Goal: Task Accomplishment & Management: Use online tool/utility

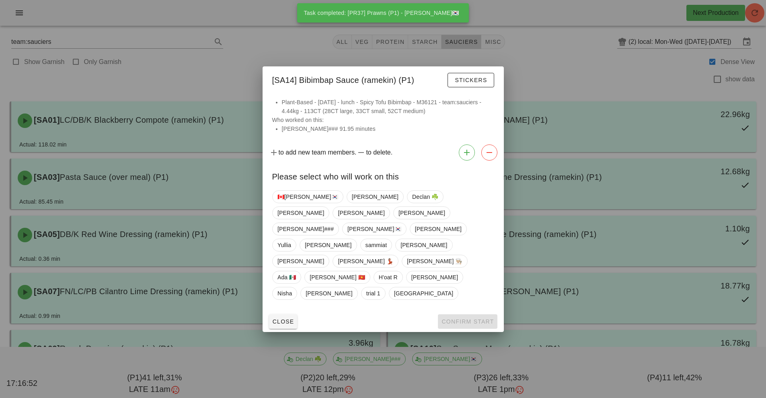
click at [459, 43] on div at bounding box center [383, 199] width 766 height 398
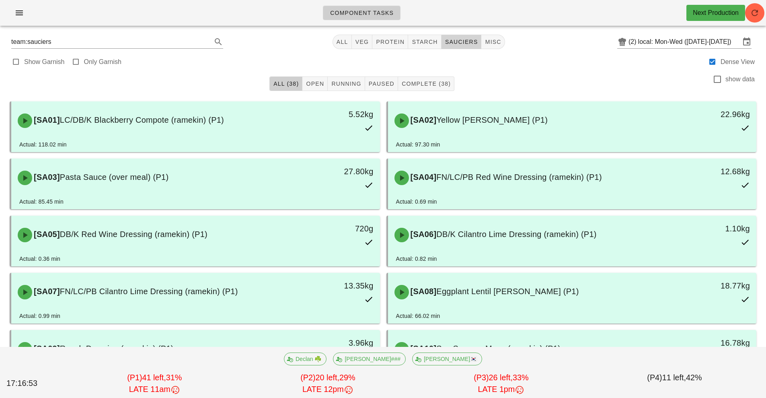
click at [459, 43] on span "sauciers" at bounding box center [461, 42] width 33 height 6
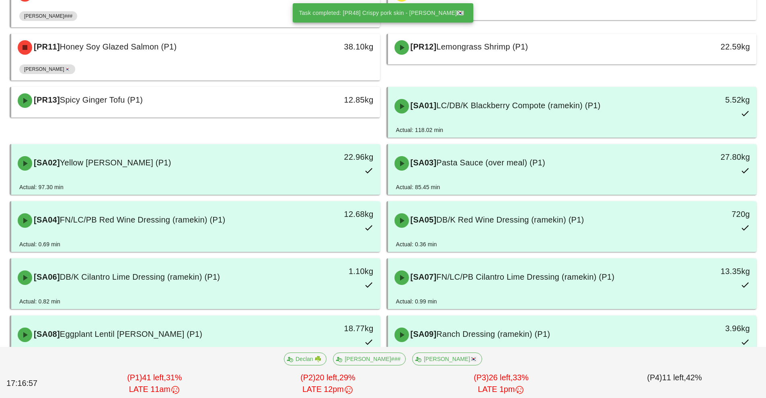
scroll to position [323, 0]
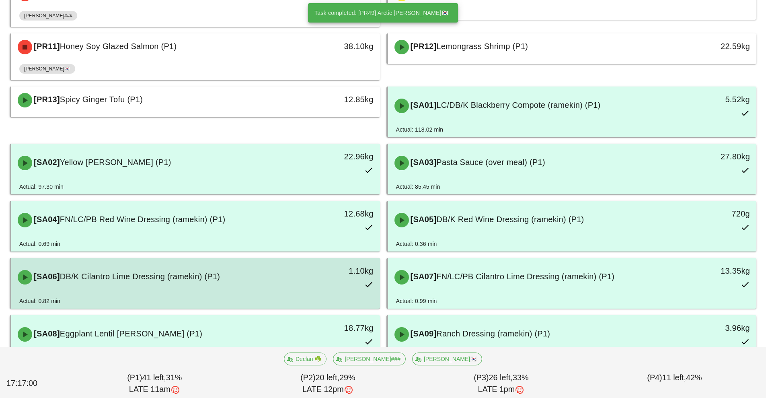
click at [204, 277] on span "DB/K Cilantro Lime Dressing (ramekin) (P1)" at bounding box center [140, 276] width 160 height 9
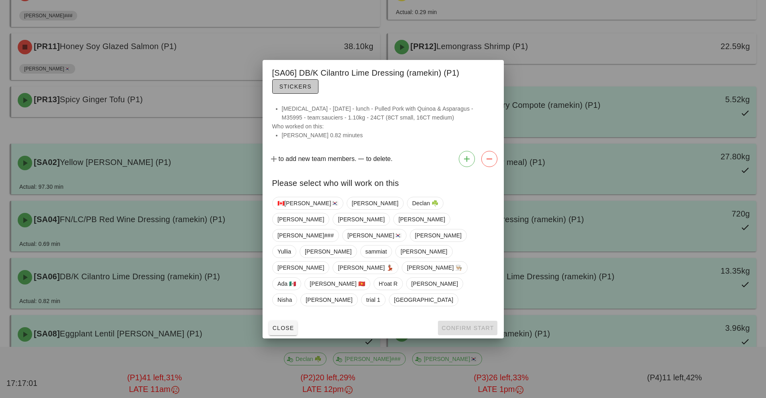
click at [300, 90] on span "Stickers" at bounding box center [295, 86] width 33 height 6
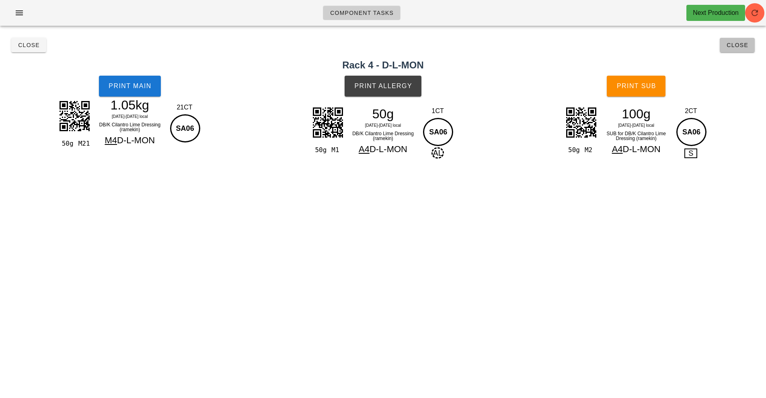
click at [748, 51] on button "Close" at bounding box center [737, 45] width 35 height 14
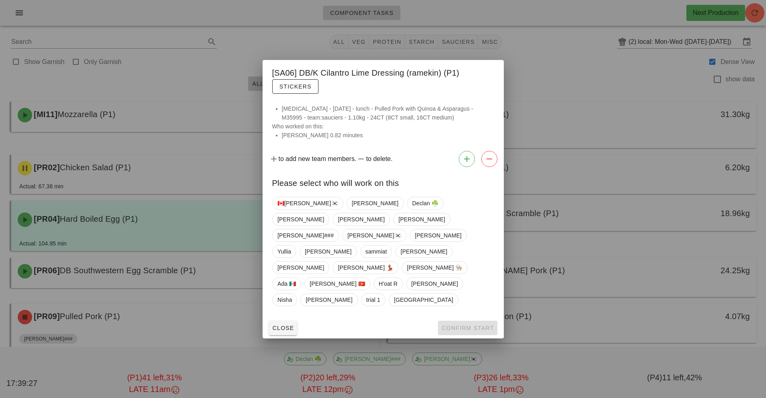
click at [757, 17] on div at bounding box center [383, 199] width 766 height 398
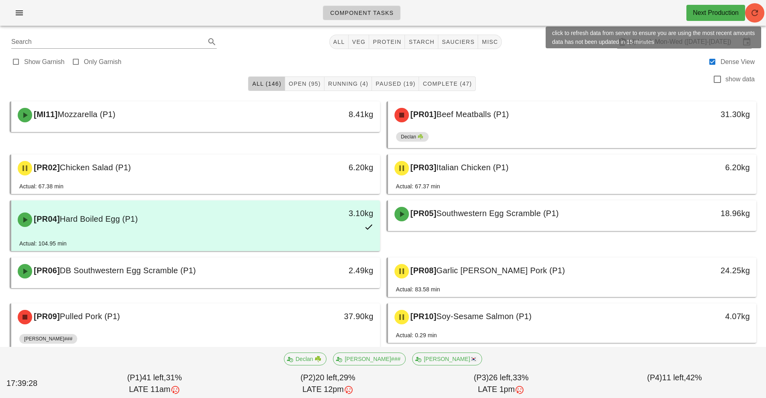
click at [750, 16] on icon "button" at bounding box center [755, 13] width 10 height 10
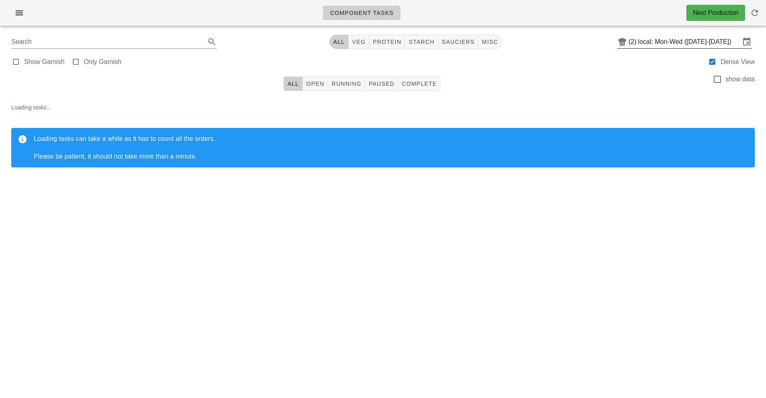
click at [658, 41] on input "local: Mon-Wed ([DATE]-[DATE])" at bounding box center [689, 41] width 102 height 13
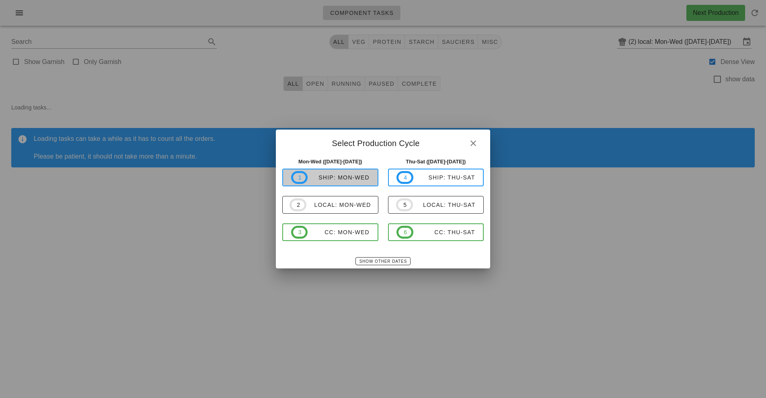
click at [351, 178] on div "ship: Mon-Wed" at bounding box center [339, 177] width 62 height 6
type input "ship: Mon-Wed (Sep 22-Sep 24)"
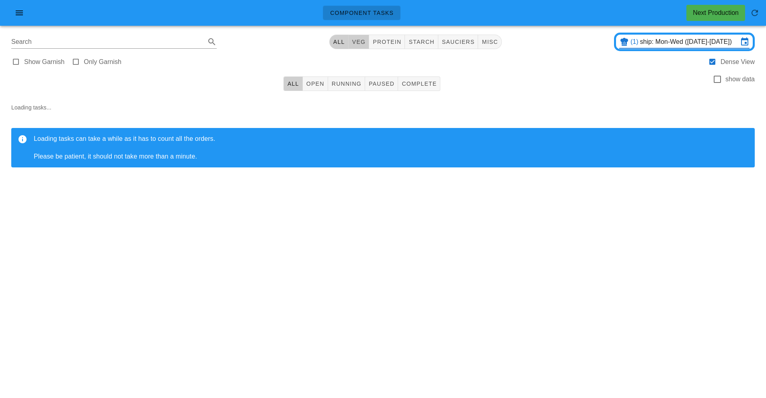
click at [359, 48] on button "veg" at bounding box center [359, 42] width 21 height 14
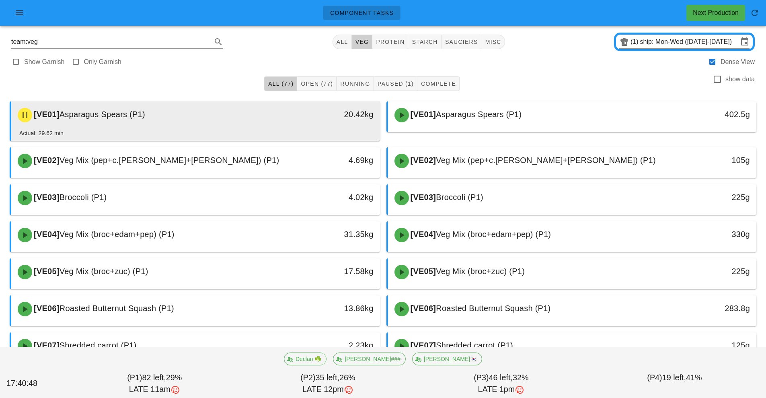
click at [213, 114] on div "[VE01] Asparagus Spears (P1)" at bounding box center [150, 115] width 274 height 24
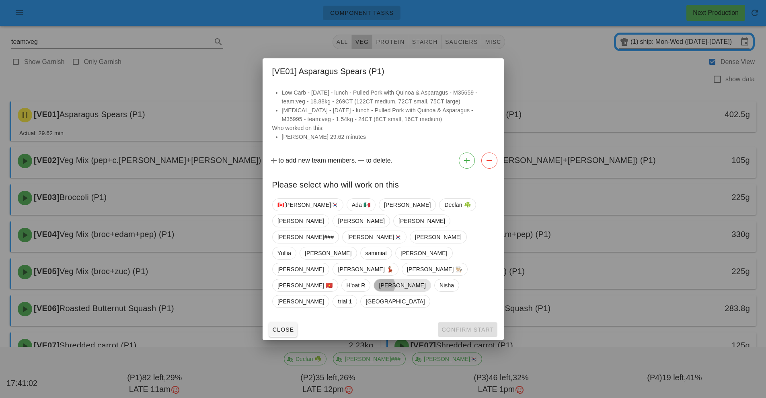
click at [379, 279] on span "[PERSON_NAME]" at bounding box center [402, 285] width 47 height 12
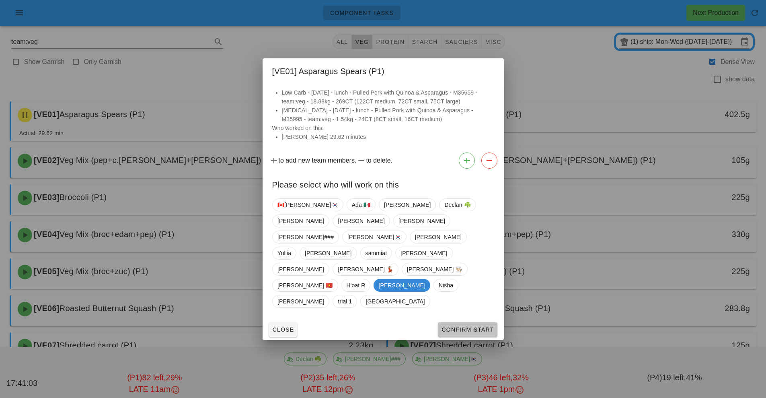
click at [482, 322] on button "Confirm Start" at bounding box center [467, 329] width 59 height 14
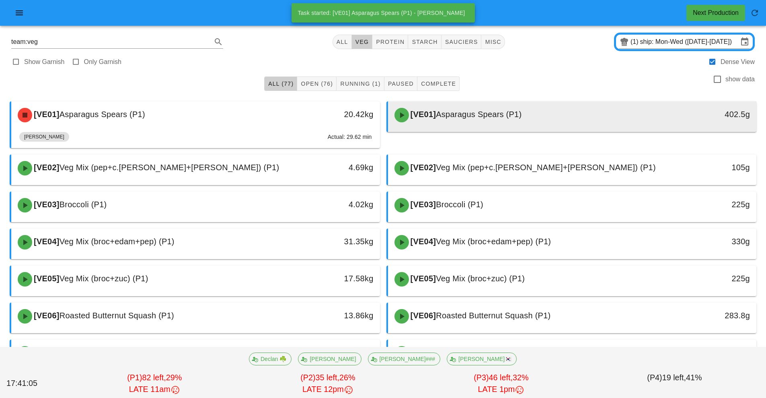
click at [486, 126] on div "[VE01] Asparagus Spears (P1)" at bounding box center [527, 115] width 274 height 24
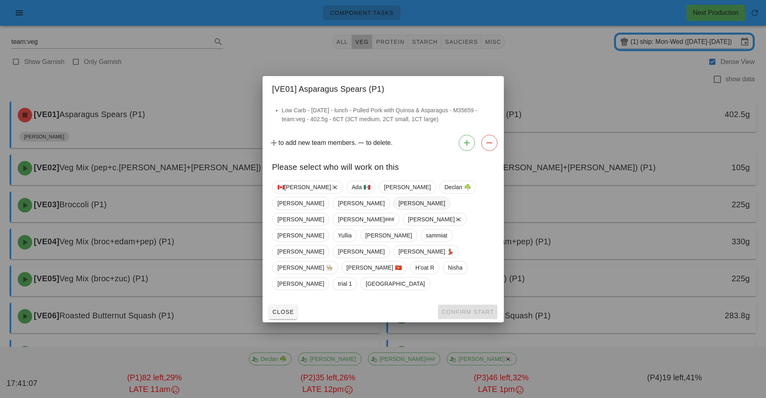
click at [398, 209] on span "[PERSON_NAME]" at bounding box center [421, 203] width 47 height 12
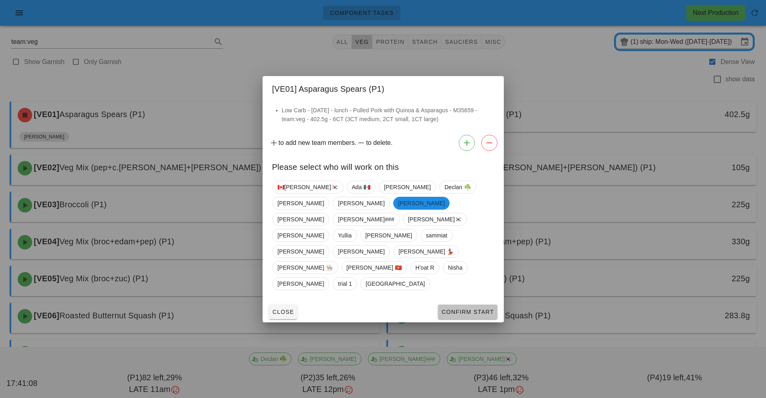
click at [483, 308] on span "Confirm Start" at bounding box center [467, 311] width 53 height 6
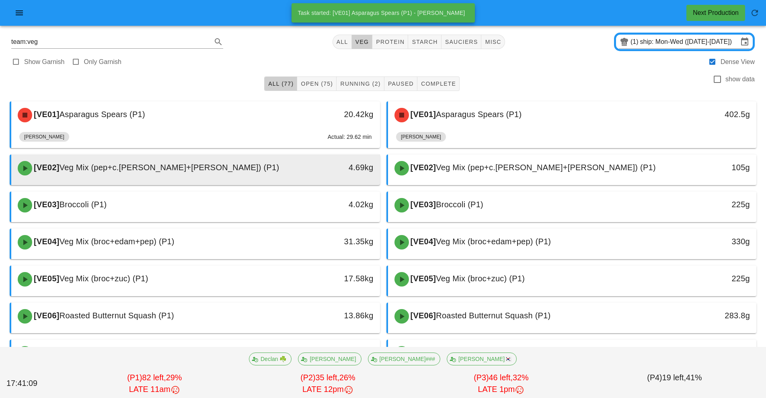
click at [281, 171] on div "[VE02] Veg Mix (pep+c.tom+cuc) (P1)" at bounding box center [150, 168] width 274 height 24
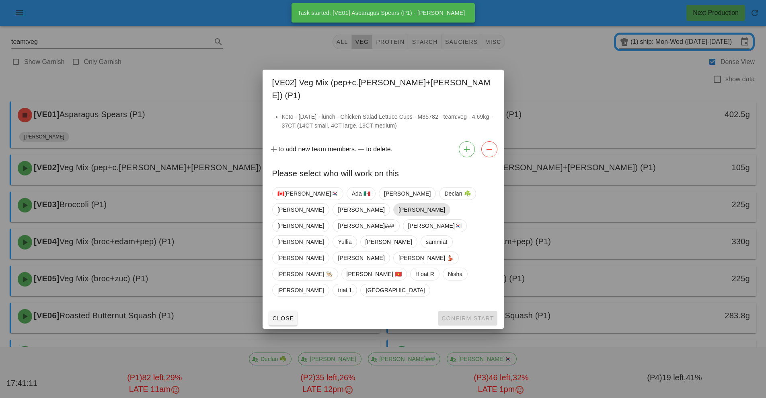
click at [393, 216] on span "[PERSON_NAME]" at bounding box center [421, 209] width 57 height 13
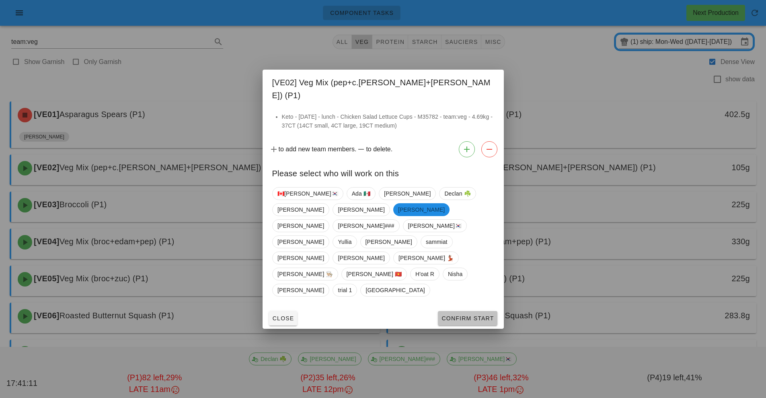
click at [471, 311] on button "Confirm Start" at bounding box center [467, 318] width 59 height 14
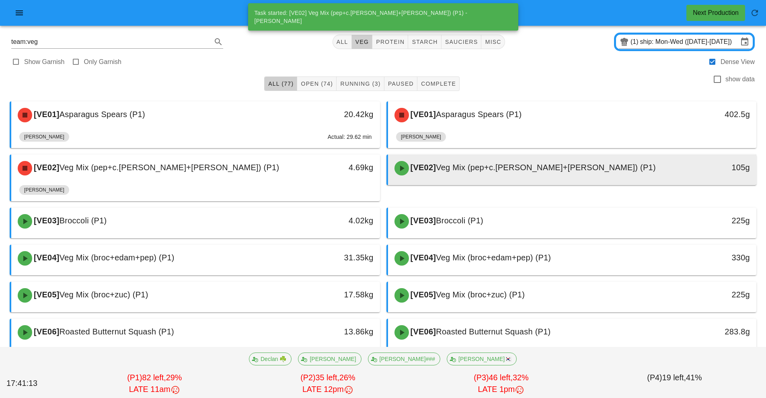
click at [472, 177] on div "[VE02] Veg Mix (pep+c.tom+cuc) (P1)" at bounding box center [527, 168] width 274 height 24
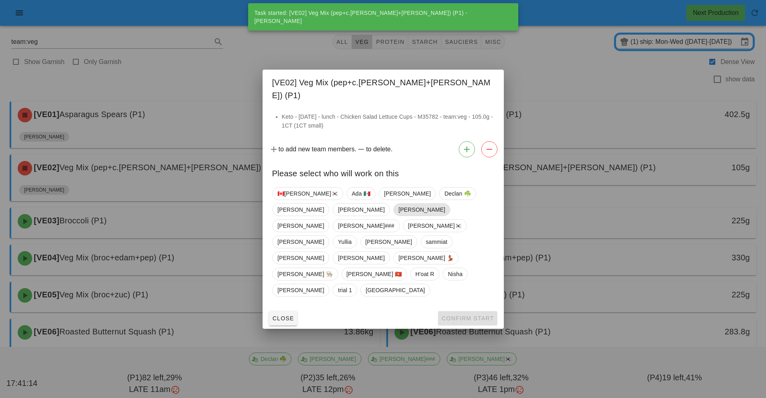
click at [393, 216] on span "[PERSON_NAME]" at bounding box center [421, 209] width 57 height 13
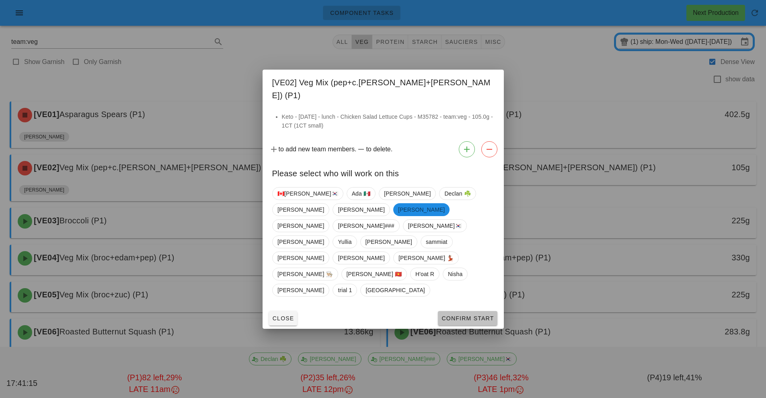
click at [464, 315] on span "Confirm Start" at bounding box center [467, 318] width 53 height 6
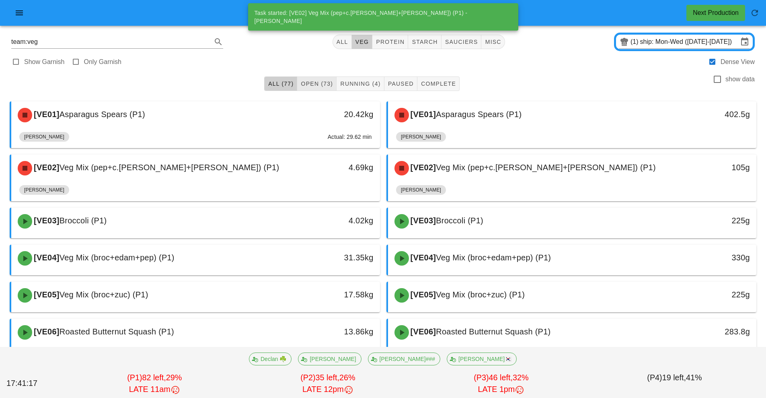
click at [317, 86] on span "Open (73)" at bounding box center [316, 83] width 33 height 6
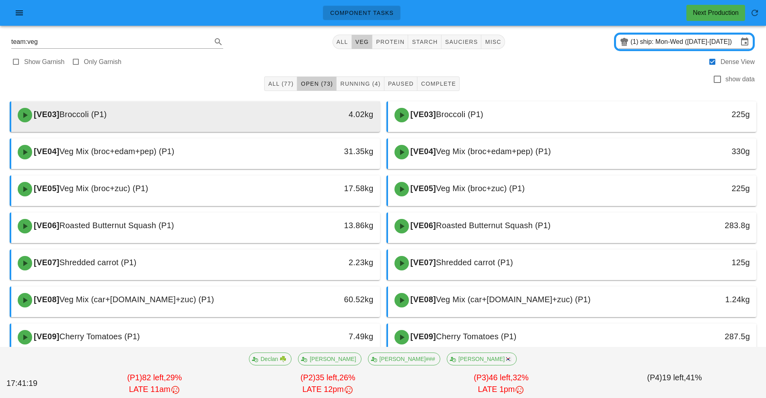
click at [307, 113] on div "4.02kg" at bounding box center [333, 114] width 82 height 13
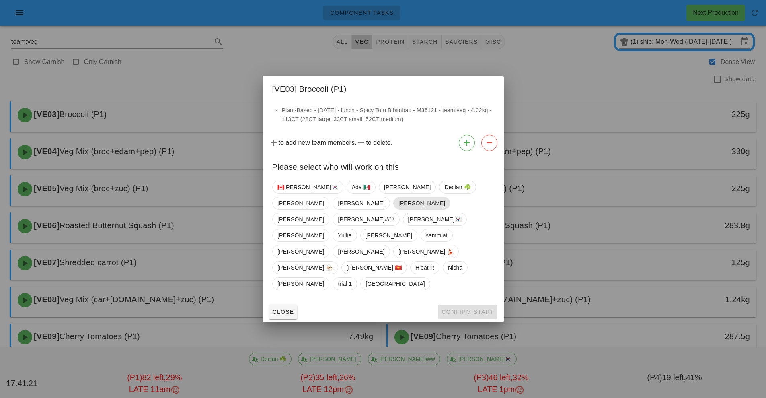
click at [398, 209] on span "[PERSON_NAME]" at bounding box center [421, 203] width 47 height 12
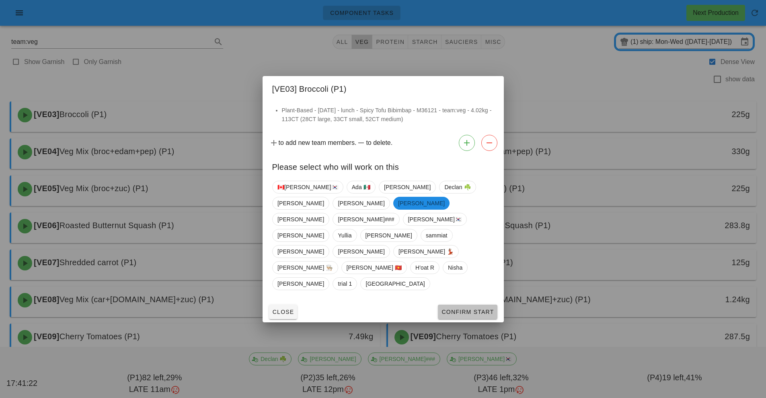
click at [465, 308] on span "Confirm Start" at bounding box center [467, 311] width 53 height 6
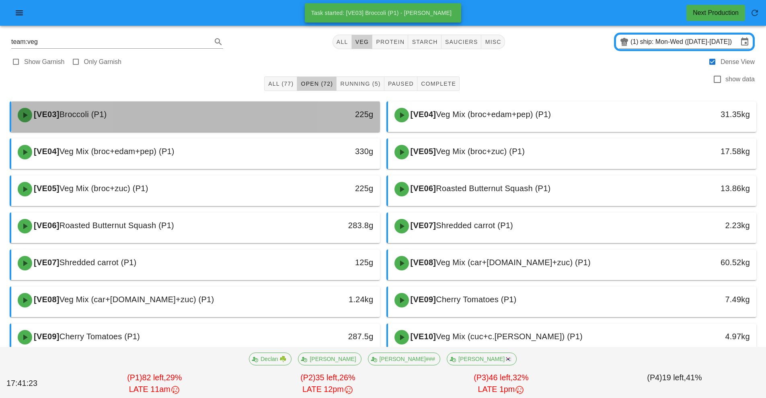
click at [343, 121] on div "225g" at bounding box center [332, 115] width 91 height 24
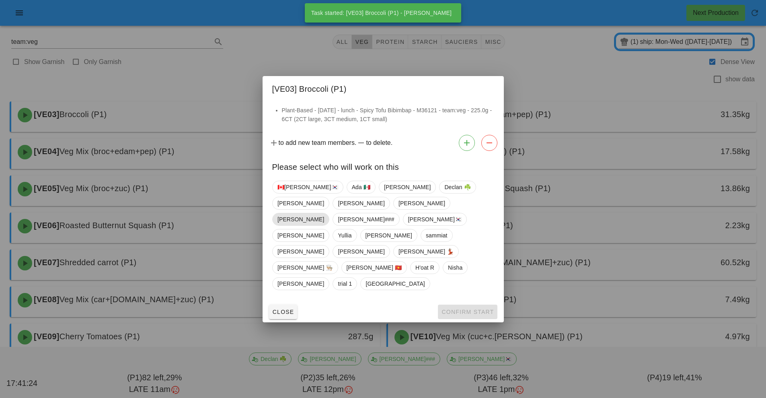
click at [312, 225] on span "Richard" at bounding box center [300, 219] width 47 height 12
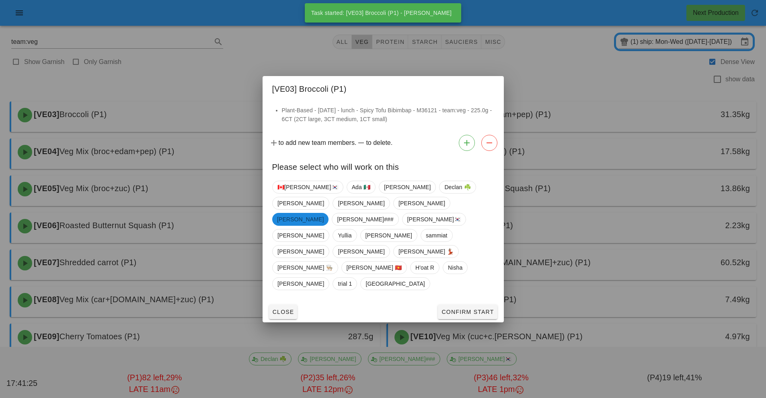
click at [306, 226] on span "Richard" at bounding box center [300, 219] width 47 height 13
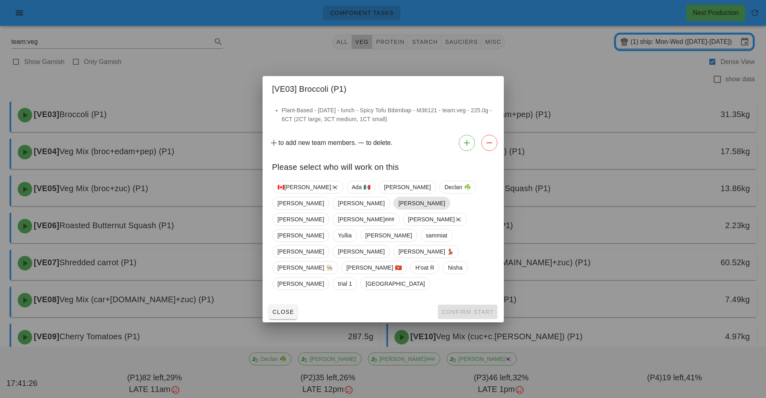
click at [398, 209] on span "[PERSON_NAME]" at bounding box center [421, 203] width 47 height 12
click at [466, 304] on button "Confirm Start" at bounding box center [467, 311] width 59 height 14
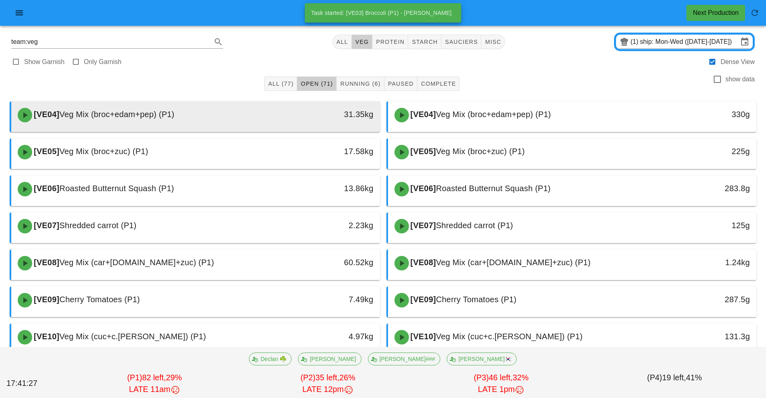
click at [308, 114] on div "31.35kg" at bounding box center [333, 114] width 82 height 13
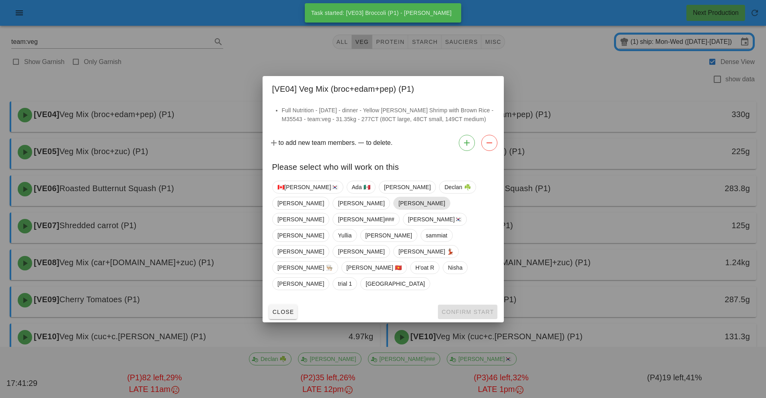
click at [398, 209] on span "[PERSON_NAME]" at bounding box center [421, 203] width 47 height 12
click at [463, 308] on span "Confirm Start" at bounding box center [467, 311] width 53 height 6
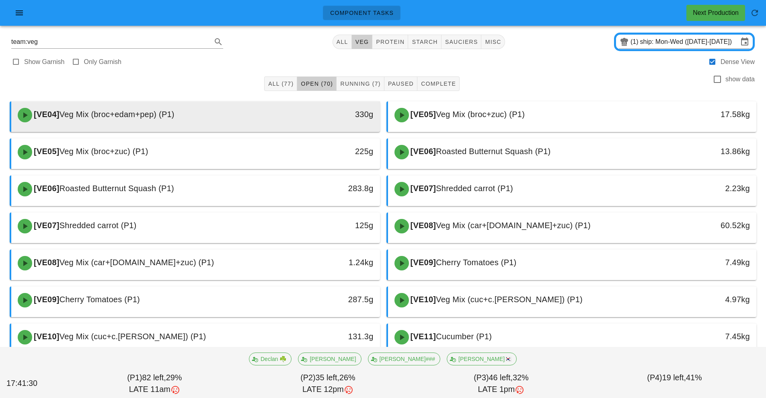
click at [273, 114] on div "[VE04] Veg Mix (broc+edam+pep) (P1)" at bounding box center [150, 115] width 274 height 24
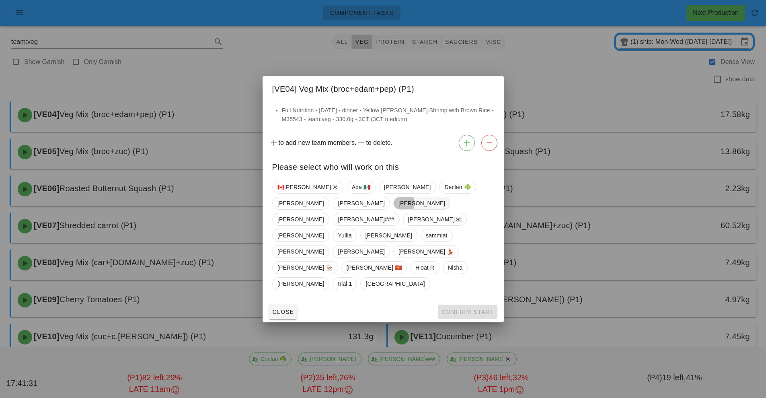
click at [398, 209] on span "[PERSON_NAME]" at bounding box center [421, 203] width 47 height 12
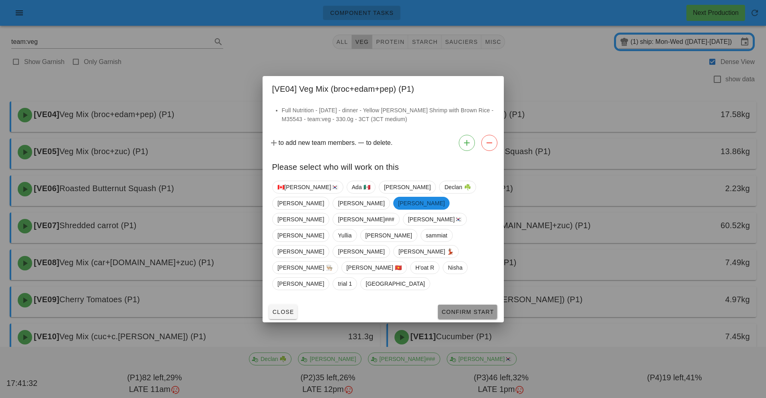
click at [464, 308] on span "Confirm Start" at bounding box center [467, 311] width 53 height 6
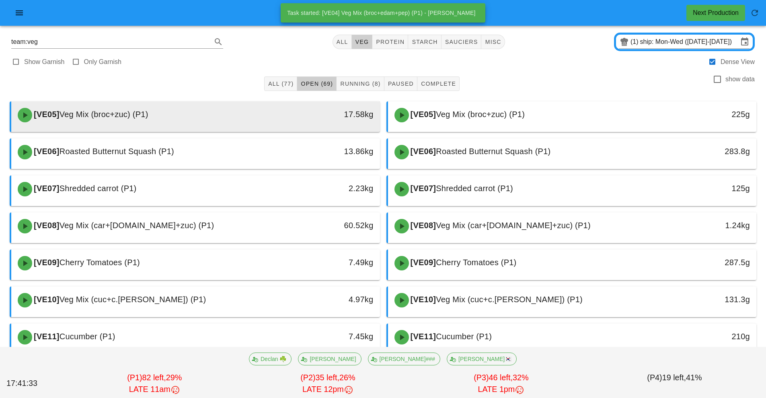
click at [279, 121] on div "[VE05] Veg Mix (broc+zuc) (P1)" at bounding box center [150, 115] width 274 height 24
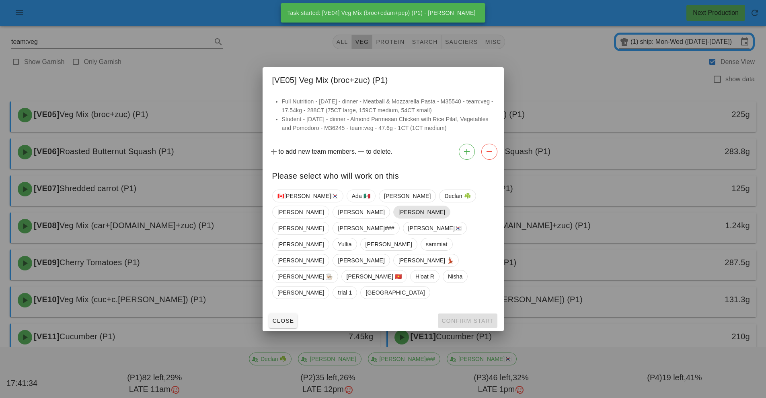
click at [398, 218] on span "[PERSON_NAME]" at bounding box center [421, 212] width 47 height 12
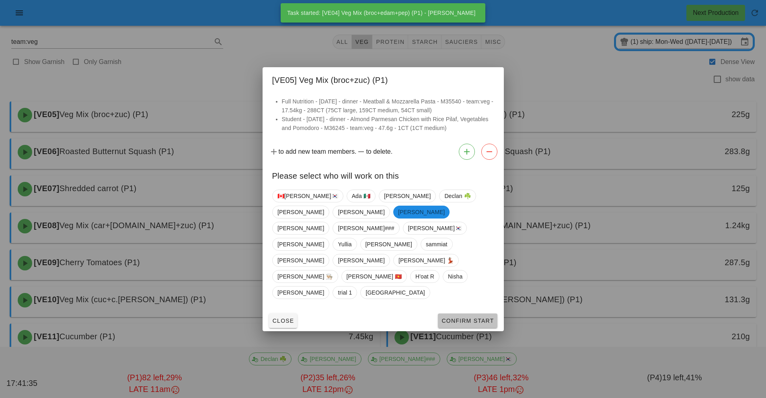
click at [481, 317] on span "Confirm Start" at bounding box center [467, 320] width 53 height 6
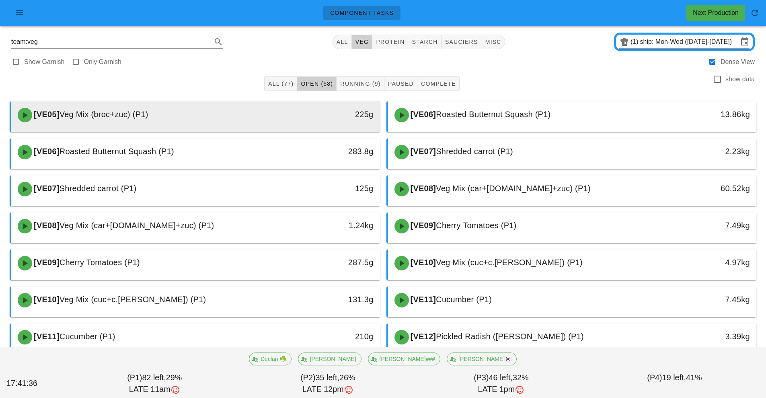
click at [272, 122] on div "[VE05] Veg Mix (broc+zuc) (P1)" at bounding box center [150, 115] width 274 height 24
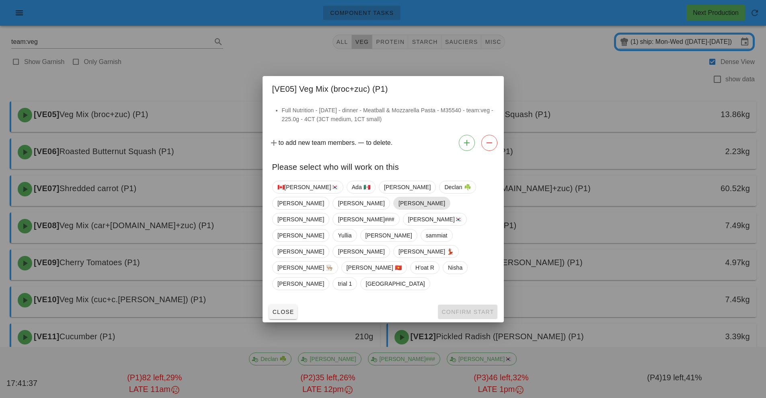
click at [398, 209] on span "[PERSON_NAME]" at bounding box center [421, 203] width 47 height 12
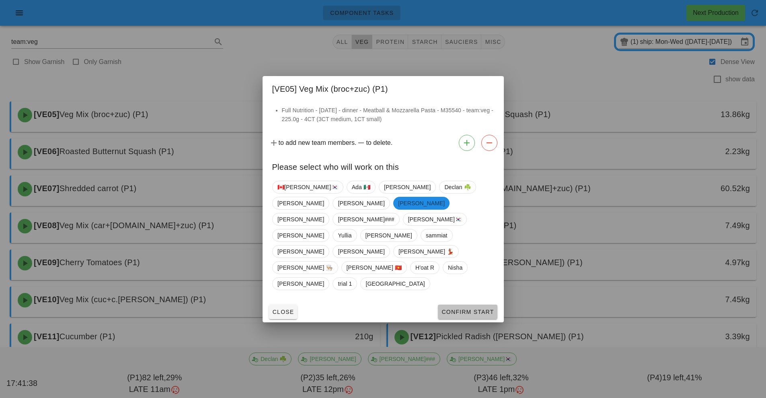
click at [462, 304] on button "Confirm Start" at bounding box center [467, 311] width 59 height 14
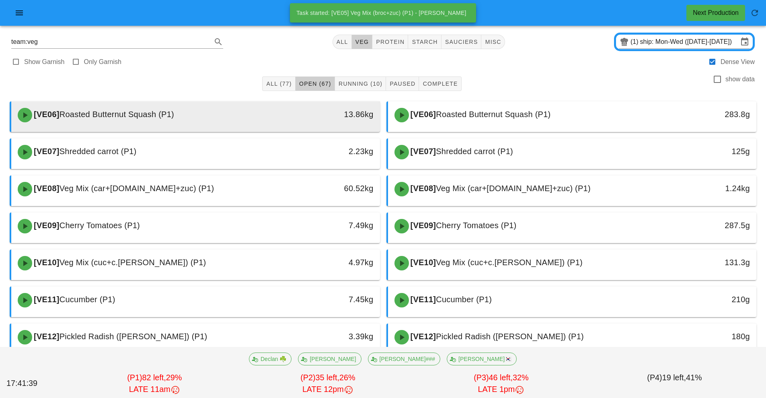
click at [284, 121] on div "[VE06] Roasted Butternut Squash (P1)" at bounding box center [150, 115] width 274 height 24
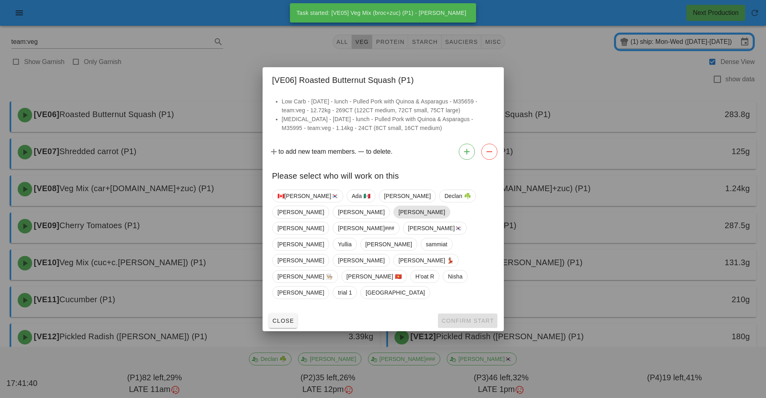
click at [398, 218] on span "[PERSON_NAME]" at bounding box center [421, 212] width 47 height 12
click at [461, 317] on span "Confirm Start" at bounding box center [467, 320] width 53 height 6
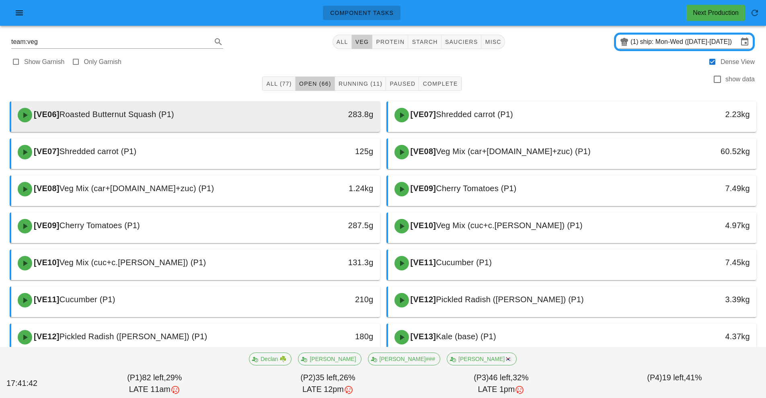
click at [272, 117] on div "[VE06] Roasted Butternut Squash (P1)" at bounding box center [150, 115] width 274 height 24
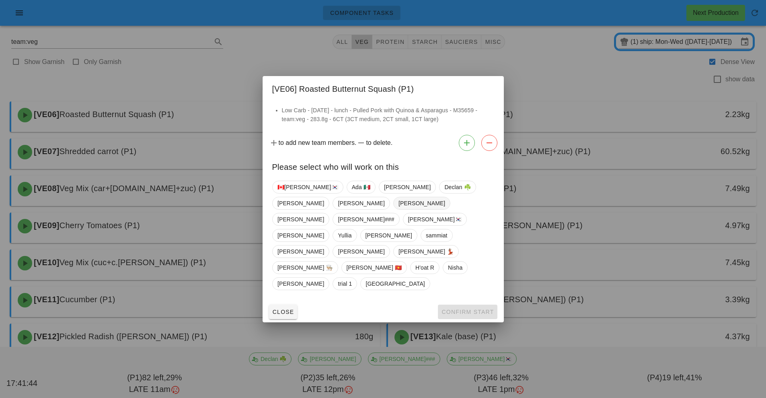
click at [398, 209] on span "[PERSON_NAME]" at bounding box center [421, 203] width 47 height 12
click at [475, 308] on span "Confirm Start" at bounding box center [467, 311] width 53 height 6
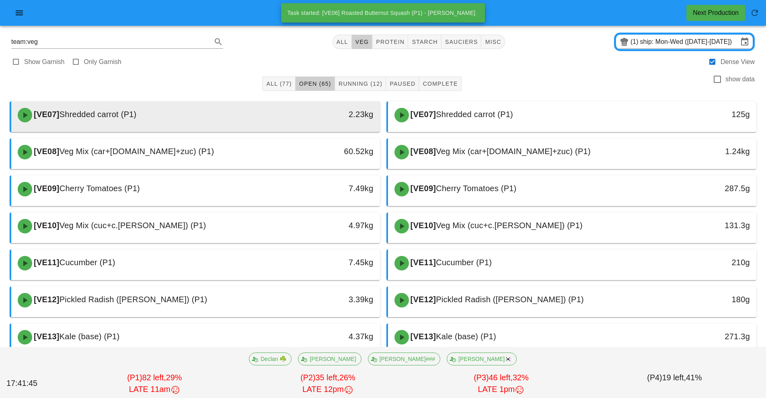
click at [246, 122] on div "[VE07] Shredded carrot (P1)" at bounding box center [150, 115] width 274 height 24
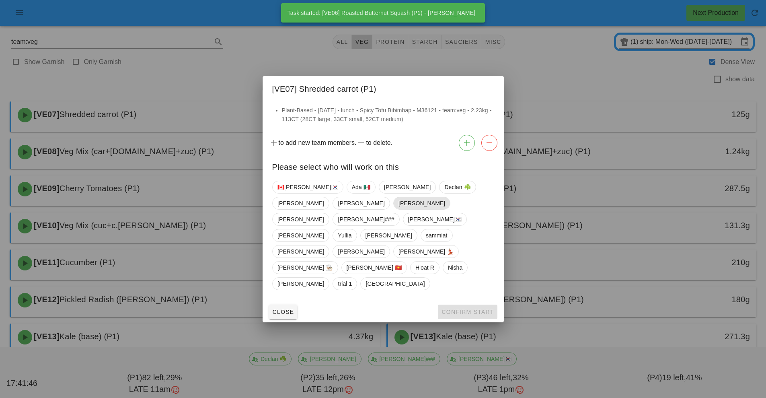
click at [398, 209] on span "[PERSON_NAME]" at bounding box center [421, 203] width 47 height 12
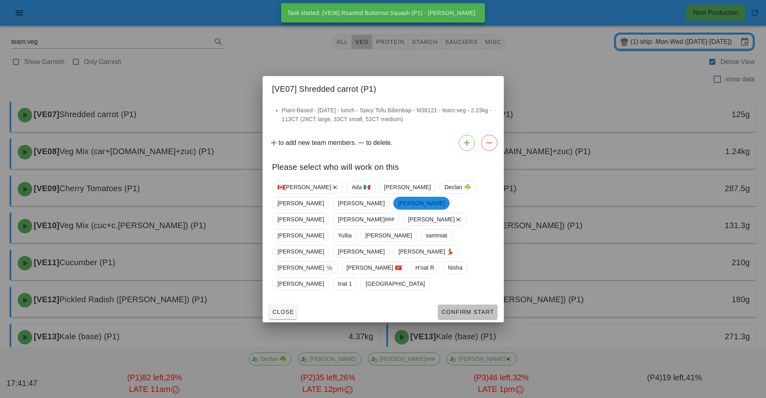
click at [478, 304] on button "Confirm Start" at bounding box center [467, 311] width 59 height 14
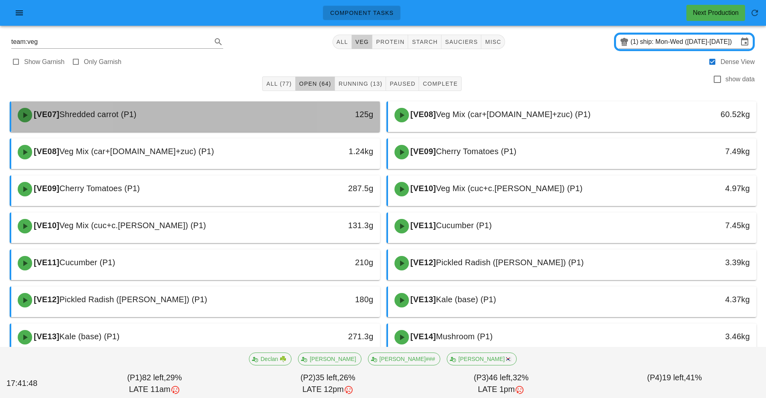
click at [244, 121] on div "[VE07] Shredded carrot (P1)" at bounding box center [150, 115] width 274 height 24
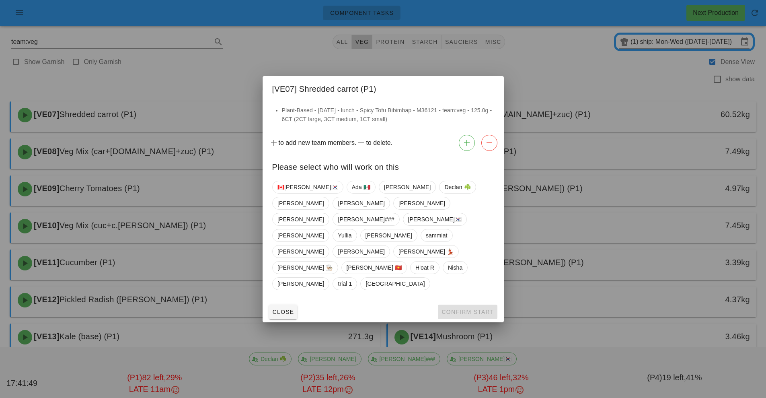
click at [200, 153] on div at bounding box center [383, 199] width 766 height 398
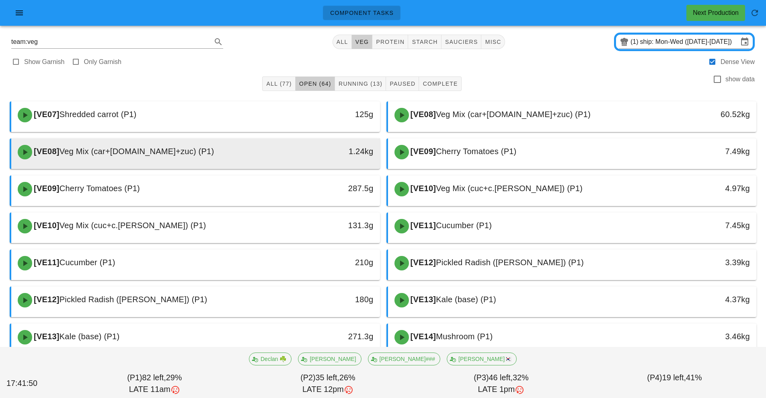
click at [304, 160] on div "1.24kg" at bounding box center [332, 152] width 91 height 24
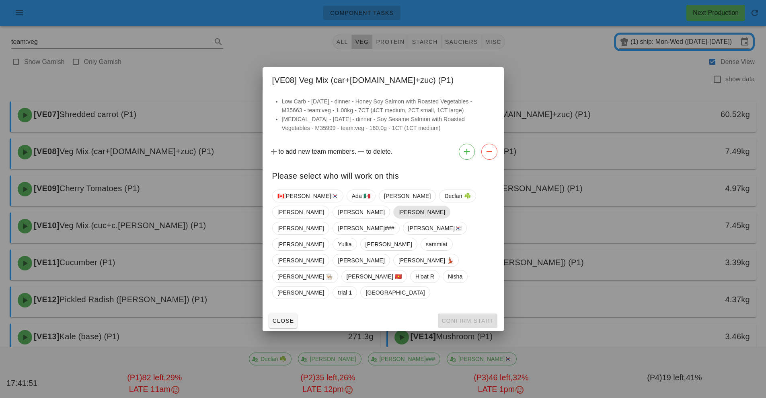
click at [398, 218] on span "[PERSON_NAME]" at bounding box center [421, 212] width 47 height 12
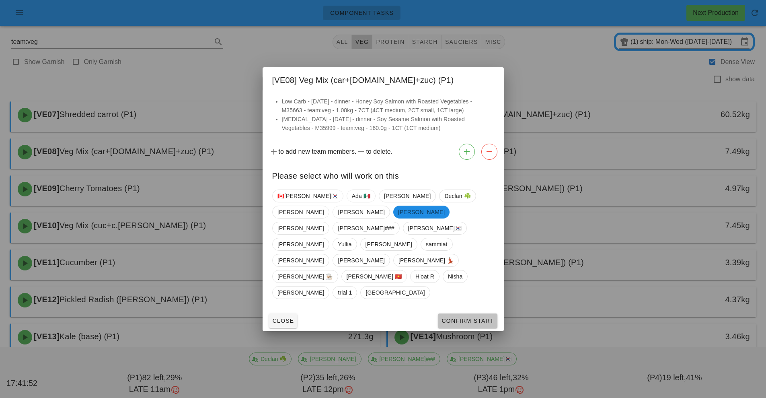
click at [475, 317] on span "Confirm Start" at bounding box center [467, 320] width 53 height 6
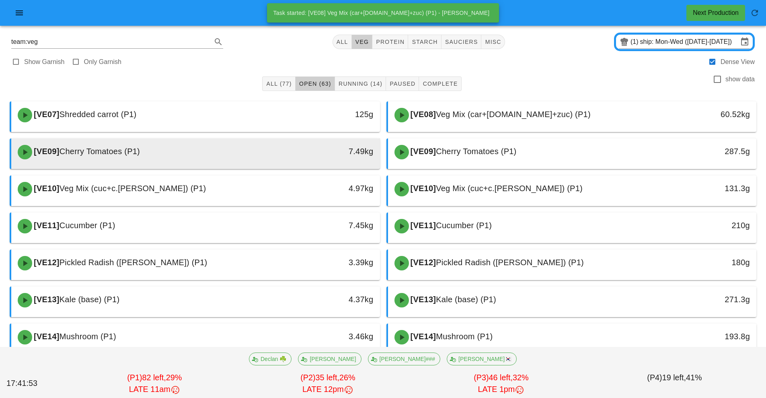
click at [271, 148] on div "[VE09] Cherry Tomatoes (P1)" at bounding box center [150, 152] width 274 height 24
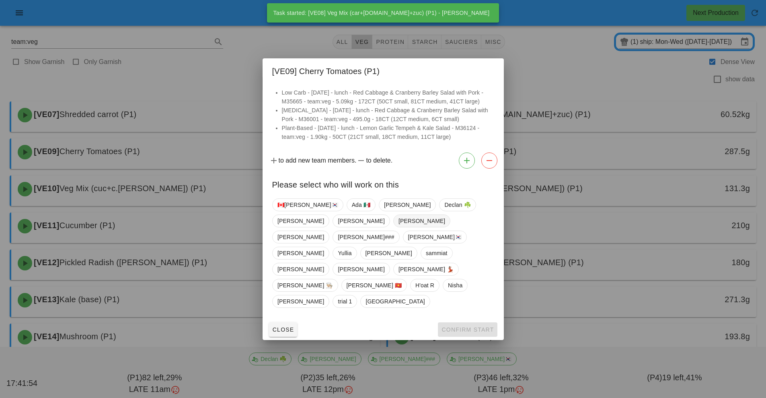
click at [398, 227] on span "[PERSON_NAME]" at bounding box center [421, 221] width 47 height 12
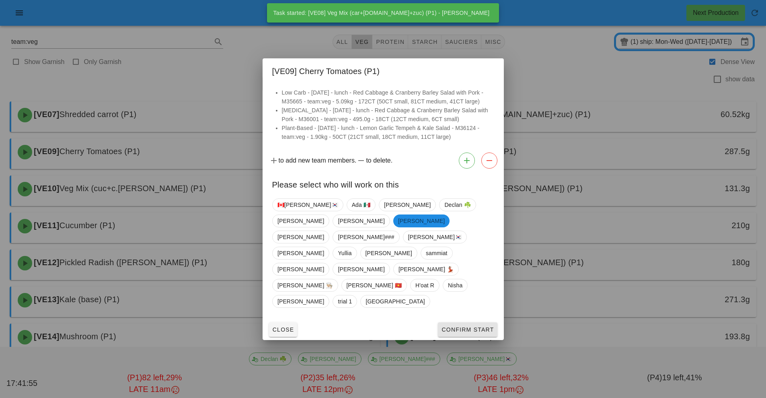
click at [464, 326] on span "Confirm Start" at bounding box center [467, 329] width 53 height 6
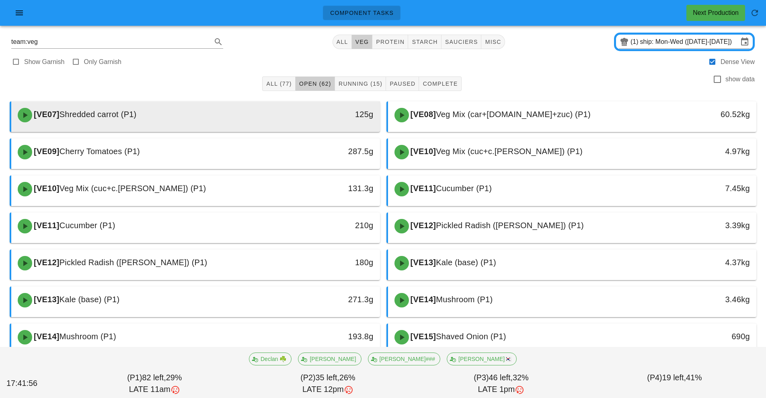
click at [217, 119] on div "[VE07] Shredded carrot (P1)" at bounding box center [150, 115] width 274 height 24
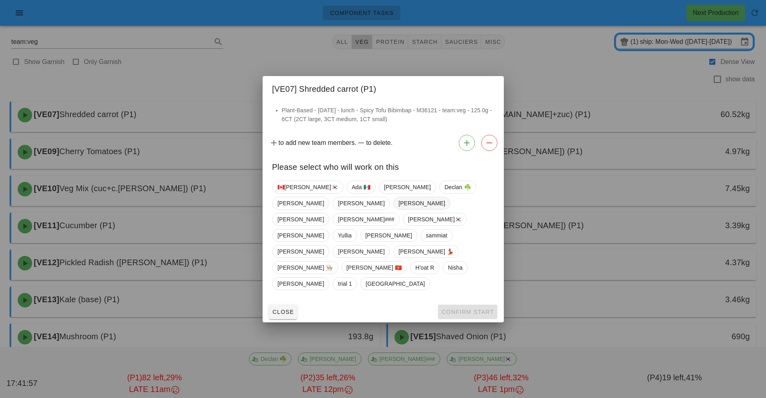
click at [398, 209] on span "[PERSON_NAME]" at bounding box center [421, 203] width 47 height 12
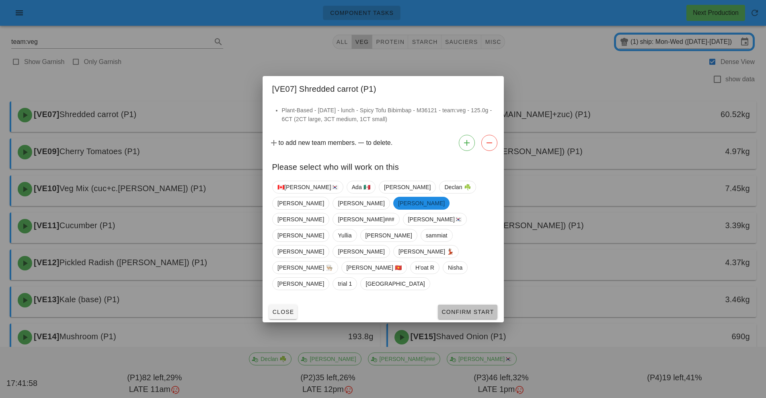
click at [466, 308] on span "Confirm Start" at bounding box center [467, 311] width 53 height 6
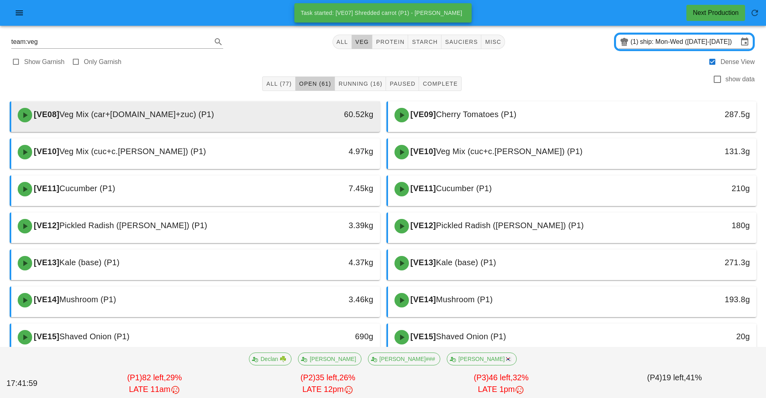
click at [267, 117] on div "[VE08] Veg Mix (car+[DOMAIN_NAME]+zuc) (P1)" at bounding box center [150, 115] width 274 height 24
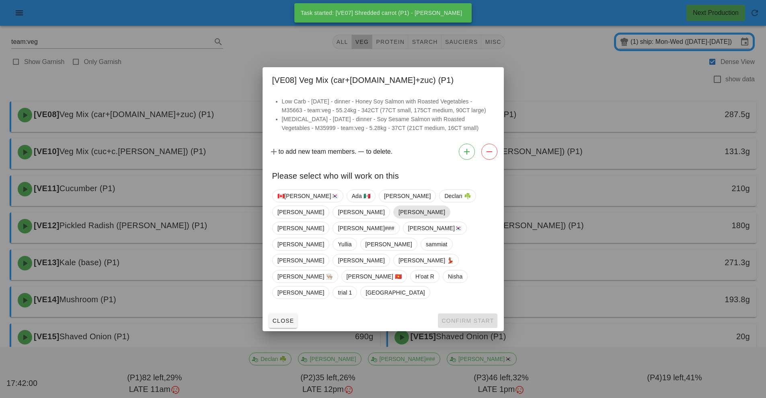
click at [398, 218] on span "[PERSON_NAME]" at bounding box center [421, 212] width 47 height 12
click at [483, 317] on span "Confirm Start" at bounding box center [467, 320] width 53 height 6
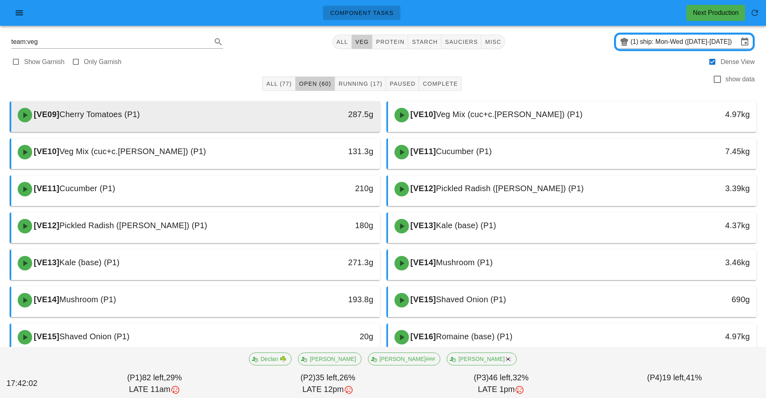
click at [242, 125] on div "[VE09] Cherry Tomatoes (P1)" at bounding box center [150, 115] width 274 height 24
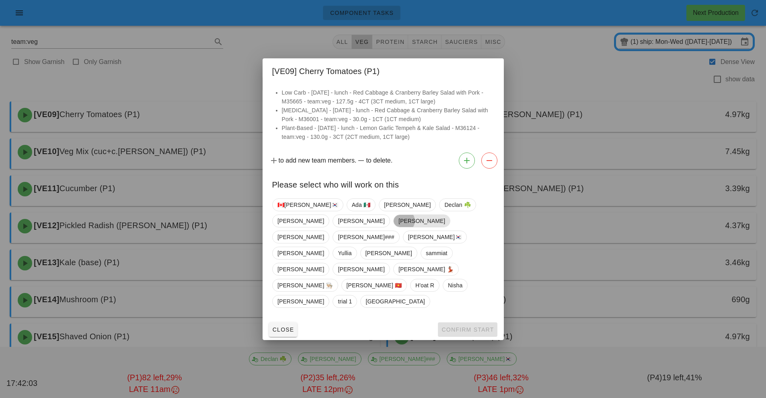
click at [398, 227] on span "[PERSON_NAME]" at bounding box center [421, 221] width 47 height 12
click at [473, 322] on button "Confirm Start" at bounding box center [467, 329] width 59 height 14
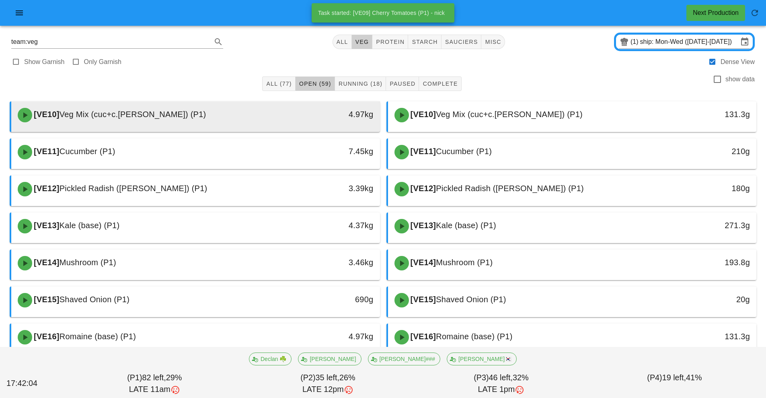
click at [248, 116] on div "[VE10] Veg Mix (cuc+c.[PERSON_NAME]) (P1)" at bounding box center [150, 115] width 274 height 24
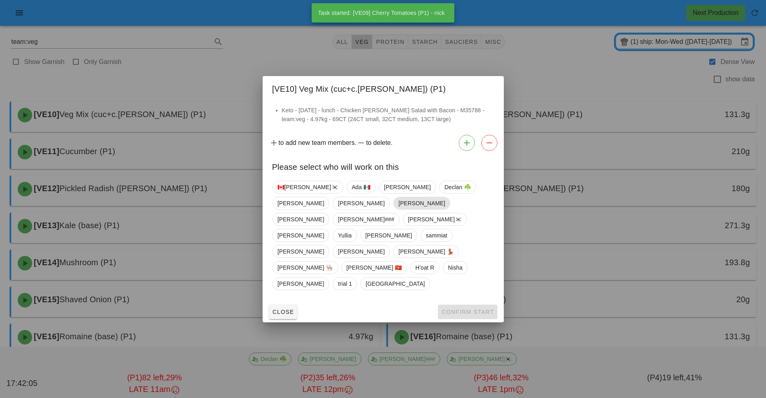
click at [398, 209] on span "[PERSON_NAME]" at bounding box center [421, 203] width 47 height 12
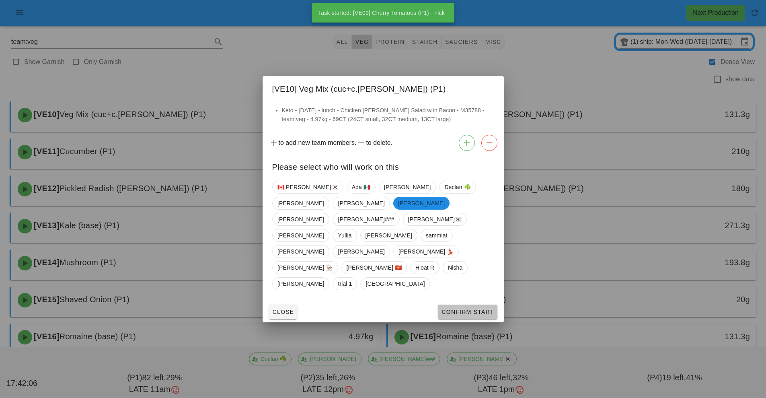
click at [481, 304] on button "Confirm Start" at bounding box center [467, 311] width 59 height 14
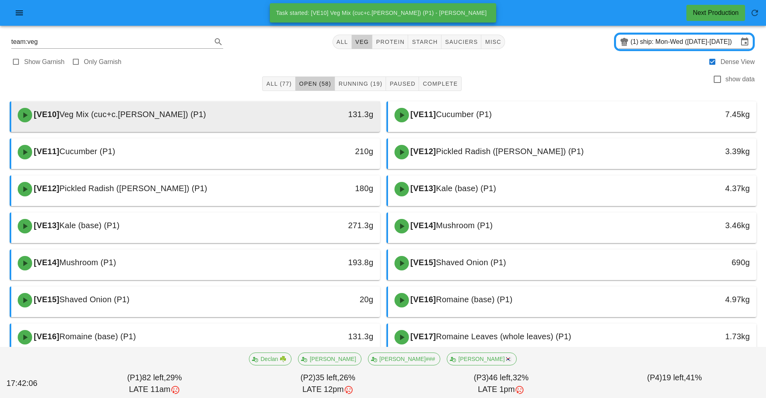
click at [245, 124] on div "[VE10] Veg Mix (cuc+c.[PERSON_NAME]) (P1)" at bounding box center [150, 115] width 274 height 24
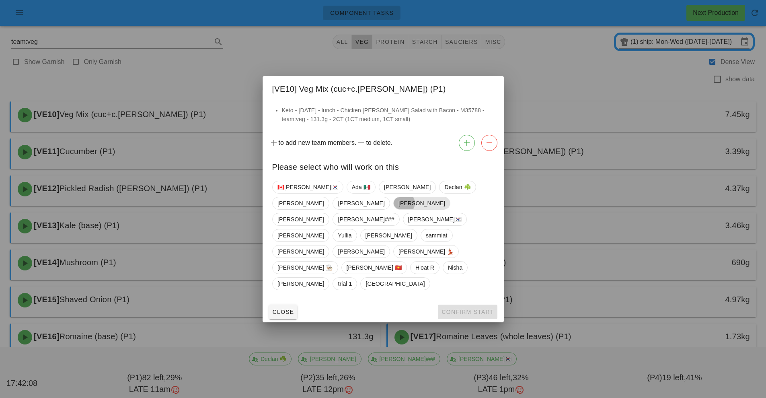
click at [398, 209] on span "[PERSON_NAME]" at bounding box center [421, 203] width 47 height 12
click at [469, 308] on span "Confirm Start" at bounding box center [467, 311] width 53 height 6
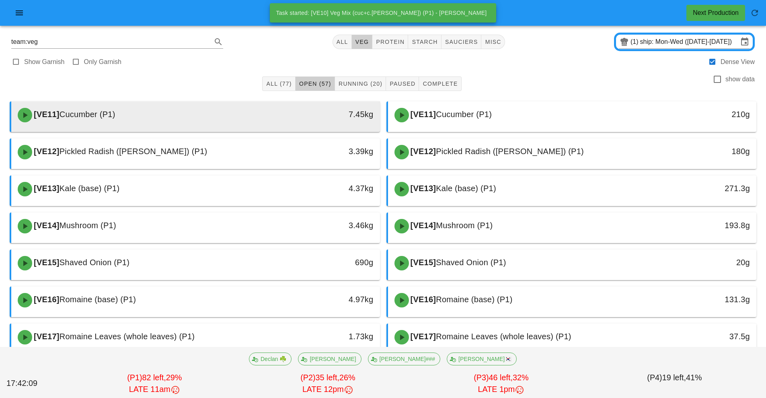
click at [241, 130] on div at bounding box center [195, 130] width 353 height 3
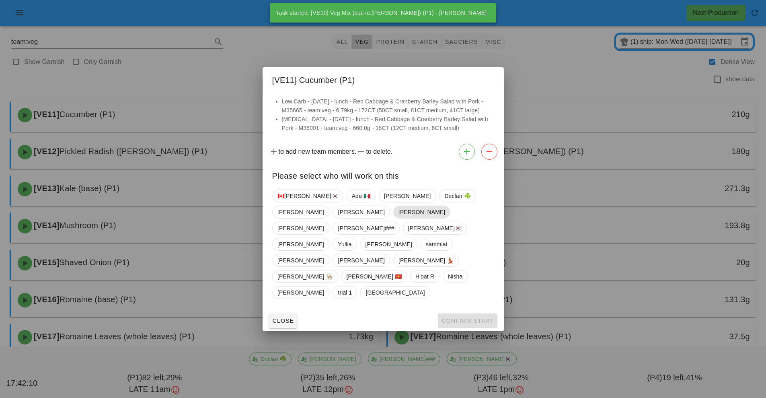
click at [398, 218] on span "[PERSON_NAME]" at bounding box center [421, 212] width 47 height 12
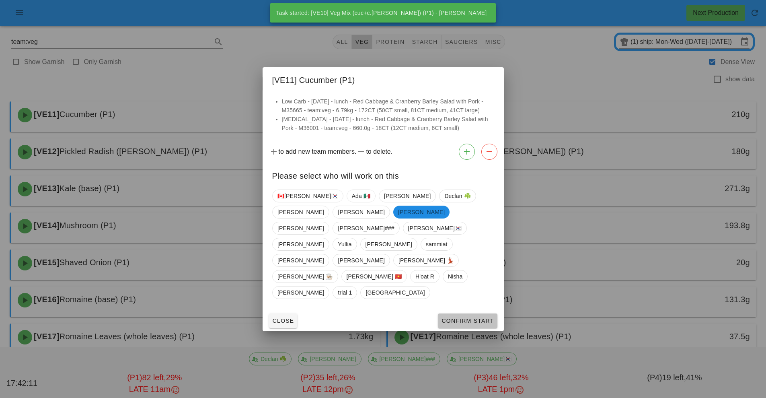
click at [456, 317] on span "Confirm Start" at bounding box center [467, 320] width 53 height 6
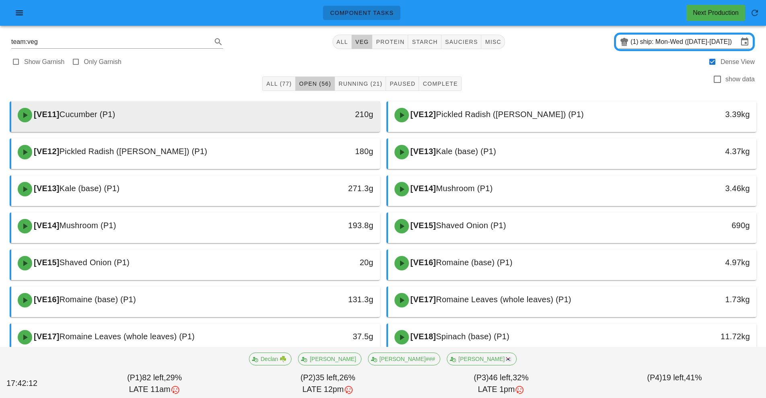
click at [233, 119] on div "[VE11] Cucumber (P1)" at bounding box center [150, 115] width 274 height 24
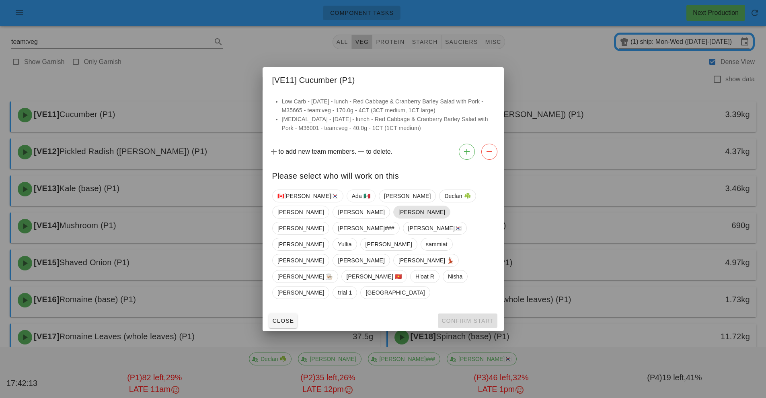
click at [398, 218] on span "[PERSON_NAME]" at bounding box center [421, 212] width 47 height 12
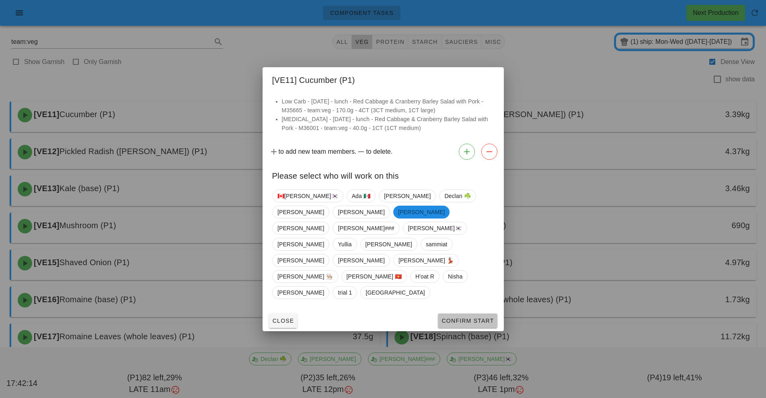
click at [473, 317] on span "Confirm Start" at bounding box center [467, 320] width 53 height 6
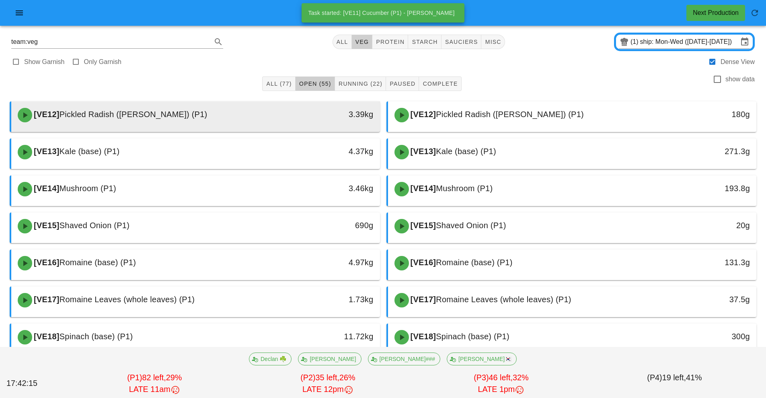
click at [223, 119] on div "[VE12] Pickled Radish ([PERSON_NAME]) (P1)" at bounding box center [150, 115] width 274 height 24
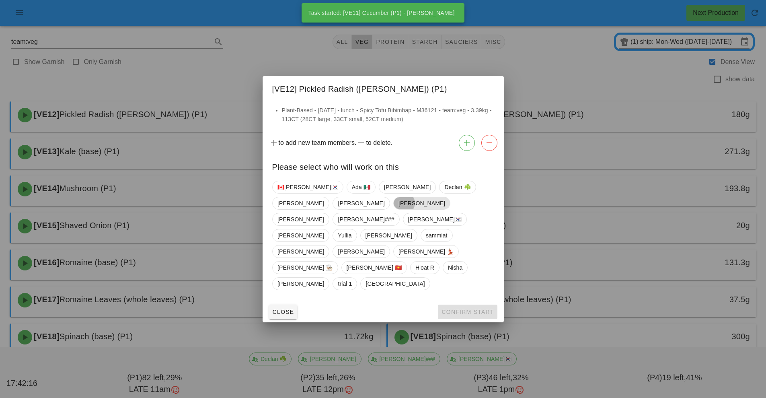
click at [398, 209] on span "[PERSON_NAME]" at bounding box center [421, 203] width 47 height 12
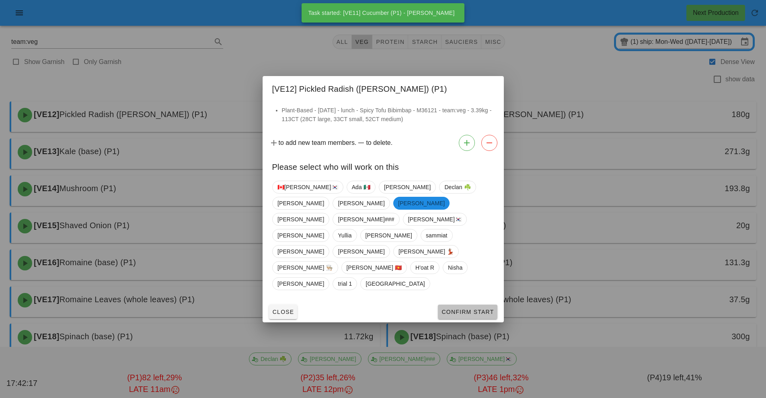
click at [484, 308] on span "Confirm Start" at bounding box center [467, 311] width 53 height 6
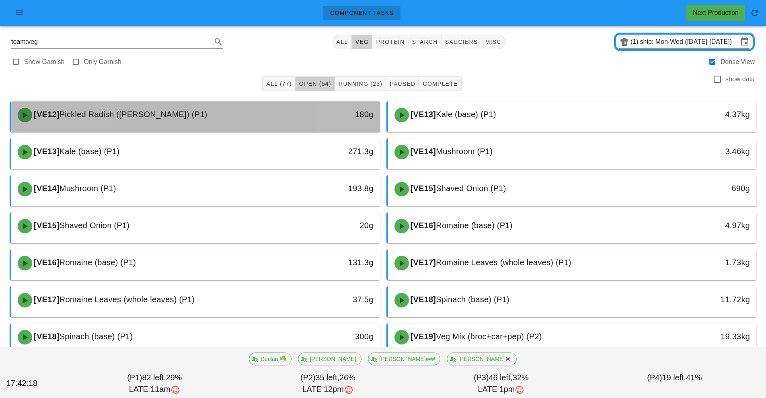
click at [276, 122] on div "[VE12] Pickled Radish ([PERSON_NAME]) (P1)" at bounding box center [150, 115] width 274 height 24
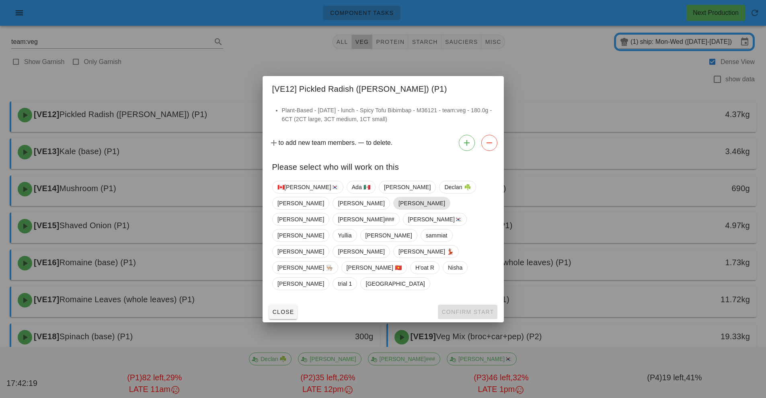
click at [398, 209] on span "[PERSON_NAME]" at bounding box center [421, 203] width 47 height 12
click at [478, 308] on span "Confirm Start" at bounding box center [467, 311] width 53 height 6
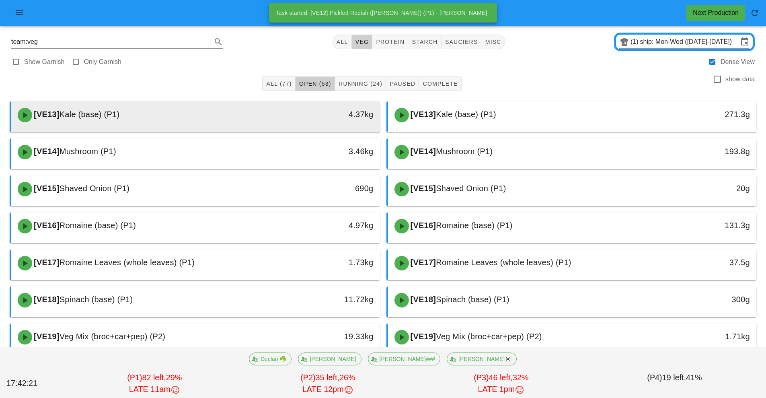
click at [294, 122] on div "4.37kg" at bounding box center [332, 115] width 91 height 24
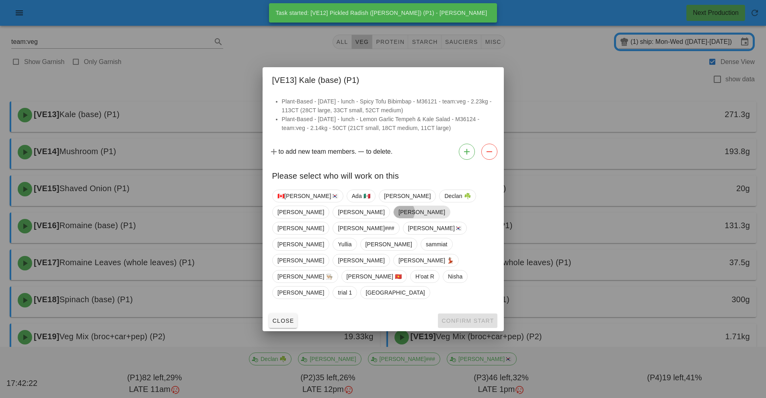
click at [398, 218] on span "[PERSON_NAME]" at bounding box center [421, 212] width 47 height 12
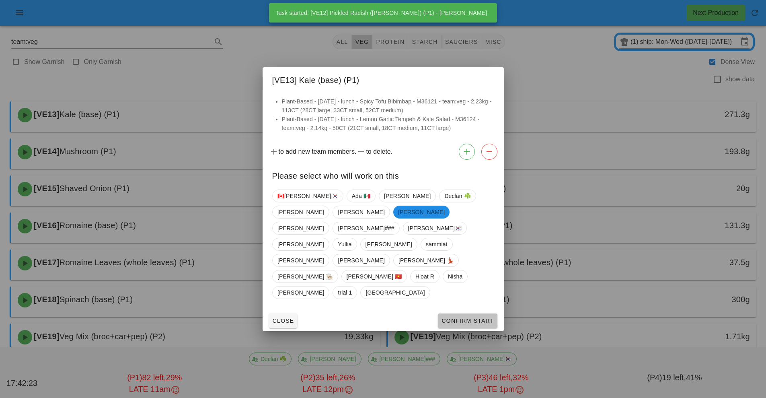
click at [486, 317] on span "Confirm Start" at bounding box center [467, 320] width 53 height 6
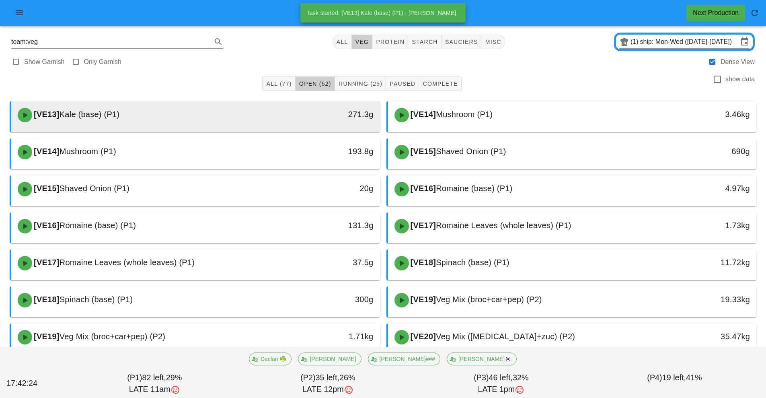
click at [221, 118] on div "[VE13] Kale (base) (P1)" at bounding box center [150, 115] width 274 height 24
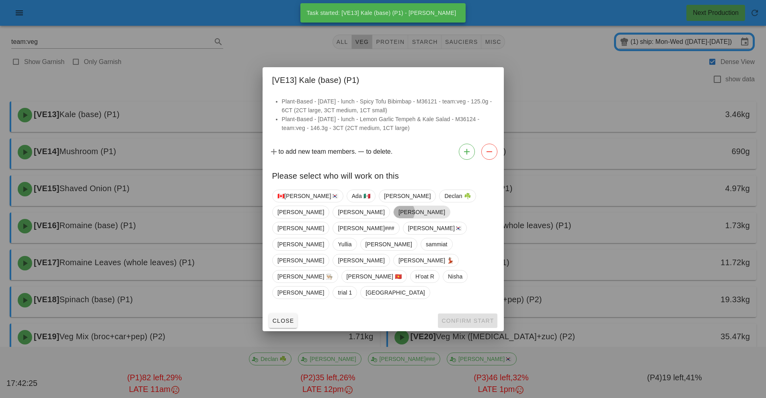
click at [398, 218] on span "[PERSON_NAME]" at bounding box center [421, 212] width 47 height 12
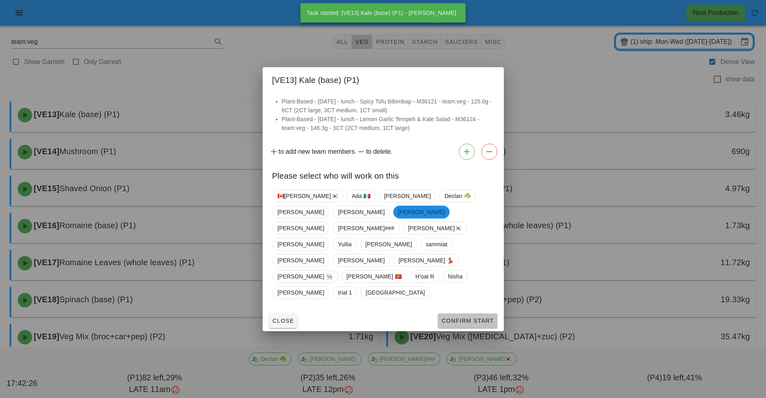
click at [486, 313] on button "Confirm Start" at bounding box center [467, 320] width 59 height 14
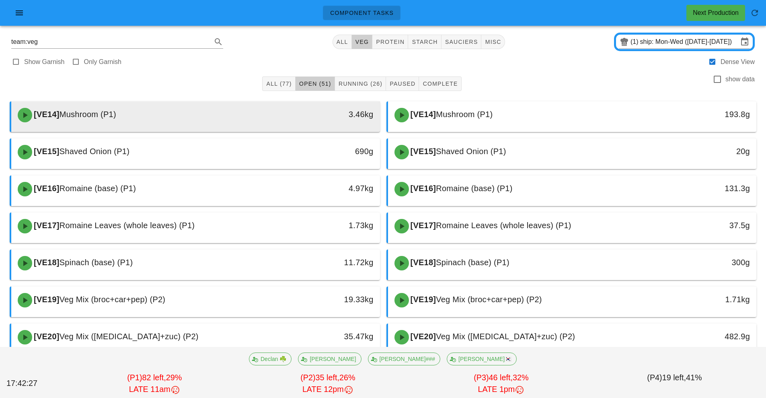
click at [279, 122] on div "[VE14] Mushroom (P1)" at bounding box center [150, 115] width 274 height 24
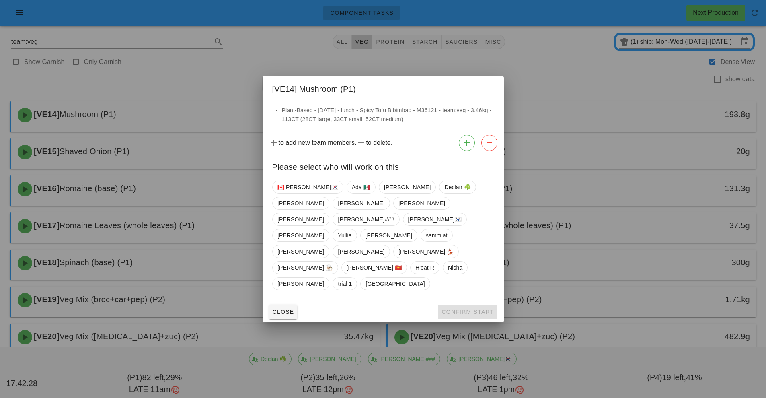
click at [474, 301] on div "Close Confirm Start" at bounding box center [383, 311] width 241 height 21
click at [398, 209] on span "[PERSON_NAME]" at bounding box center [421, 203] width 47 height 12
click at [481, 308] on span "Confirm Start" at bounding box center [467, 311] width 53 height 6
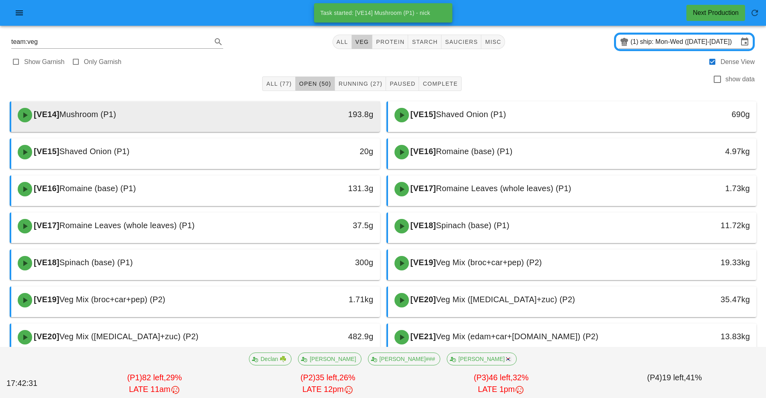
click at [232, 119] on div "[VE14] Mushroom (P1)" at bounding box center [150, 115] width 274 height 24
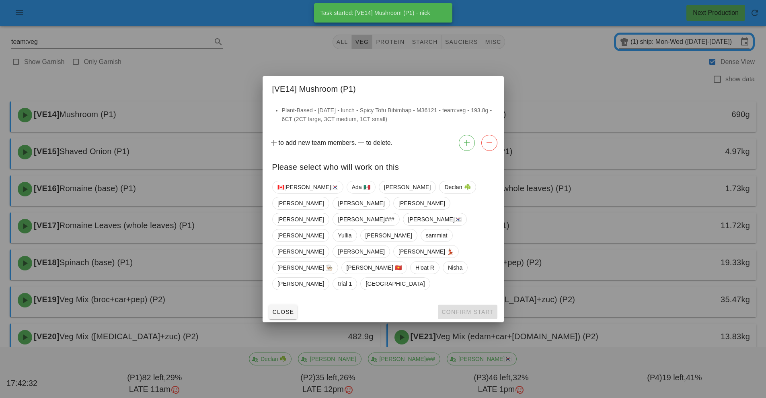
click at [194, 149] on div at bounding box center [383, 199] width 766 height 398
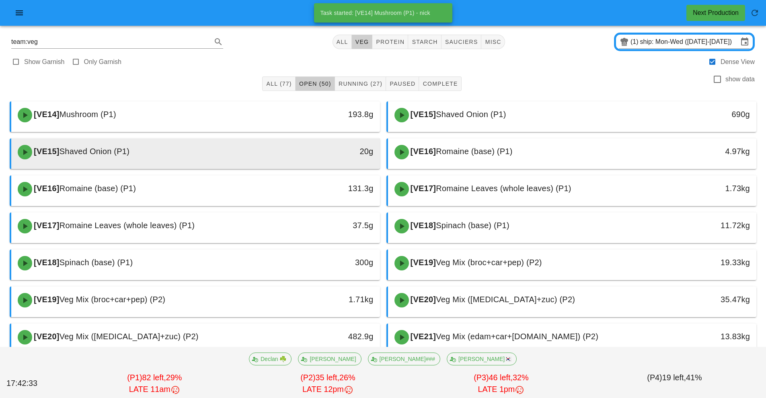
click at [229, 155] on div "[VE15] Shaved Onion (P1)" at bounding box center [150, 152] width 274 height 24
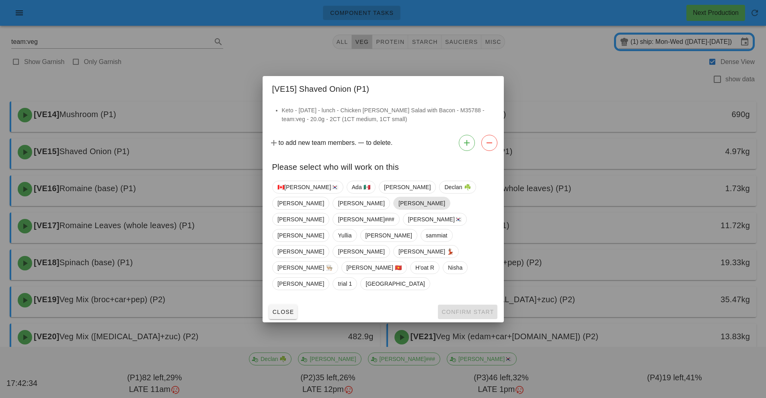
click at [398, 209] on span "[PERSON_NAME]" at bounding box center [421, 203] width 47 height 12
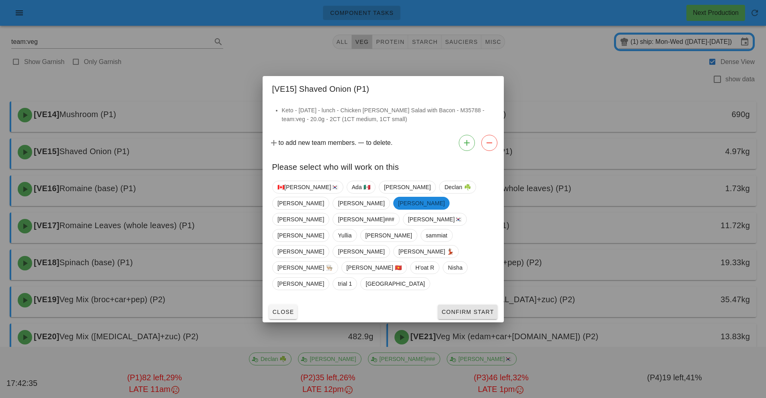
click at [476, 308] on span "Confirm Start" at bounding box center [467, 311] width 53 height 6
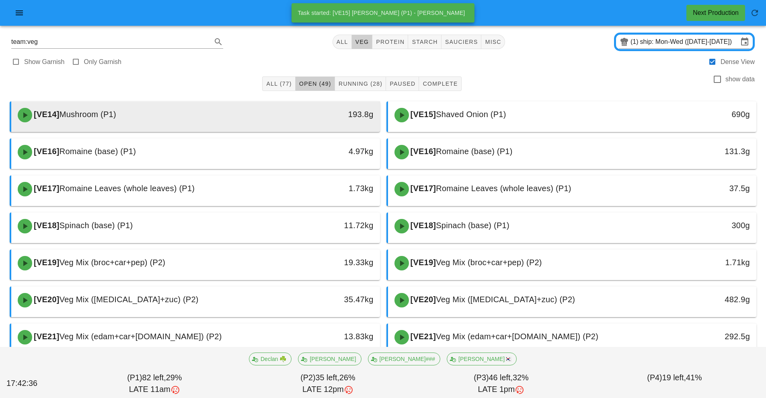
click at [263, 119] on div "[VE14] Mushroom (P1)" at bounding box center [150, 115] width 274 height 24
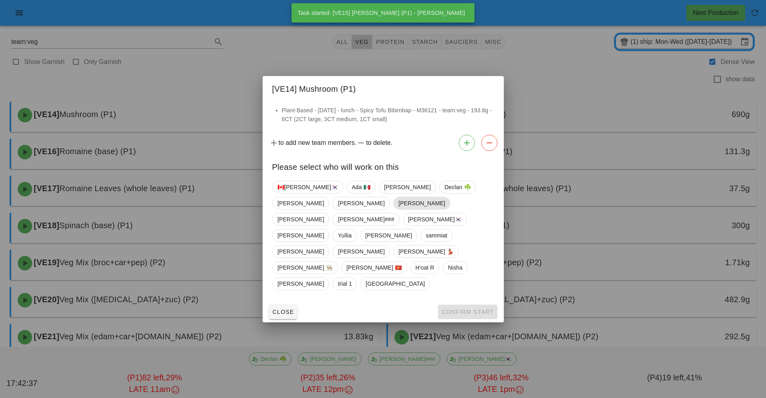
click at [398, 209] on span "[PERSON_NAME]" at bounding box center [421, 203] width 47 height 12
click at [473, 308] on span "Confirm Start" at bounding box center [467, 311] width 53 height 6
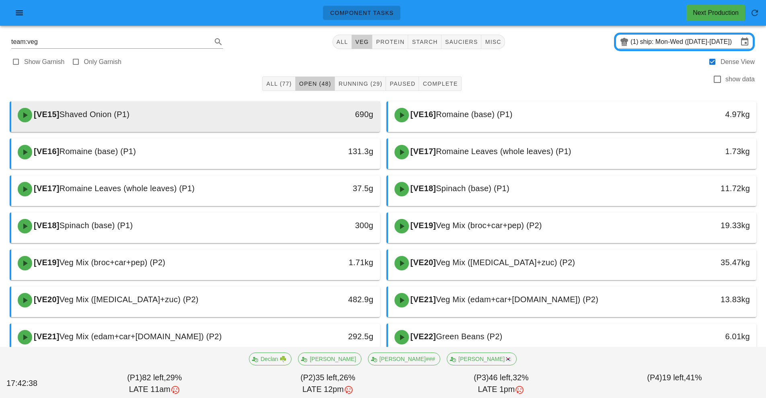
click at [300, 119] on div "690g" at bounding box center [333, 114] width 82 height 13
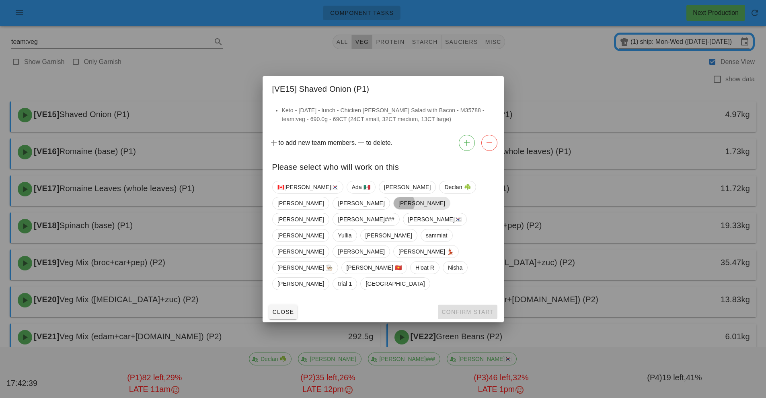
click at [398, 209] on span "[PERSON_NAME]" at bounding box center [421, 203] width 47 height 12
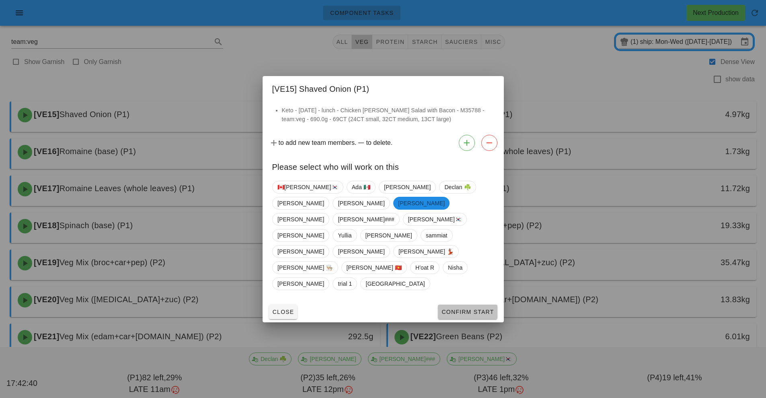
click at [466, 304] on button "Confirm Start" at bounding box center [467, 311] width 59 height 14
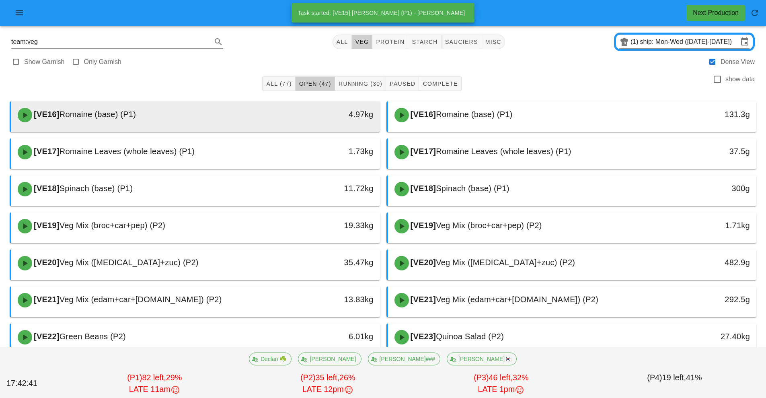
click at [244, 121] on div "[VE16] Romaine (base) (P1)" at bounding box center [150, 115] width 274 height 24
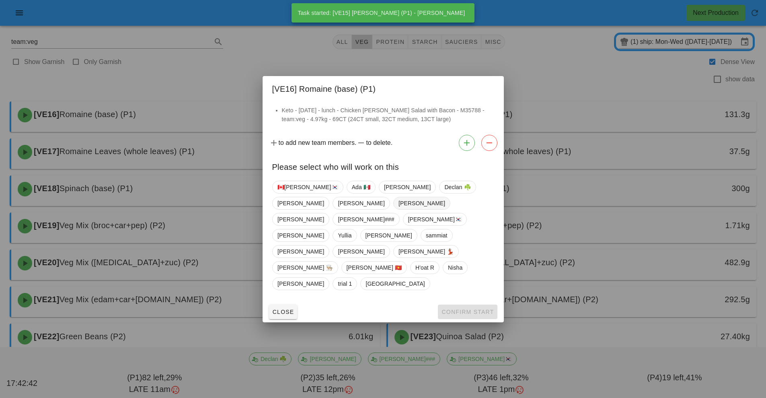
click at [398, 209] on span "[PERSON_NAME]" at bounding box center [421, 203] width 47 height 12
click at [474, 308] on span "Confirm Start" at bounding box center [467, 311] width 53 height 6
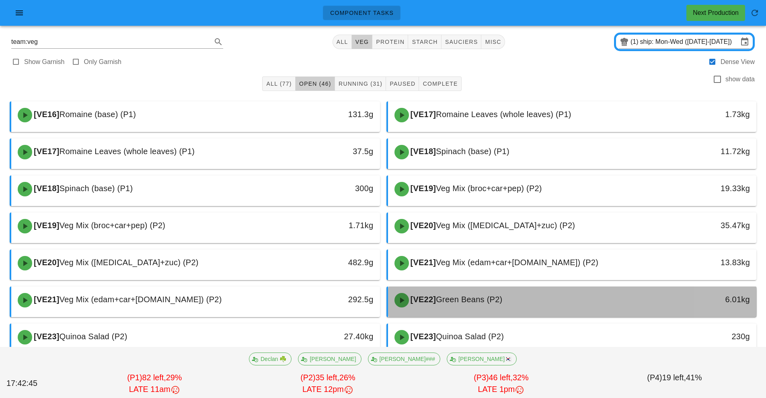
click at [593, 295] on div "[VE22] Green Beans (P2)" at bounding box center [527, 300] width 274 height 24
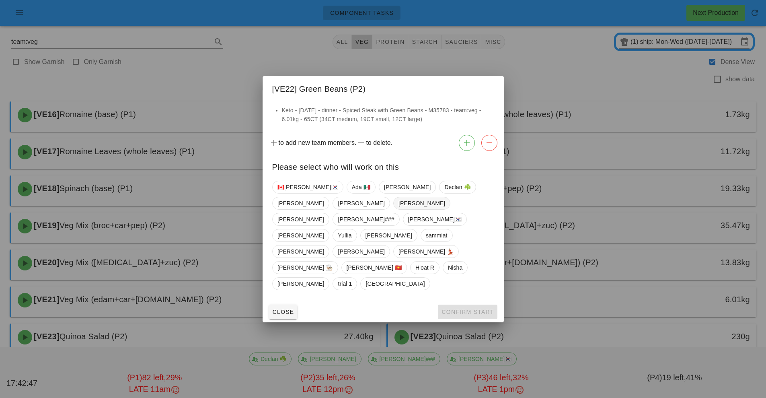
click at [398, 209] on span "[PERSON_NAME]" at bounding box center [421, 203] width 47 height 12
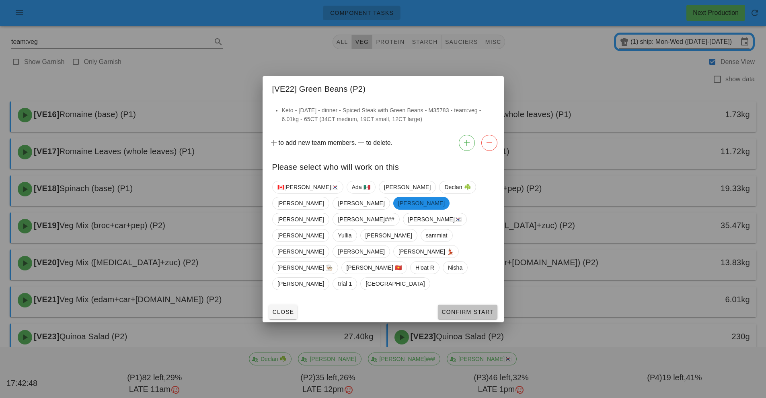
click at [477, 304] on button "Confirm Start" at bounding box center [467, 311] width 59 height 14
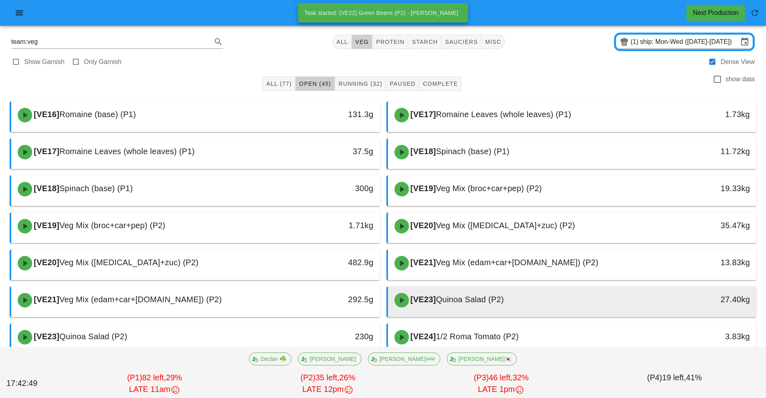
click at [537, 291] on div "[VE23] Quinoa Salad (P2)" at bounding box center [527, 300] width 274 height 24
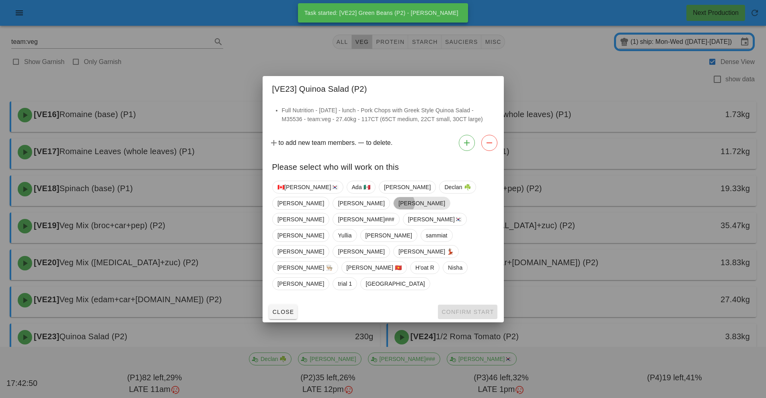
click at [398, 209] on span "[PERSON_NAME]" at bounding box center [421, 203] width 47 height 12
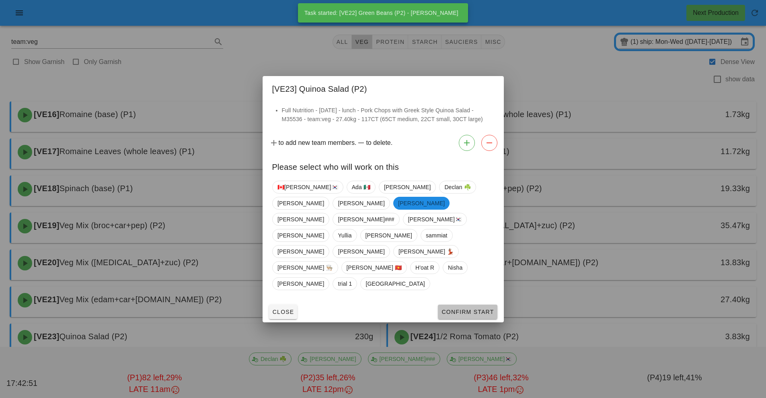
click at [474, 308] on span "Confirm Start" at bounding box center [467, 311] width 53 height 6
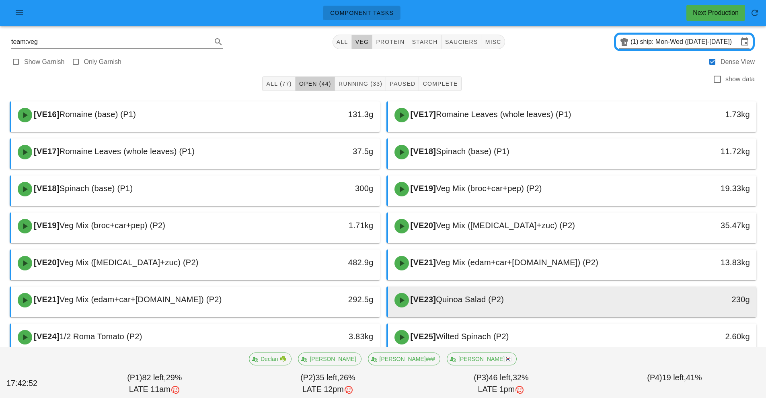
click at [538, 303] on div "[VE23] Quinoa Salad (P2)" at bounding box center [527, 300] width 274 height 24
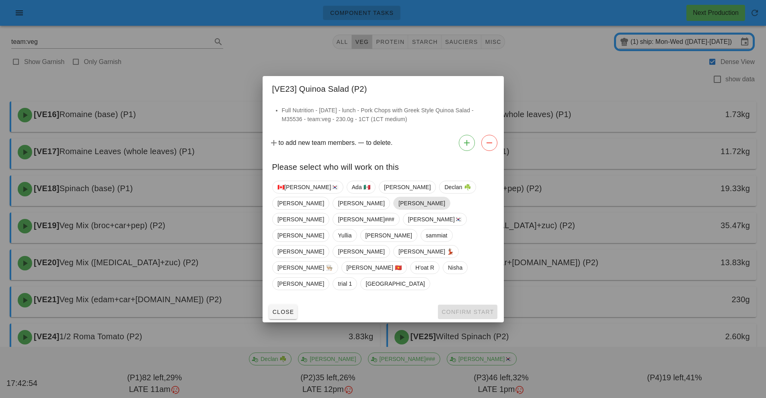
click at [398, 209] on span "[PERSON_NAME]" at bounding box center [421, 203] width 47 height 12
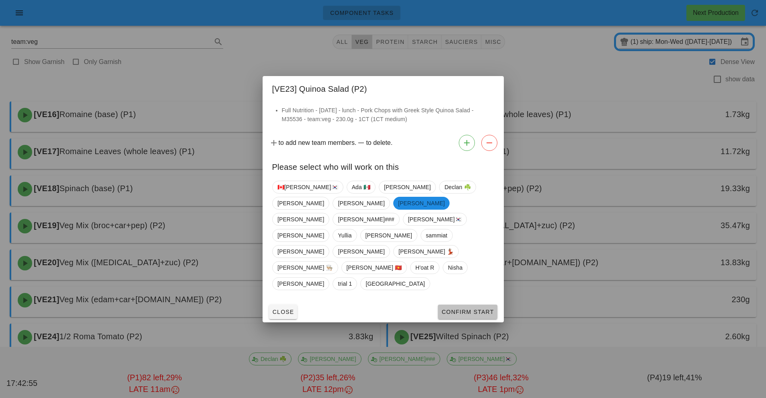
click at [475, 308] on span "Confirm Start" at bounding box center [467, 311] width 53 height 6
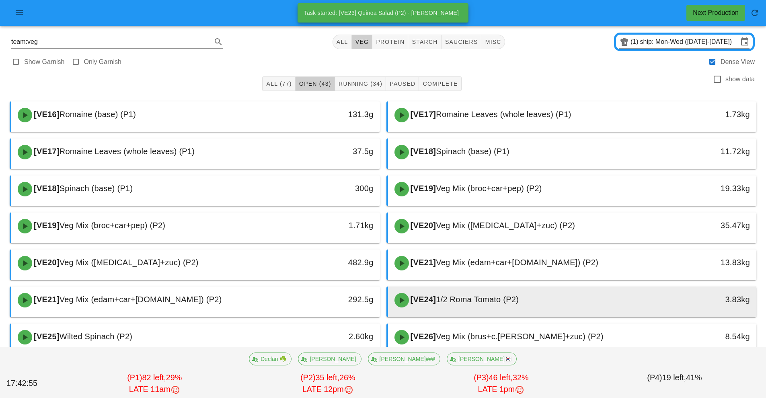
click at [522, 306] on div "[VE24] 1/2 Roma Tomato (P2)" at bounding box center [527, 300] width 274 height 24
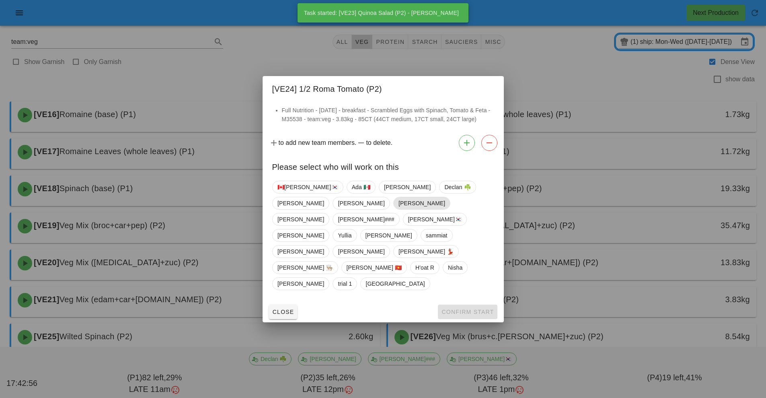
click at [398, 209] on span "[PERSON_NAME]" at bounding box center [421, 203] width 47 height 12
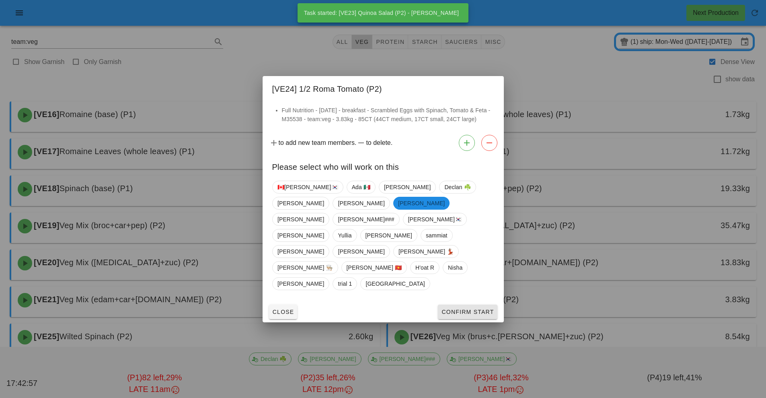
click at [481, 304] on button "Confirm Start" at bounding box center [467, 311] width 59 height 14
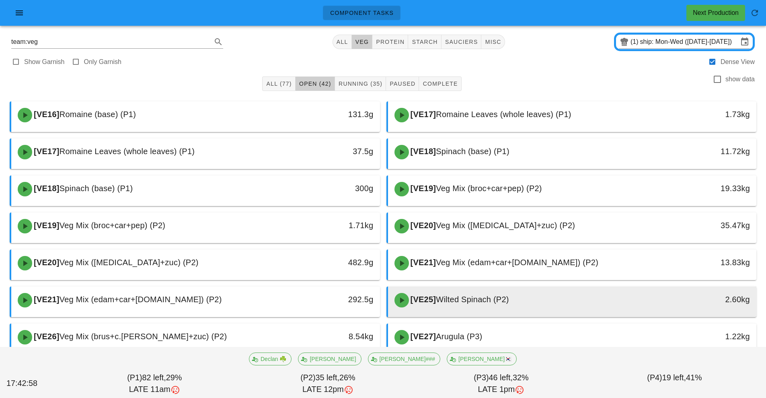
click at [502, 303] on span "Wilted Spinach (P2)" at bounding box center [472, 299] width 73 height 9
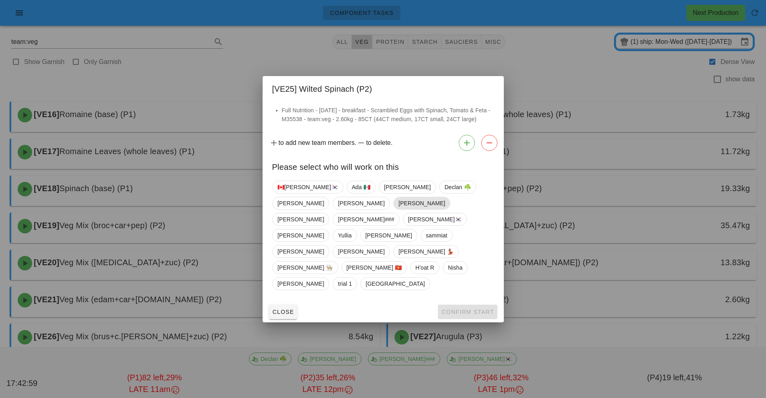
click at [398, 209] on span "[PERSON_NAME]" at bounding box center [421, 203] width 47 height 12
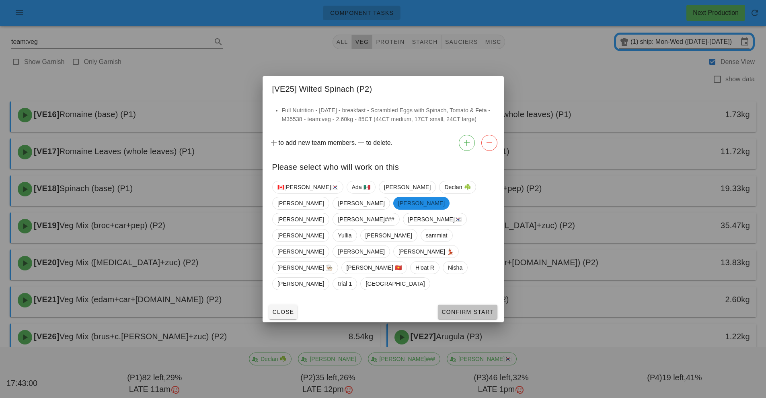
click at [479, 308] on span "Confirm Start" at bounding box center [467, 311] width 53 height 6
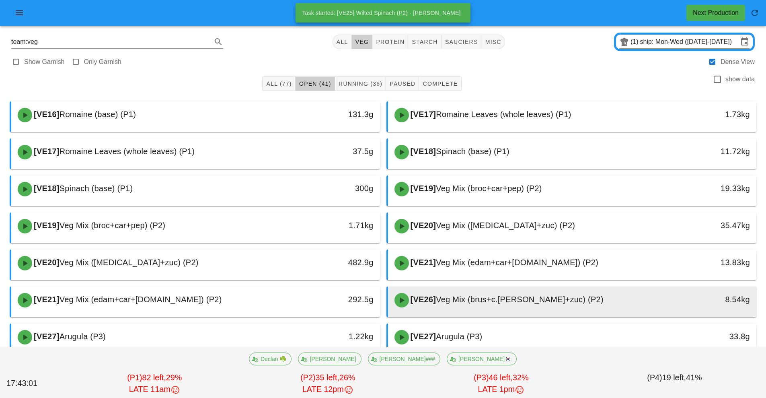
click at [501, 302] on span "Veg Mix (brus+c.tom+zuc) (P2)" at bounding box center [520, 299] width 168 height 9
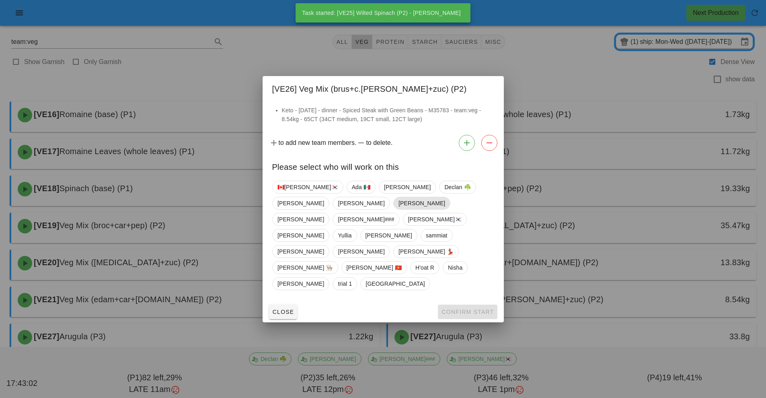
click at [398, 209] on span "[PERSON_NAME]" at bounding box center [421, 203] width 47 height 12
click at [476, 308] on span "Confirm Start" at bounding box center [467, 311] width 53 height 6
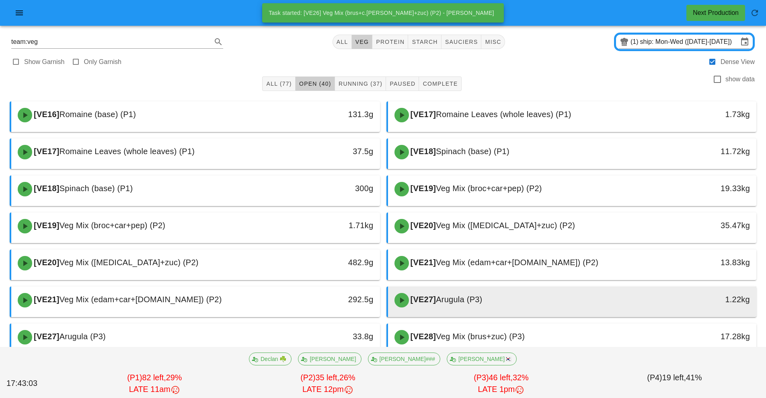
click at [475, 303] on span "Arugula (P3)" at bounding box center [459, 299] width 46 height 9
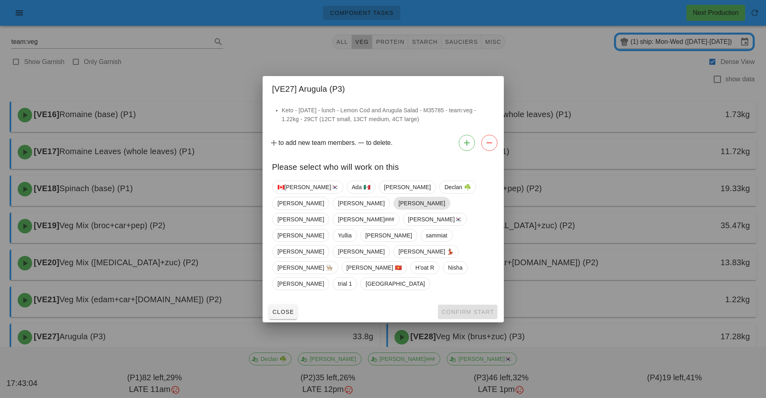
click at [398, 209] on span "[PERSON_NAME]" at bounding box center [421, 203] width 47 height 12
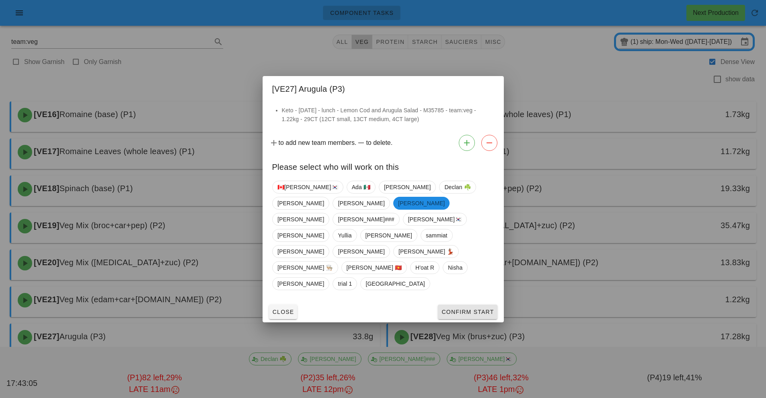
click at [472, 308] on span "Confirm Start" at bounding box center [467, 311] width 53 height 6
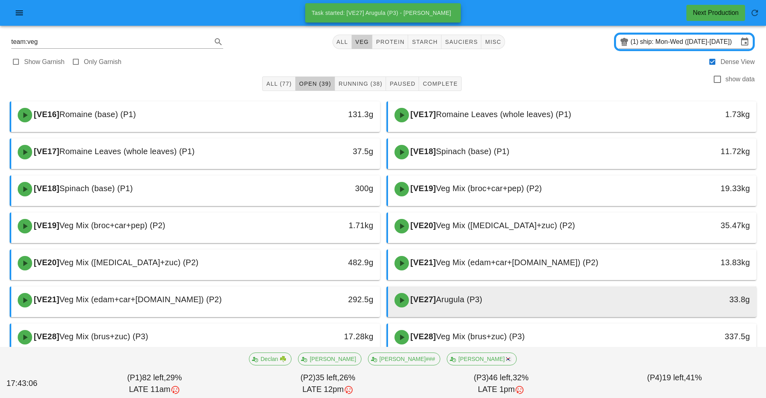
click at [471, 305] on div "[VE27] Arugula (P3)" at bounding box center [527, 300] width 274 height 24
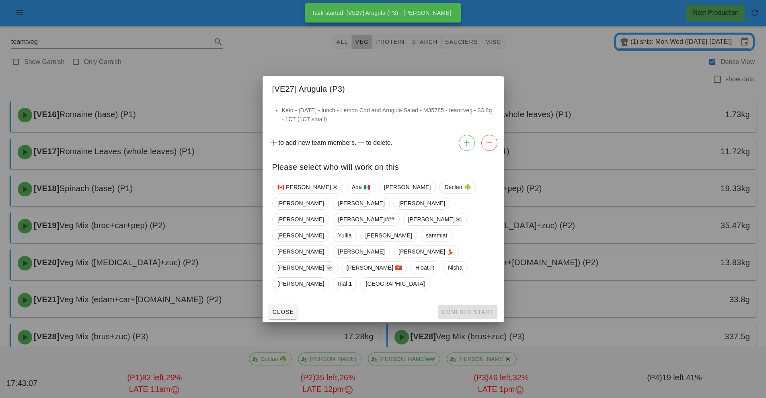
click at [514, 338] on div at bounding box center [383, 199] width 766 height 398
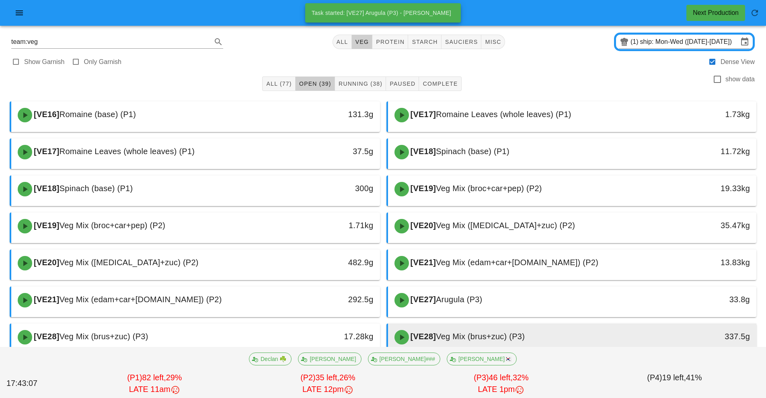
click at [515, 331] on div "[VE28] Veg Mix (brus+zuc) (P3)" at bounding box center [527, 337] width 274 height 24
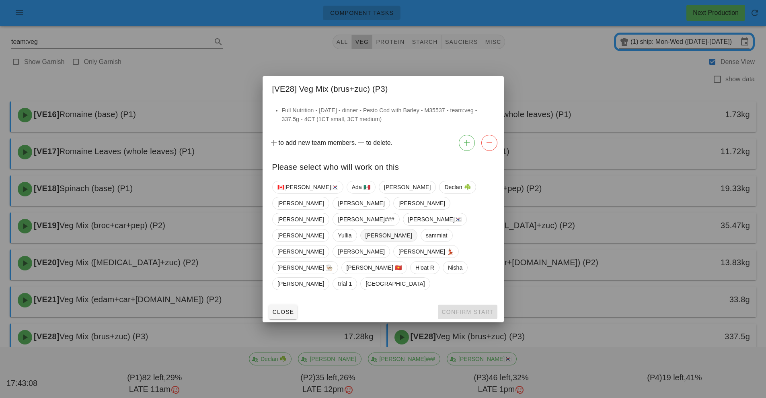
click at [365, 239] on span "[PERSON_NAME]" at bounding box center [388, 235] width 47 height 12
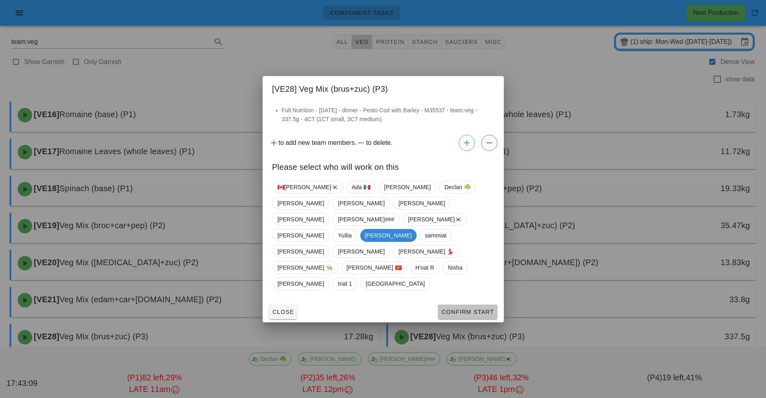
click at [475, 308] on span "Confirm Start" at bounding box center [467, 311] width 53 height 6
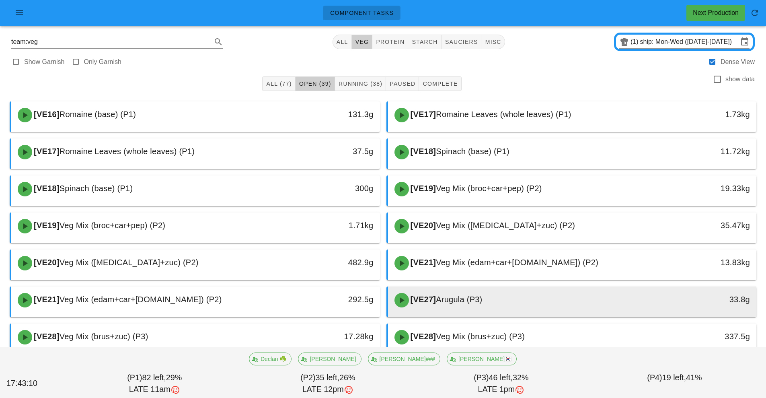
click at [482, 301] on span "Arugula (P3)" at bounding box center [459, 299] width 46 height 9
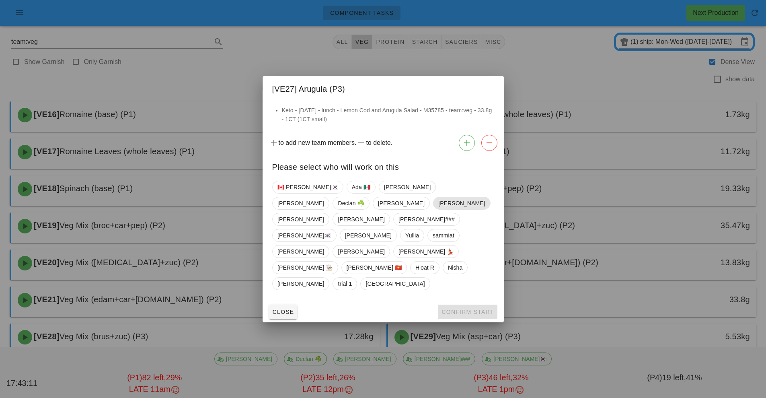
click at [438, 209] on span "[PERSON_NAME]" at bounding box center [461, 203] width 47 height 12
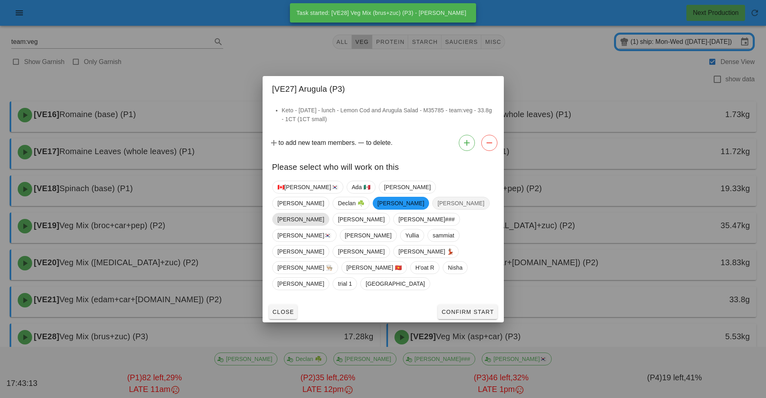
click at [308, 226] on span "[PERSON_NAME]" at bounding box center [300, 219] width 57 height 13
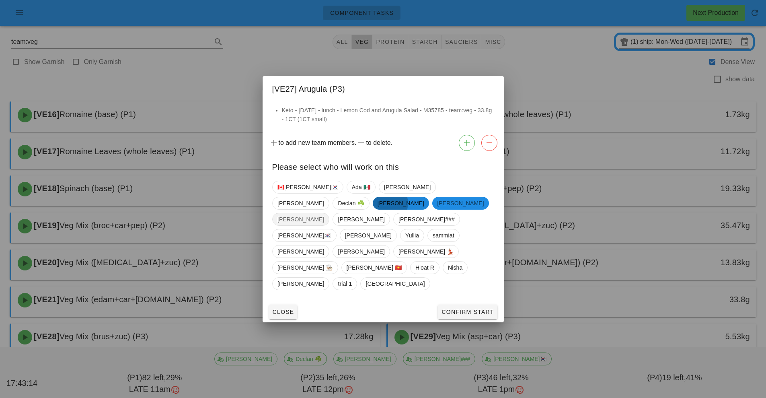
click at [429, 208] on span "[PERSON_NAME]" at bounding box center [400, 203] width 56 height 13
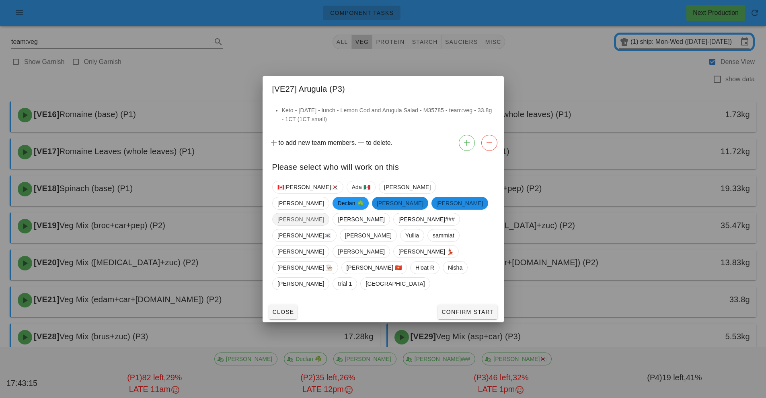
click at [428, 208] on span "[PERSON_NAME]" at bounding box center [400, 203] width 56 height 13
click at [317, 225] on span "[PERSON_NAME]" at bounding box center [300, 219] width 47 height 12
click at [485, 308] on span "Confirm Start" at bounding box center [467, 311] width 53 height 6
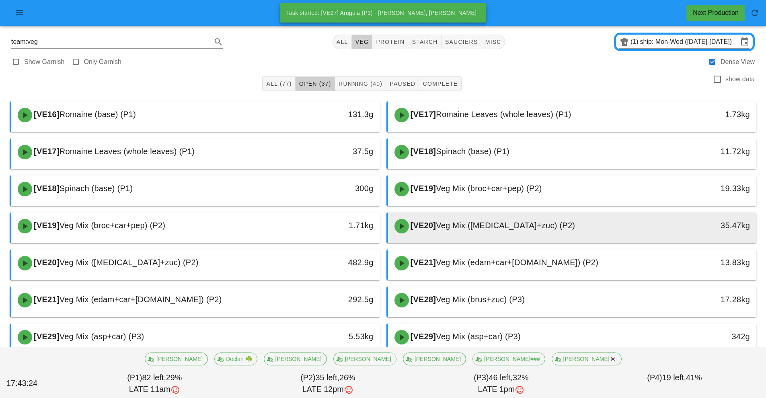
click at [514, 226] on span "Veg Mix ([MEDICAL_DATA]+zuc) (P2)" at bounding box center [505, 225] width 139 height 9
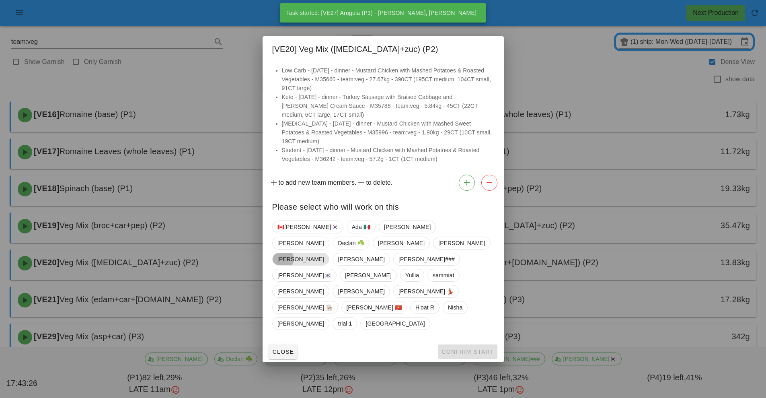
click at [316, 265] on span "[PERSON_NAME]" at bounding box center [300, 259] width 47 height 12
click at [493, 344] on button "Confirm Start" at bounding box center [467, 351] width 59 height 14
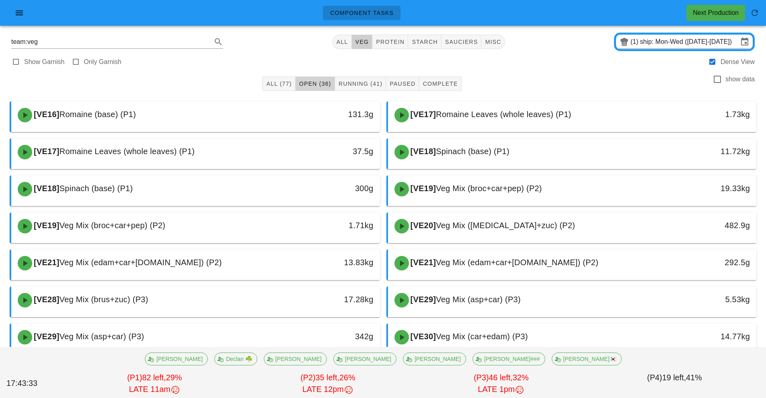
click at [320, 84] on span "Open (36)" at bounding box center [315, 83] width 33 height 6
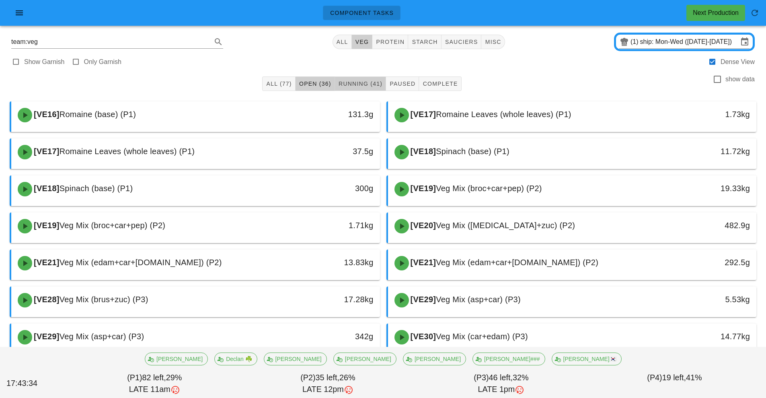
click at [362, 84] on span "Running (41)" at bounding box center [360, 83] width 44 height 6
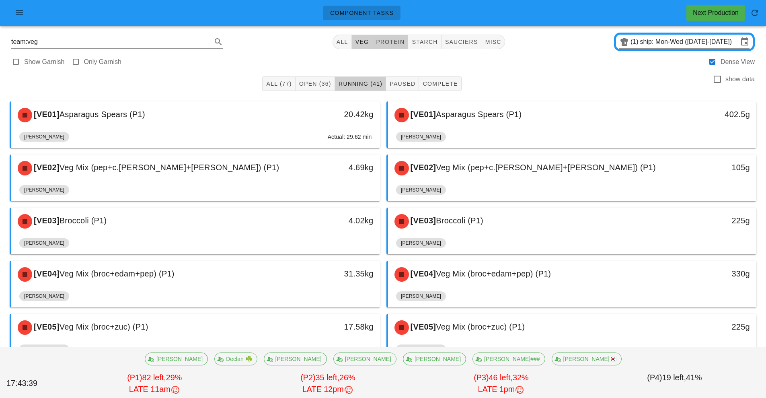
click at [395, 40] on span "protein" at bounding box center [390, 42] width 29 height 6
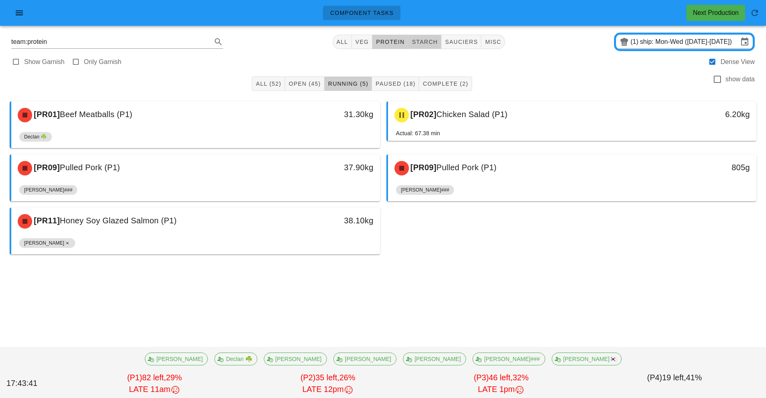
click at [428, 43] on span "starch" at bounding box center [424, 42] width 26 height 6
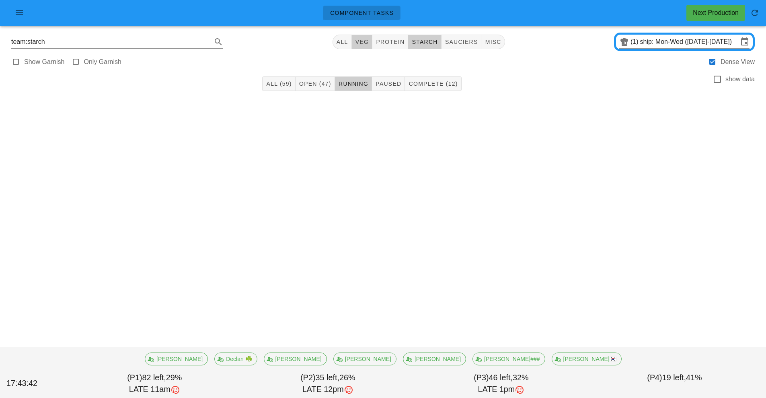
click at [369, 41] on span "veg" at bounding box center [362, 42] width 14 height 6
type input "team:veg"
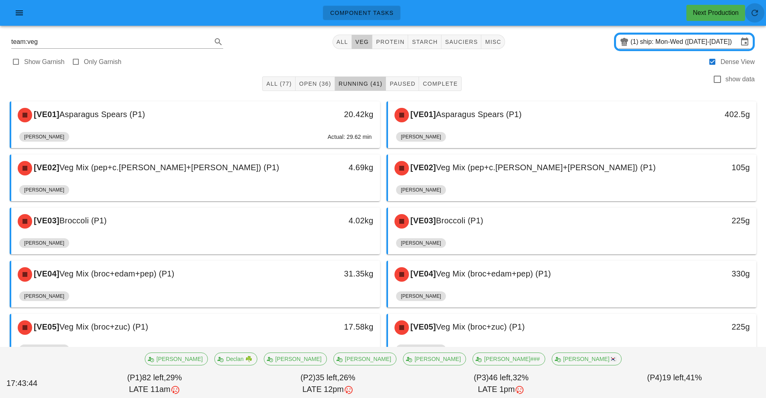
click at [754, 11] on icon "button" at bounding box center [755, 13] width 10 height 10
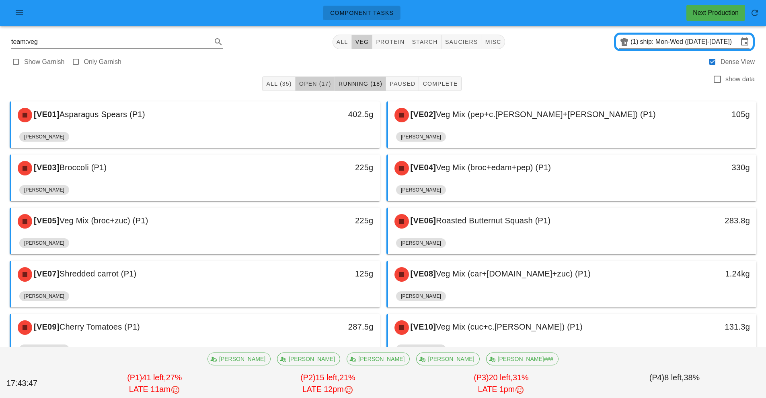
click at [313, 85] on span "Open (17)" at bounding box center [315, 83] width 33 height 6
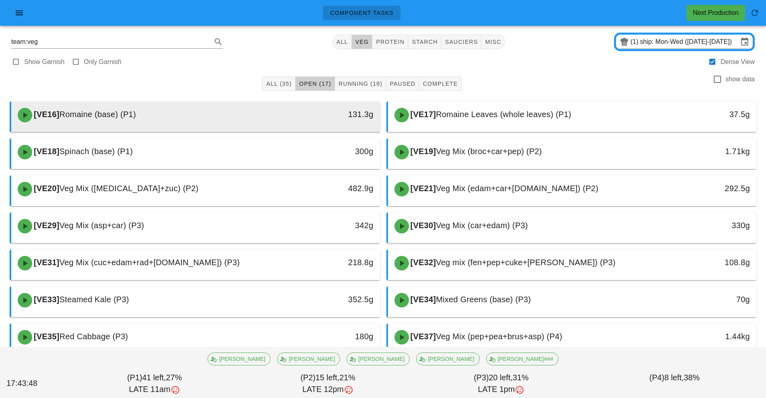
click at [296, 121] on div "131.3g" at bounding box center [332, 115] width 91 height 24
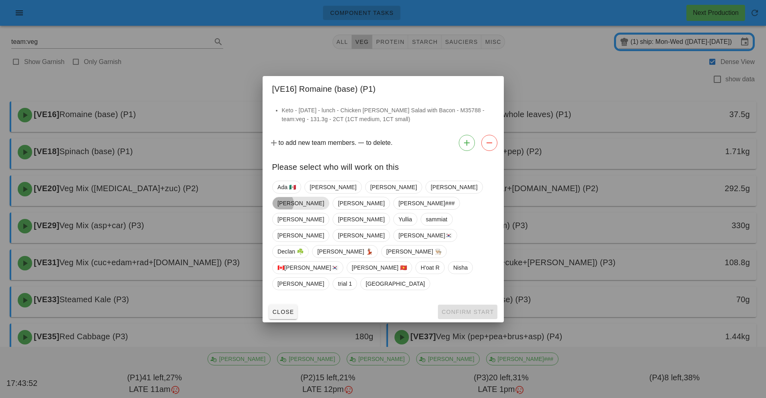
click at [324, 209] on span "[PERSON_NAME]" at bounding box center [300, 203] width 47 height 12
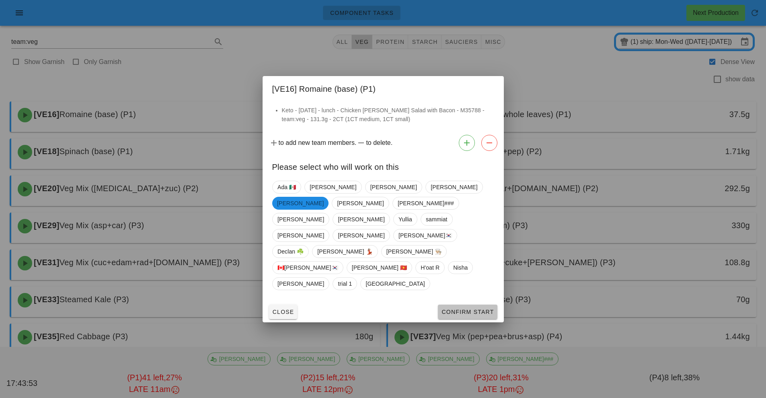
click at [476, 304] on button "Confirm Start" at bounding box center [467, 311] width 59 height 14
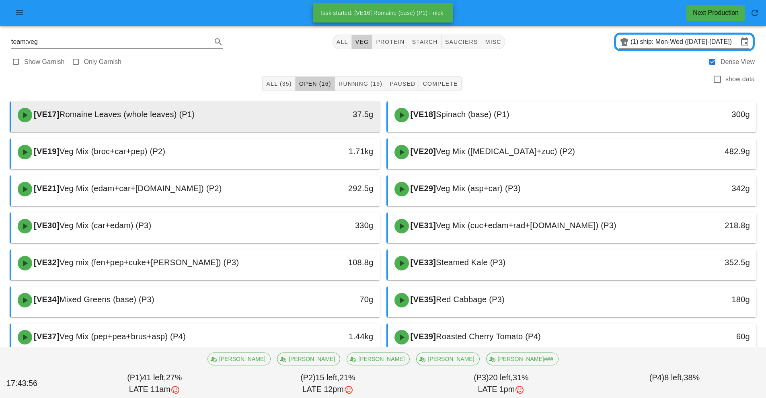
click at [300, 119] on div "37.5g" at bounding box center [333, 114] width 82 height 13
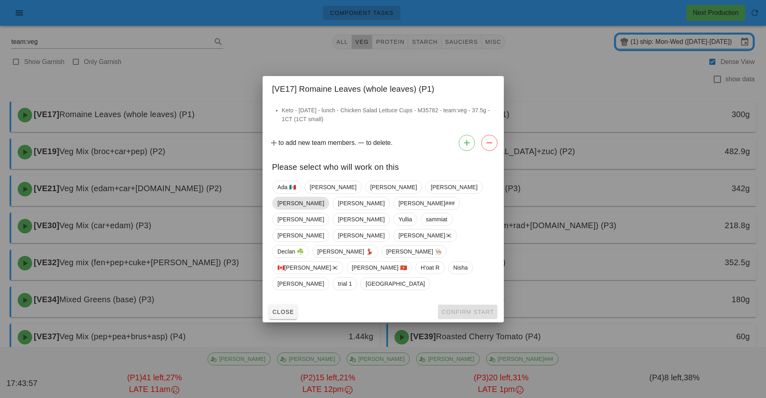
click at [329, 210] on span "[PERSON_NAME]" at bounding box center [300, 203] width 57 height 13
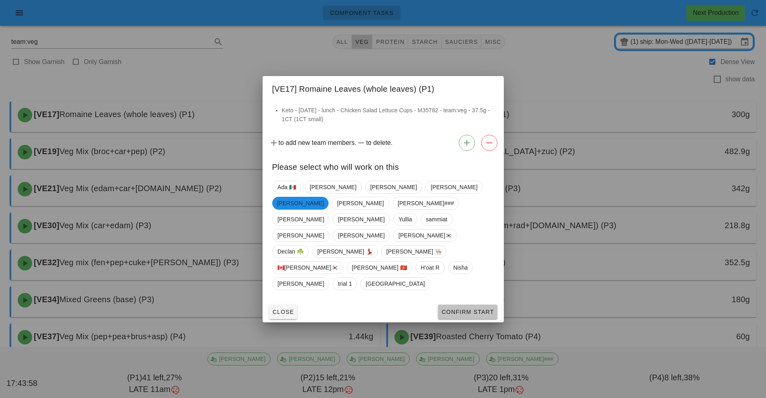
click at [486, 308] on span "Confirm Start" at bounding box center [467, 311] width 53 height 6
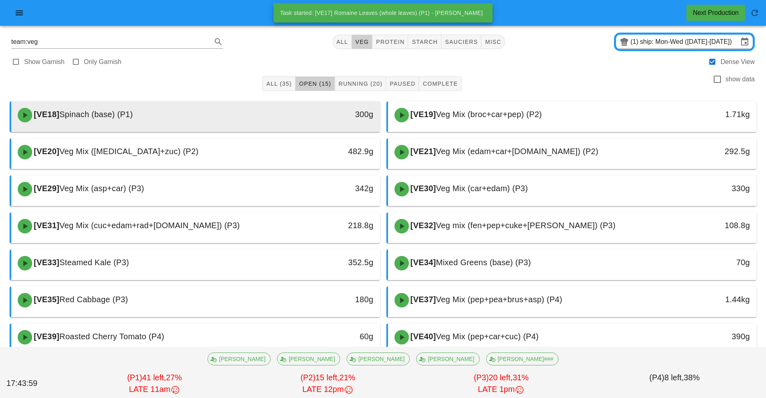
click at [310, 123] on div "300g" at bounding box center [332, 115] width 91 height 24
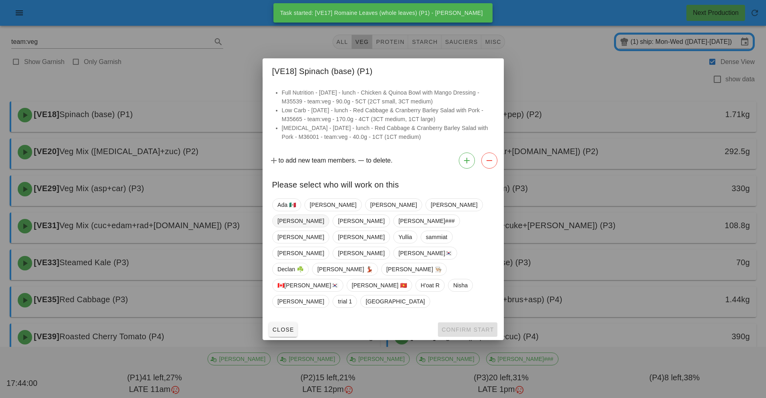
click at [324, 227] on span "[PERSON_NAME]" at bounding box center [300, 221] width 47 height 12
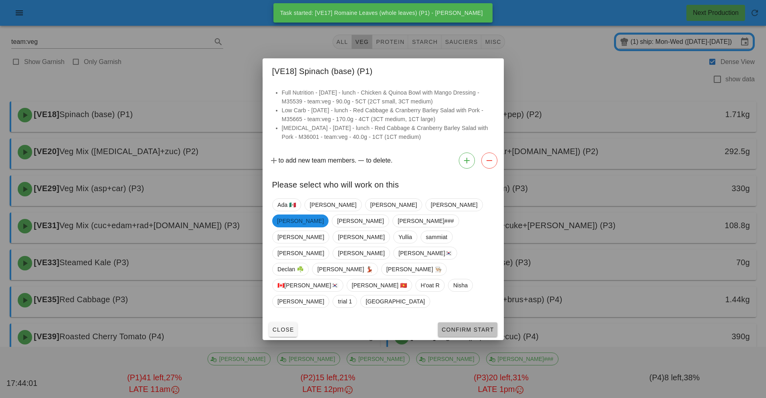
click at [480, 326] on span "Confirm Start" at bounding box center [467, 329] width 53 height 6
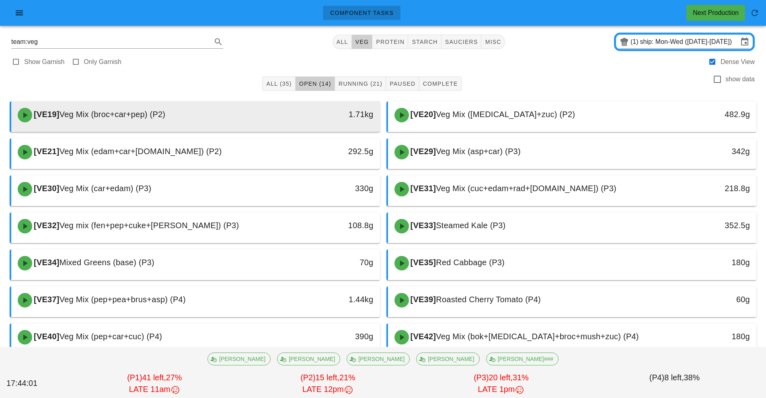
click at [318, 126] on div "1.71kg" at bounding box center [332, 115] width 91 height 24
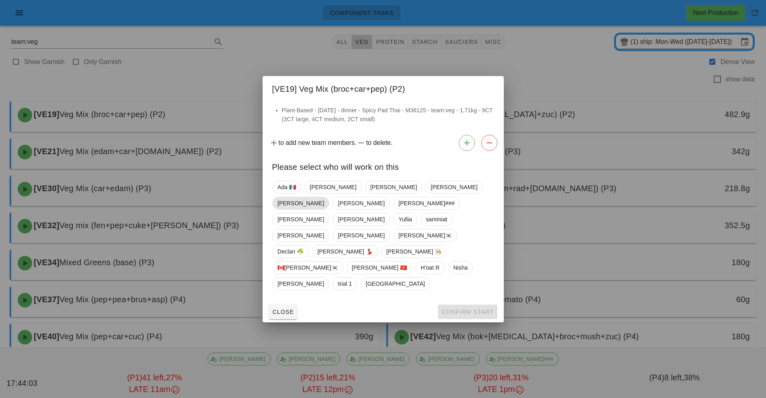
click at [324, 209] on span "[PERSON_NAME]" at bounding box center [300, 203] width 47 height 12
click at [478, 308] on span "Confirm Start" at bounding box center [467, 311] width 53 height 6
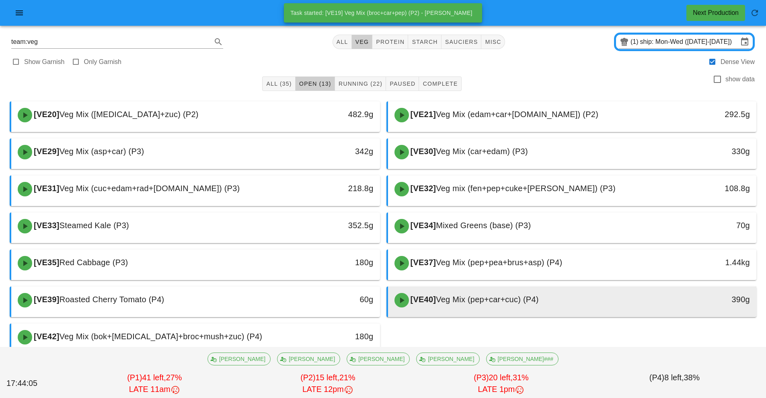
click at [577, 300] on div "[VE40] Veg Mix (pep+car+cuc) (P4)" at bounding box center [527, 300] width 274 height 24
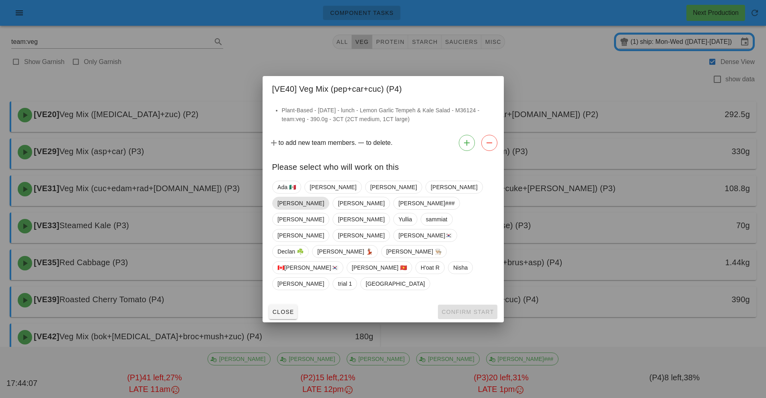
click at [324, 209] on span "[PERSON_NAME]" at bounding box center [300, 203] width 47 height 12
click at [481, 308] on span "Confirm Start" at bounding box center [467, 311] width 53 height 6
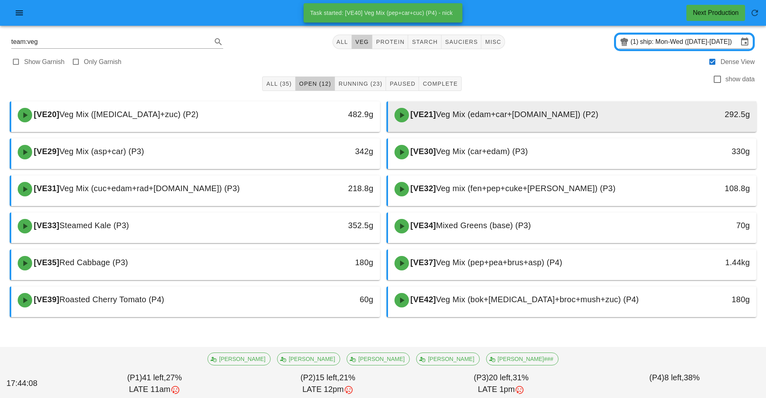
click at [528, 118] on span "Veg Mix (edam+car+[DOMAIN_NAME]) (P2)" at bounding box center [517, 114] width 162 height 9
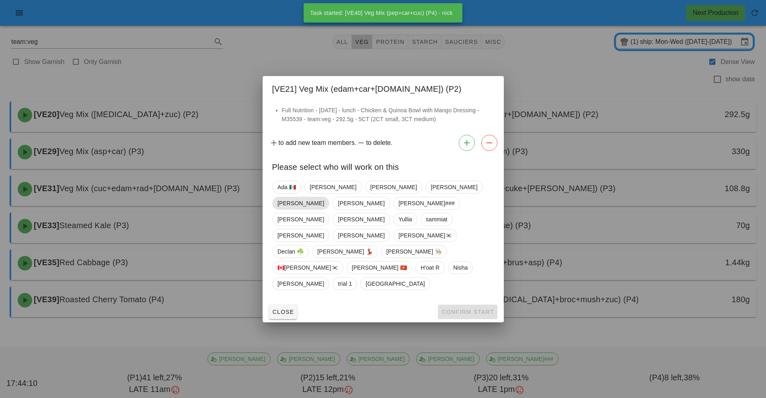
click at [324, 209] on span "[PERSON_NAME]" at bounding box center [300, 203] width 47 height 12
click at [474, 308] on span "Confirm Start" at bounding box center [467, 311] width 53 height 6
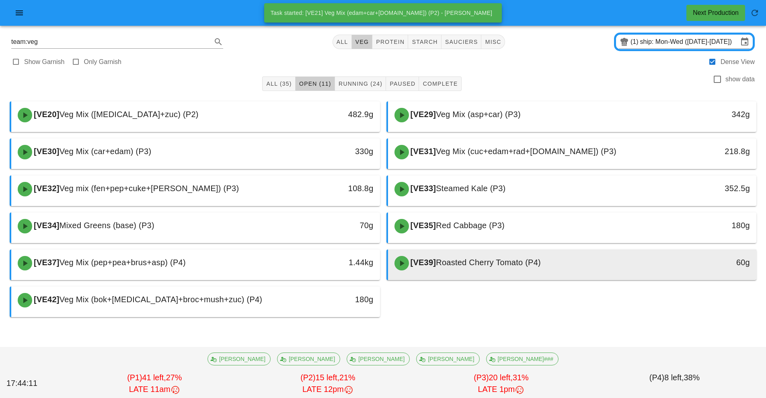
click at [499, 270] on div "[VE39] Roasted Cherry Tomato (P4)" at bounding box center [527, 263] width 274 height 24
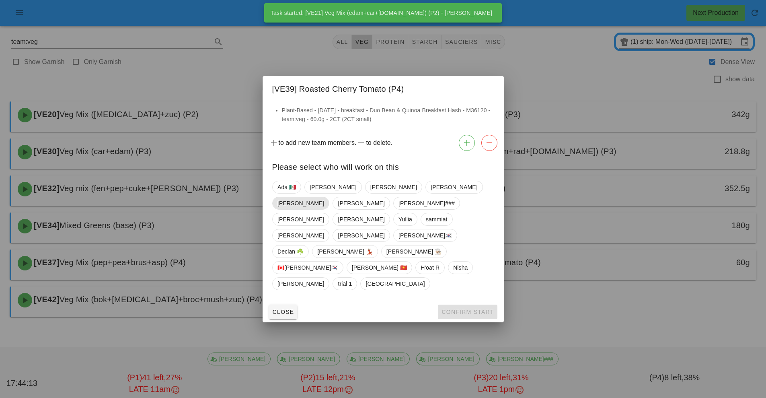
click at [324, 209] on span "[PERSON_NAME]" at bounding box center [300, 203] width 47 height 12
click at [486, 308] on span "Confirm Start" at bounding box center [467, 311] width 53 height 6
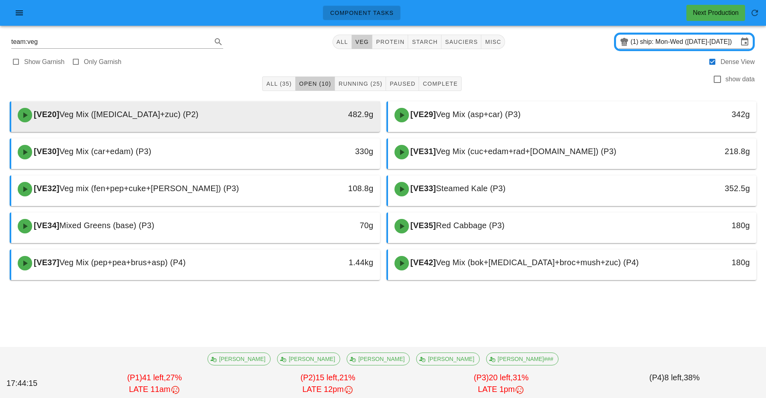
click at [237, 120] on div "[VE20] Veg Mix ([MEDICAL_DATA]+zuc) (P2)" at bounding box center [150, 115] width 274 height 24
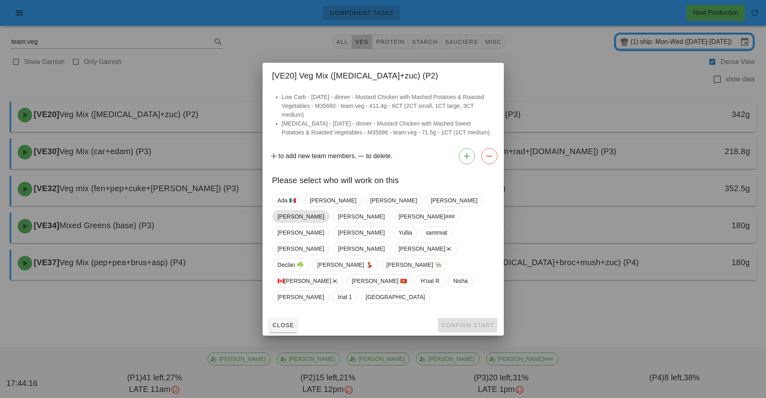
click at [324, 222] on span "[PERSON_NAME]" at bounding box center [300, 216] width 47 height 12
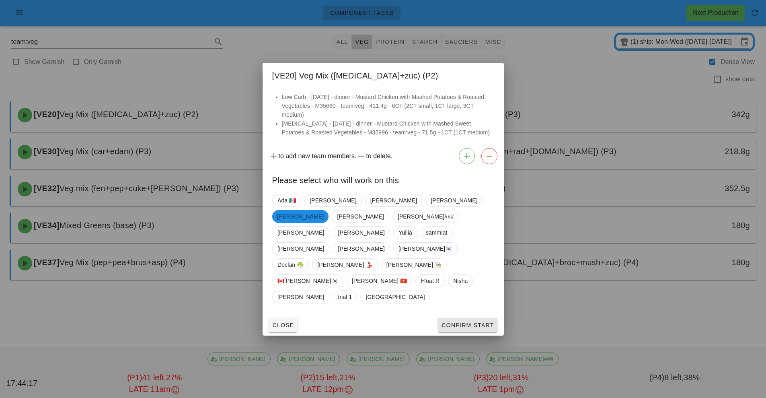
click at [475, 322] on span "Confirm Start" at bounding box center [467, 325] width 53 height 6
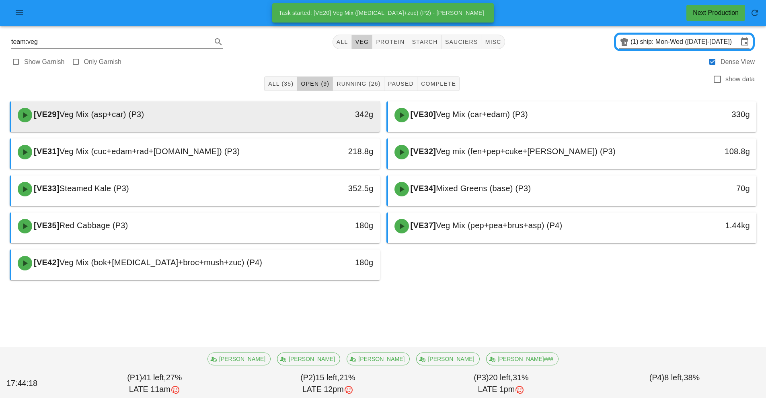
click at [280, 122] on div "[VE29] Veg Mix (asp+car) (P3)" at bounding box center [150, 115] width 274 height 24
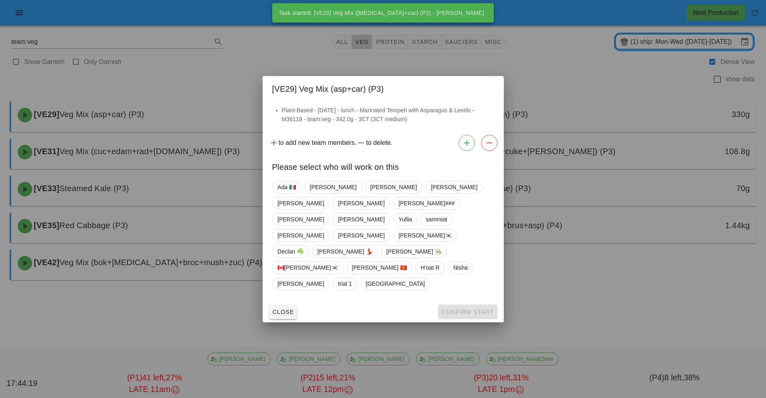
click at [423, 217] on div "Ada 🇲🇽 Arturo Fernanda Megan nick Richard Shawn### Adrian Kavitha Yullia sammia…" at bounding box center [383, 235] width 222 height 116
click at [324, 205] on span "[PERSON_NAME]" at bounding box center [300, 203] width 47 height 12
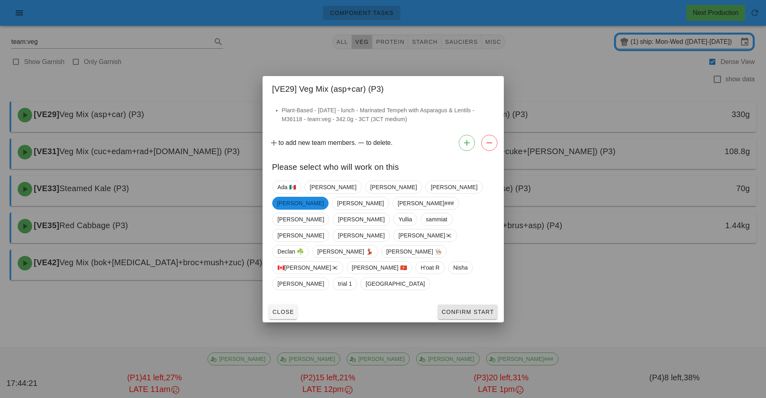
click at [472, 304] on button "Confirm Start" at bounding box center [467, 311] width 59 height 14
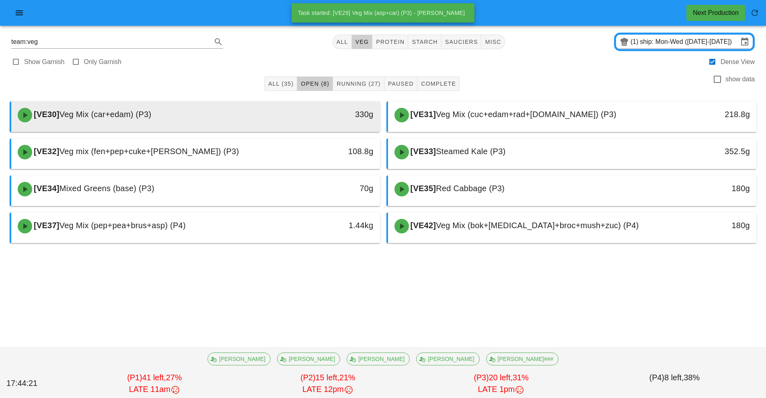
click at [273, 124] on div "[VE30] Veg Mix (car+edam) (P3)" at bounding box center [150, 115] width 274 height 24
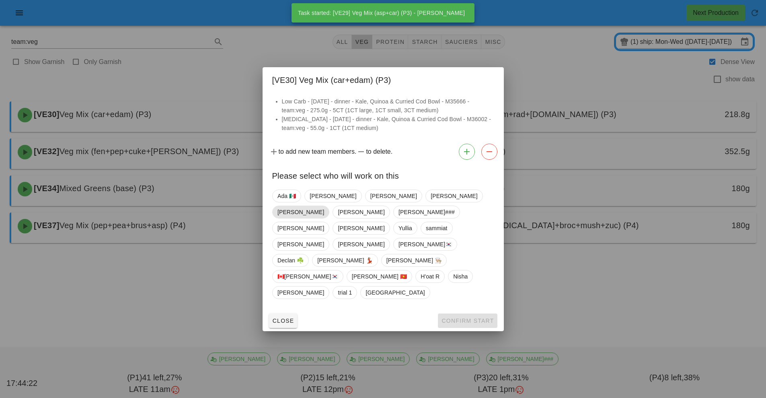
click at [329, 218] on span "[PERSON_NAME]" at bounding box center [300, 211] width 57 height 13
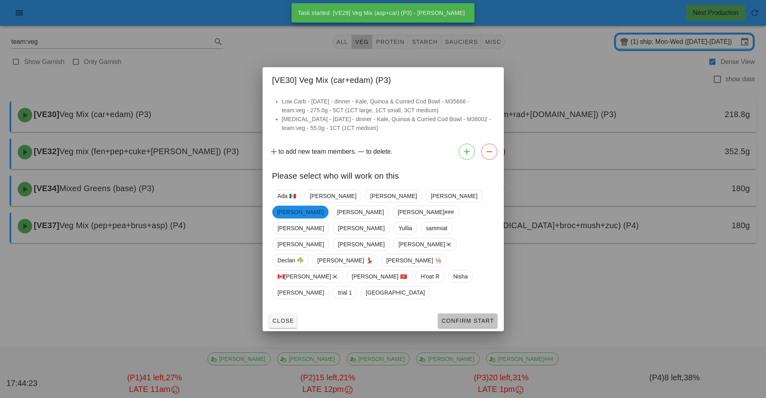
click at [473, 313] on button "Confirm Start" at bounding box center [467, 320] width 59 height 14
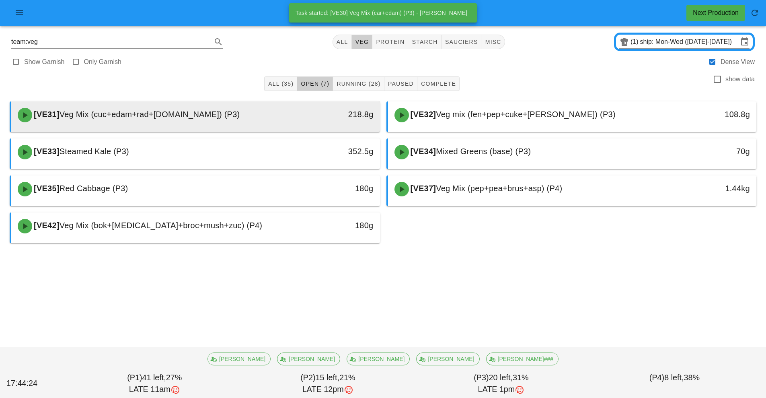
click at [286, 115] on div "[VE31] Veg Mix (cuc+edam+rad+[DOMAIN_NAME]) (P3)" at bounding box center [150, 115] width 274 height 24
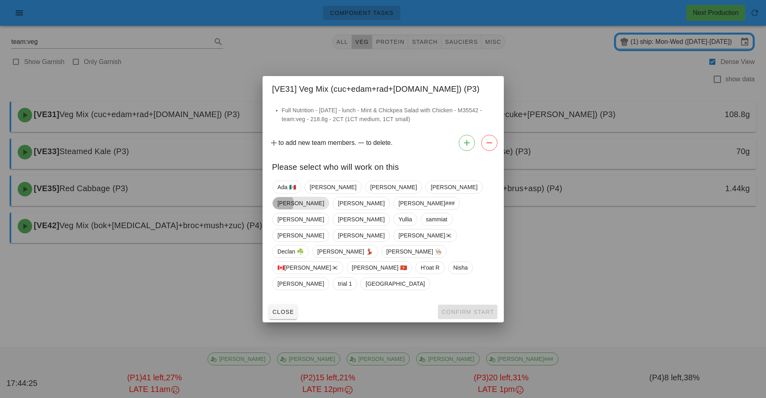
click at [329, 210] on span "[PERSON_NAME]" at bounding box center [300, 203] width 57 height 13
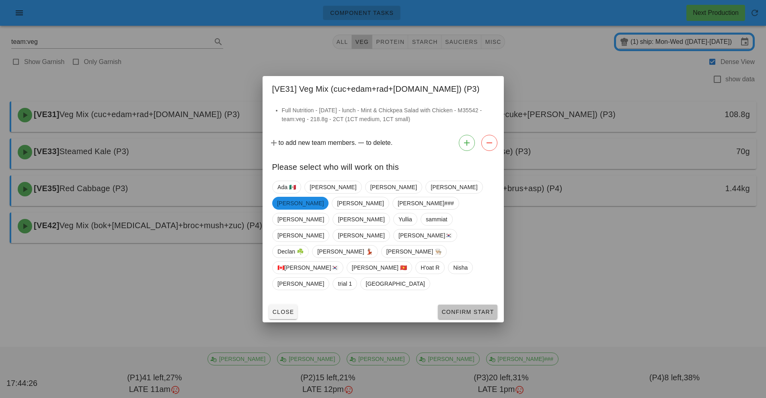
click at [493, 304] on button "Confirm Start" at bounding box center [467, 311] width 59 height 14
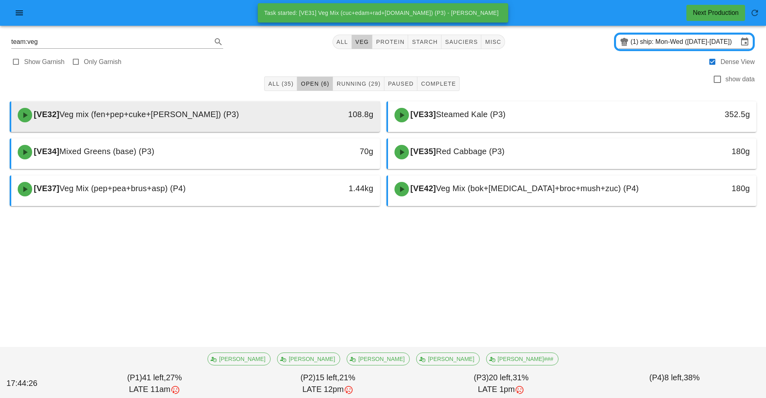
click at [284, 116] on div "[VE32] Veg mix (fen+pep+cuke+[PERSON_NAME]) (P3)" at bounding box center [150, 115] width 274 height 24
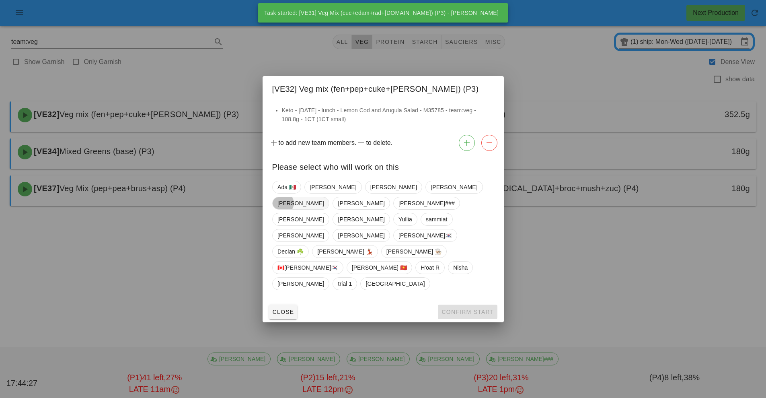
click at [324, 209] on span "[PERSON_NAME]" at bounding box center [300, 203] width 47 height 12
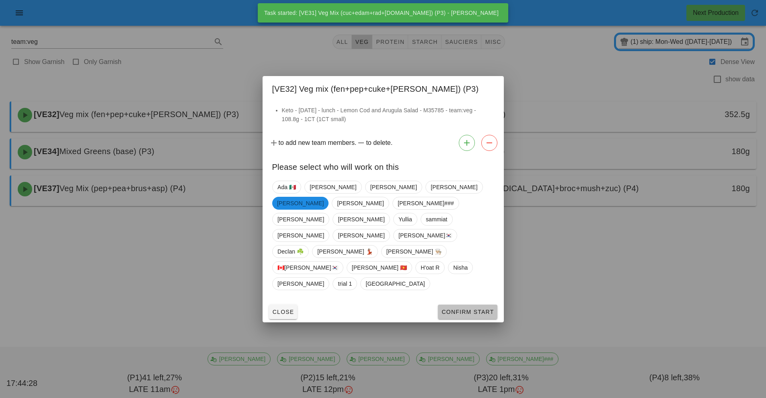
click at [491, 304] on button "Confirm Start" at bounding box center [467, 311] width 59 height 14
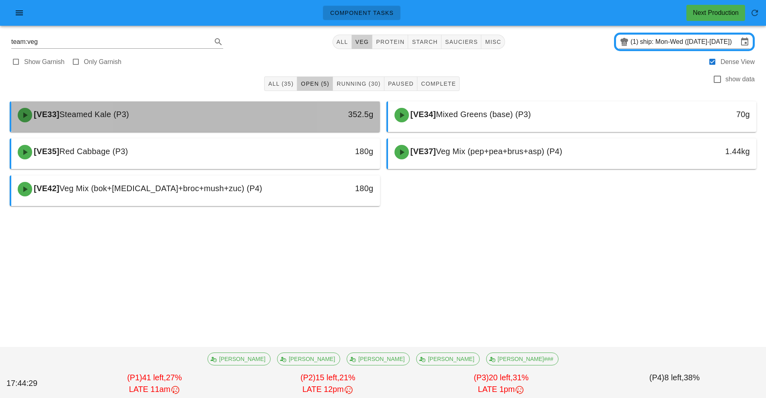
click at [271, 113] on div "[VE33] Steamed Kale (P3)" at bounding box center [150, 115] width 274 height 24
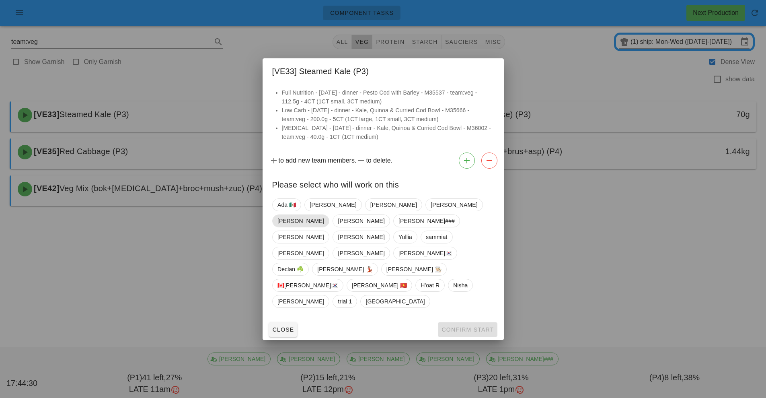
click at [324, 227] on span "[PERSON_NAME]" at bounding box center [300, 221] width 47 height 12
click at [484, 326] on span "Confirm Start" at bounding box center [467, 329] width 53 height 6
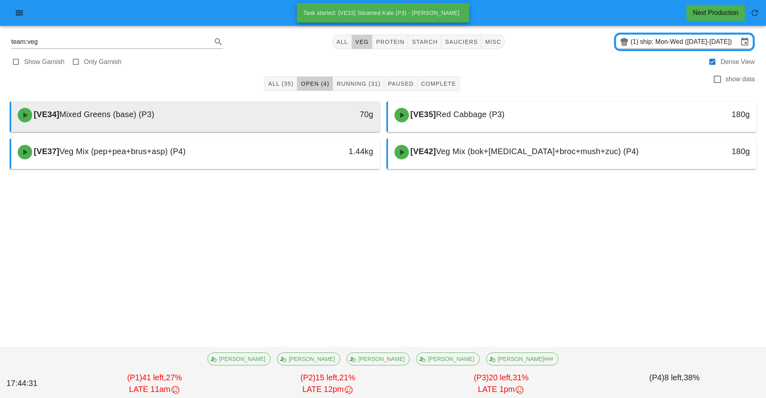
click at [295, 121] on div "70g" at bounding box center [332, 115] width 91 height 24
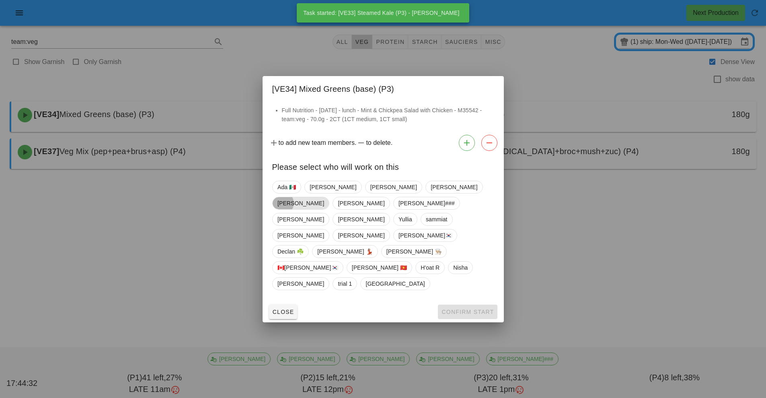
click at [329, 210] on span "[PERSON_NAME]" at bounding box center [300, 203] width 57 height 13
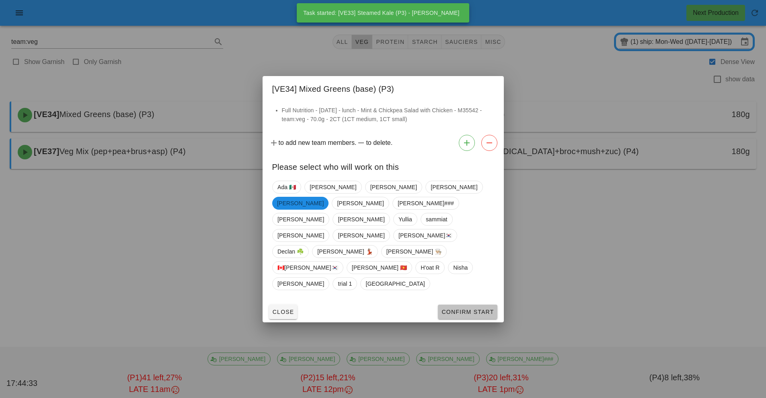
click at [474, 308] on span "Confirm Start" at bounding box center [467, 311] width 53 height 6
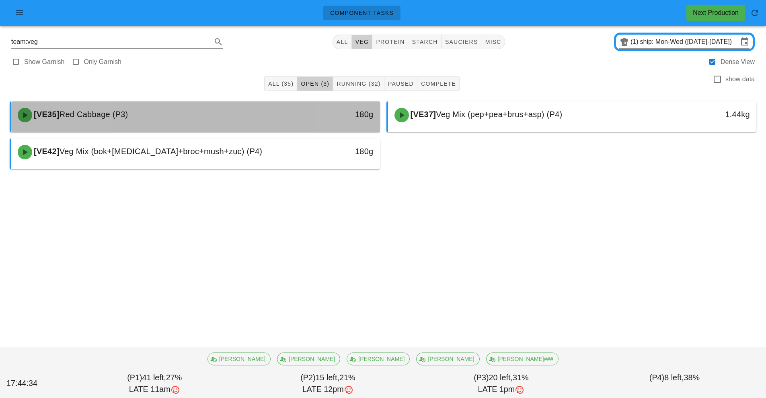
click at [287, 121] on div "180g" at bounding box center [332, 115] width 91 height 24
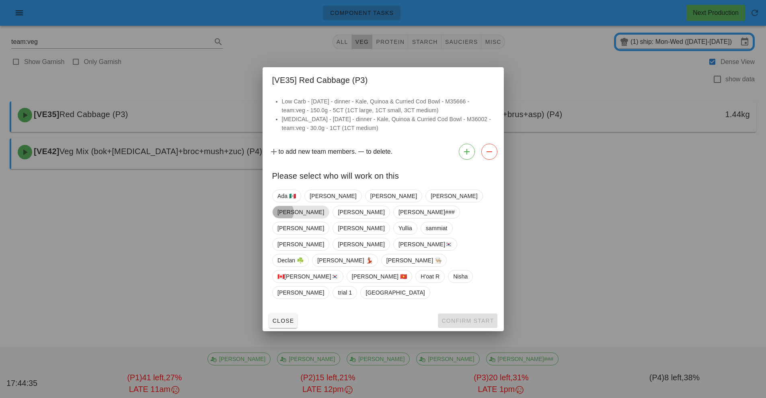
click at [329, 218] on span "[PERSON_NAME]" at bounding box center [300, 211] width 57 height 13
click at [481, 317] on span "Confirm Start" at bounding box center [467, 320] width 53 height 6
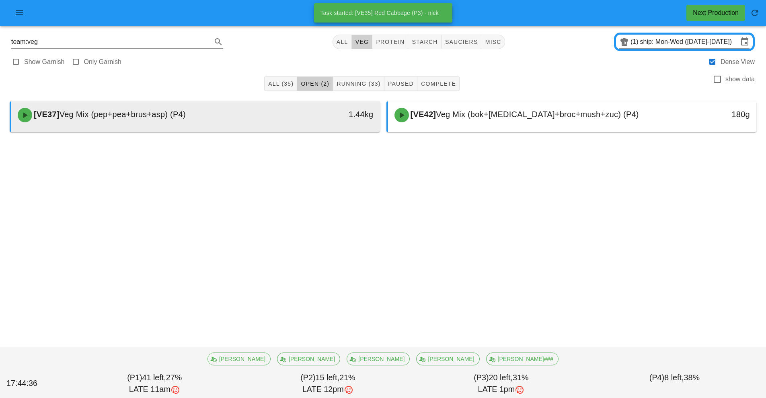
click at [293, 117] on div "1.44kg" at bounding box center [333, 114] width 82 height 13
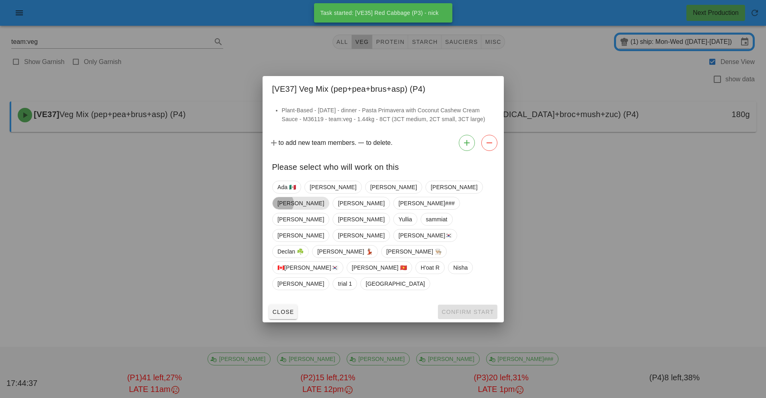
click at [324, 209] on span "[PERSON_NAME]" at bounding box center [300, 203] width 47 height 12
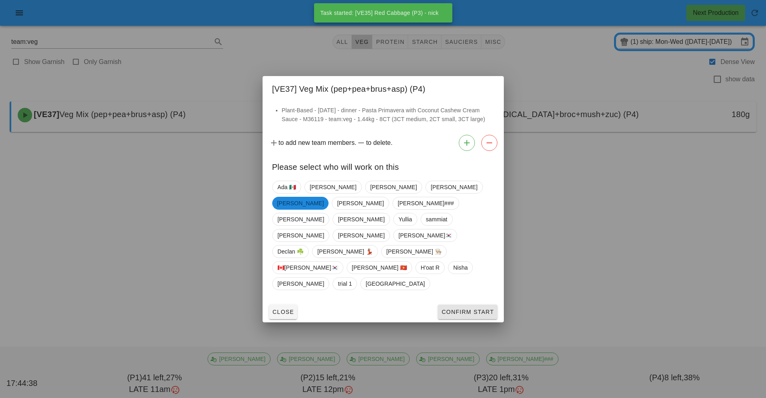
click at [473, 308] on span "Confirm Start" at bounding box center [467, 311] width 53 height 6
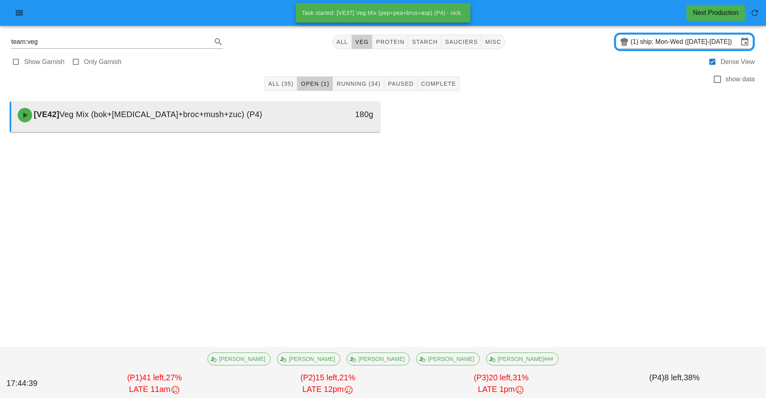
click at [275, 117] on div "[VE42] Veg Mix (bok+[MEDICAL_DATA]+broc+mush+zuc) (P4)" at bounding box center [150, 115] width 274 height 24
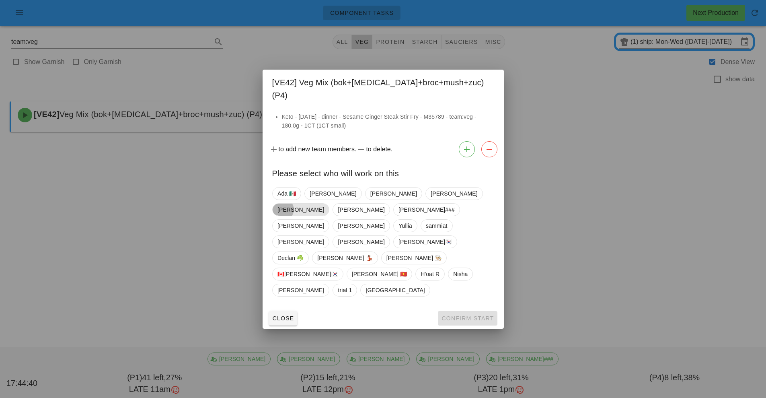
click at [329, 212] on span "[PERSON_NAME]" at bounding box center [300, 209] width 57 height 13
click at [474, 315] on span "Confirm Start" at bounding box center [467, 318] width 53 height 6
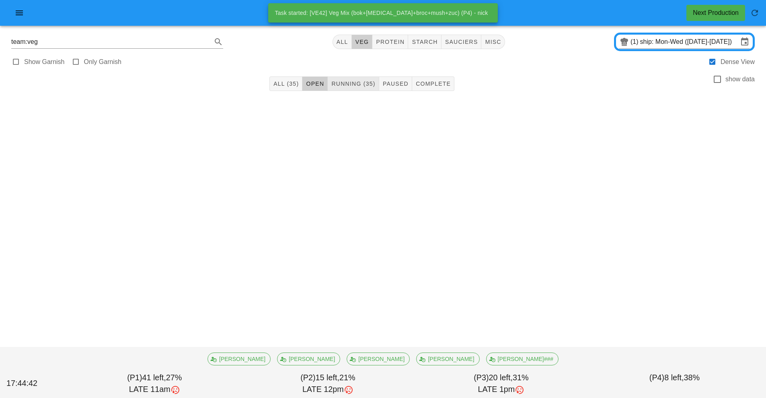
click at [355, 84] on span "Running (35)" at bounding box center [353, 83] width 44 height 6
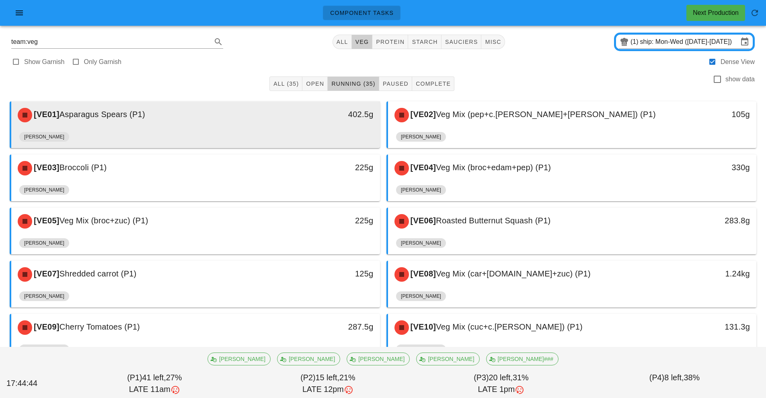
click at [230, 122] on div "[VE01] Asparagus Spears (P1)" at bounding box center [150, 115] width 274 height 24
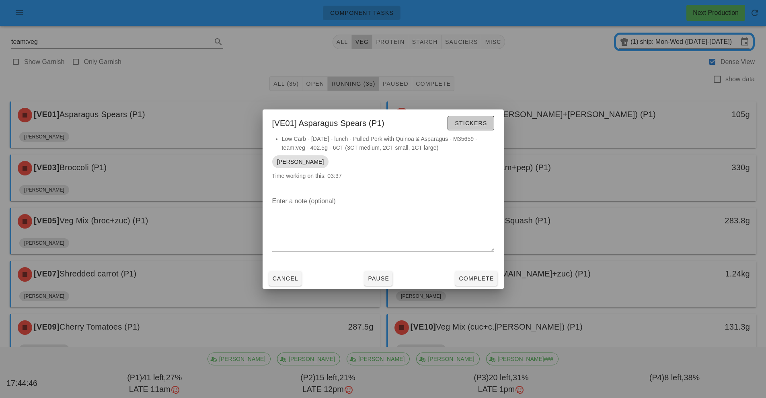
click at [481, 121] on span "Stickers" at bounding box center [470, 123] width 33 height 6
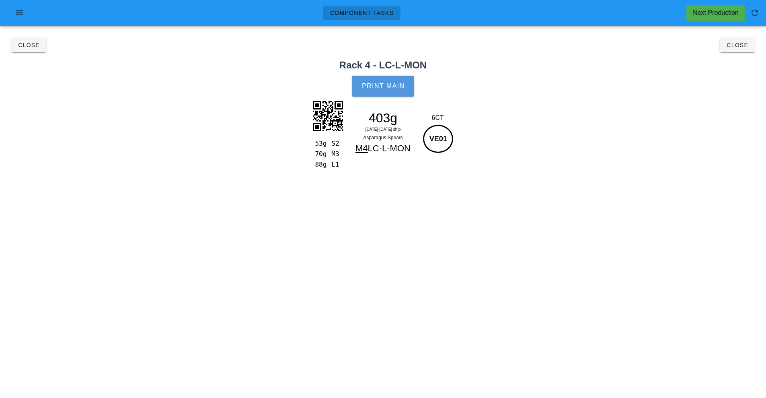
click at [394, 92] on button "Print Main" at bounding box center [383, 86] width 62 height 21
click at [736, 46] on span "Close" at bounding box center [737, 45] width 22 height 6
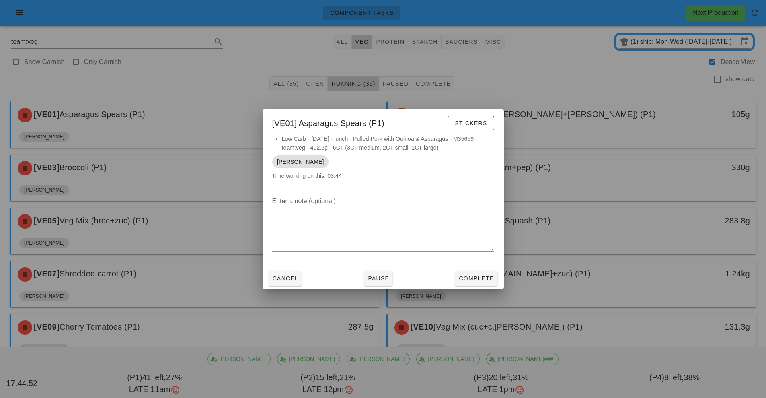
click at [562, 129] on div at bounding box center [383, 199] width 766 height 398
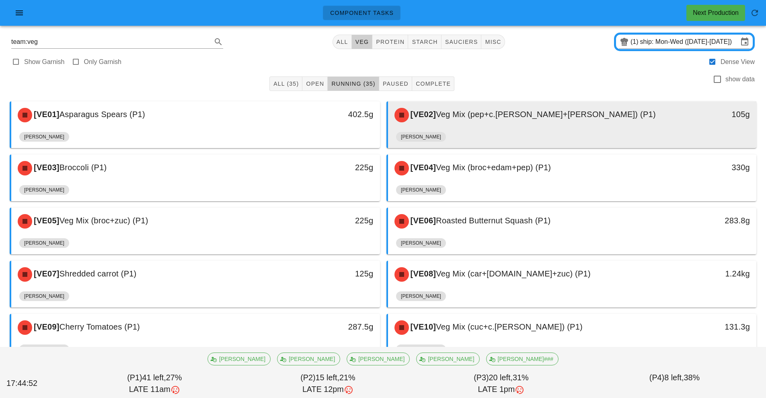
click at [579, 121] on div "[VE02] Veg Mix (pep+c.tom+cuc) (P1)" at bounding box center [527, 115] width 274 height 24
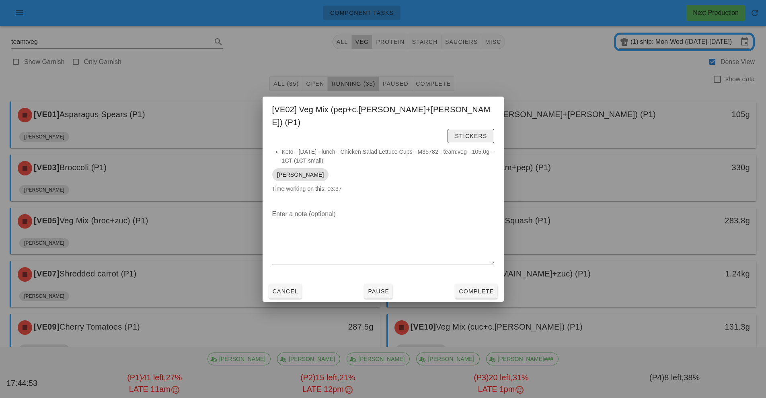
click at [477, 133] on span "Stickers" at bounding box center [470, 136] width 33 height 6
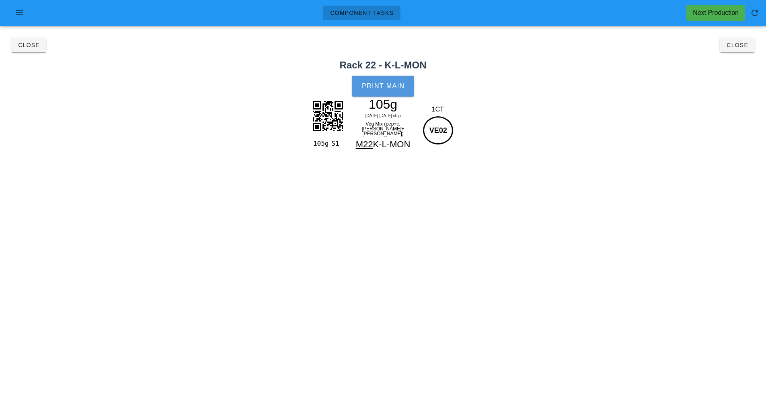
click at [389, 83] on span "Print Main" at bounding box center [383, 85] width 43 height 7
click at [738, 45] on span "Close" at bounding box center [737, 45] width 22 height 6
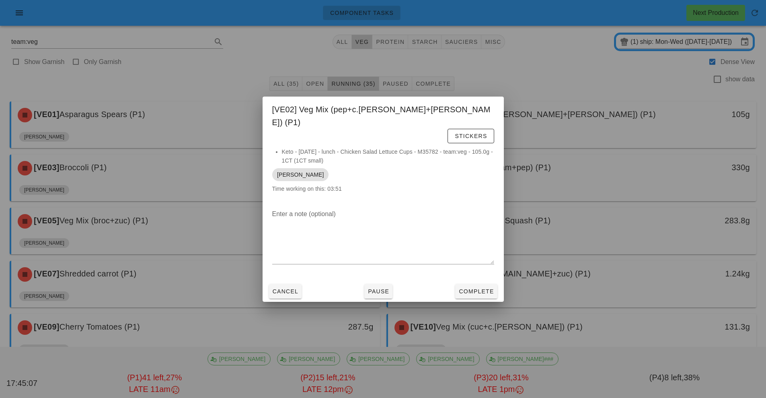
click at [202, 168] on div at bounding box center [383, 199] width 766 height 398
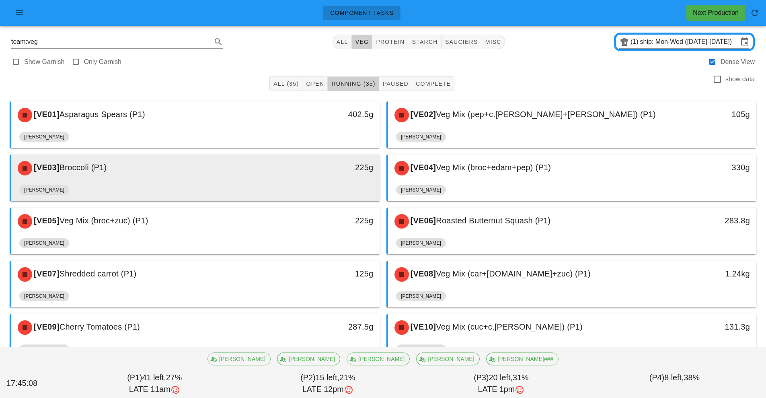
click at [243, 172] on div "[VE03] Broccoli (P1)" at bounding box center [150, 168] width 274 height 24
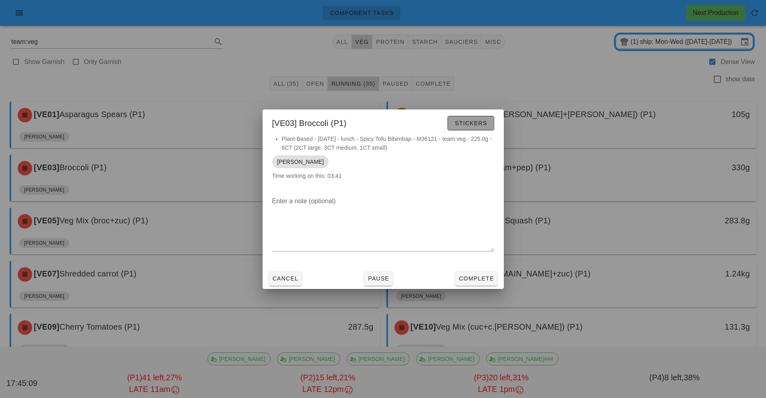
click at [473, 123] on span "Stickers" at bounding box center [470, 123] width 33 height 6
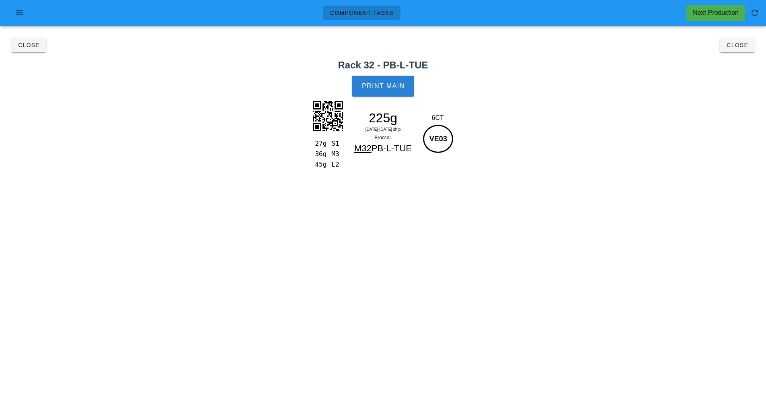
click at [392, 88] on span "Print Main" at bounding box center [383, 85] width 43 height 7
click at [736, 44] on span "Close" at bounding box center [737, 45] width 22 height 6
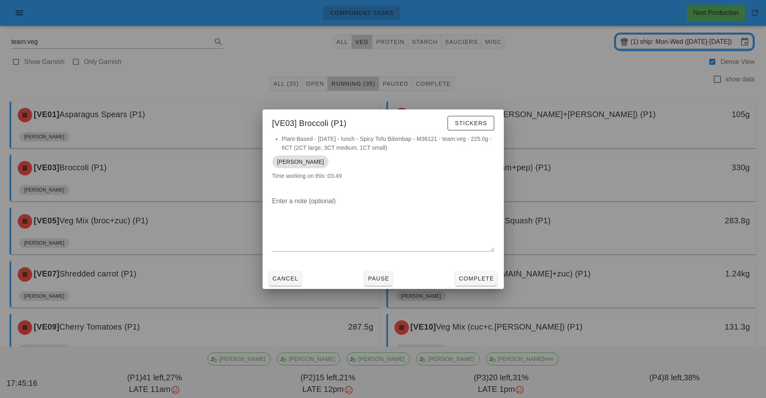
click at [640, 173] on div at bounding box center [383, 199] width 766 height 398
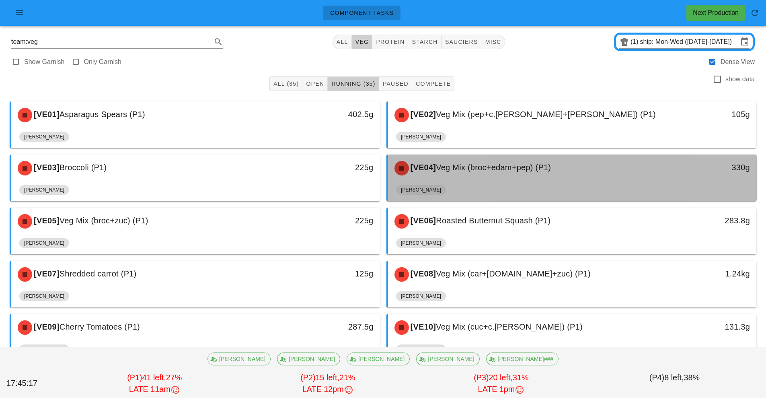
click at [629, 167] on div "[VE04] Veg Mix (broc+edam+pep) (P1)" at bounding box center [527, 168] width 274 height 24
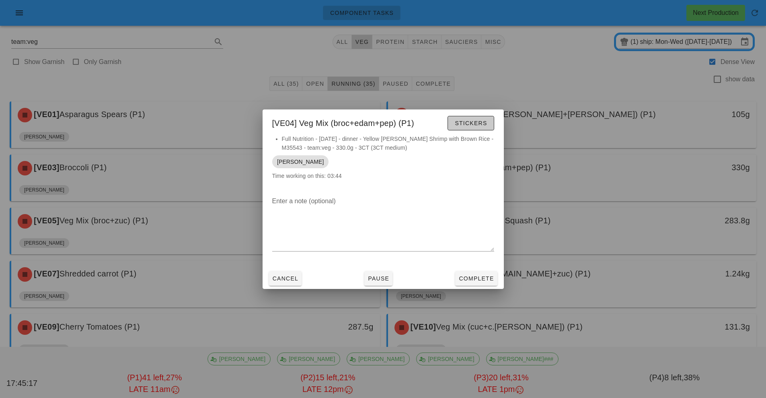
click at [485, 119] on button "Stickers" at bounding box center [471, 123] width 46 height 14
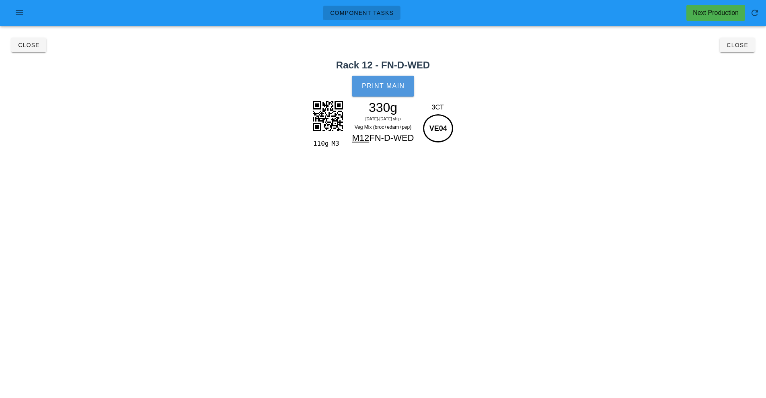
click at [388, 86] on span "Print Main" at bounding box center [383, 85] width 43 height 7
click at [732, 45] on span "Close" at bounding box center [737, 45] width 22 height 6
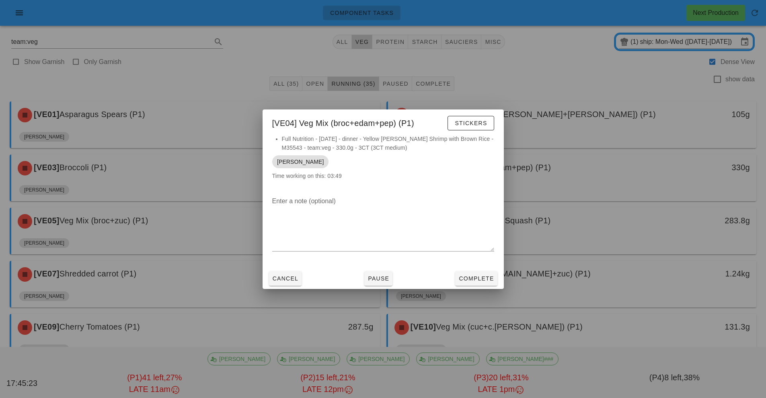
click at [177, 222] on div at bounding box center [383, 199] width 766 height 398
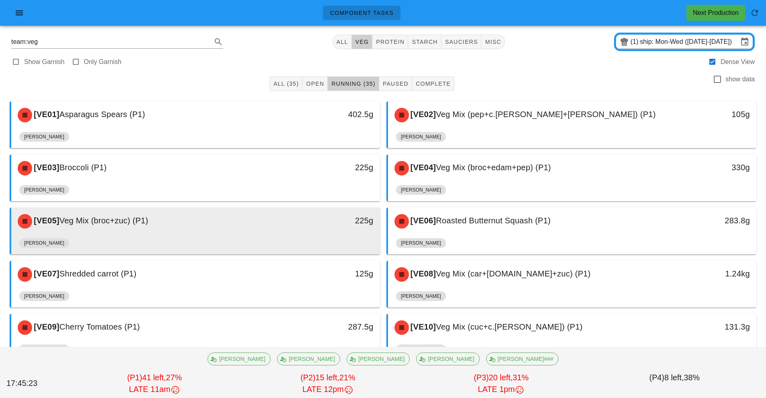
click at [220, 232] on div "[VE05] Veg Mix (broc+zuc) (P1)" at bounding box center [150, 221] width 274 height 24
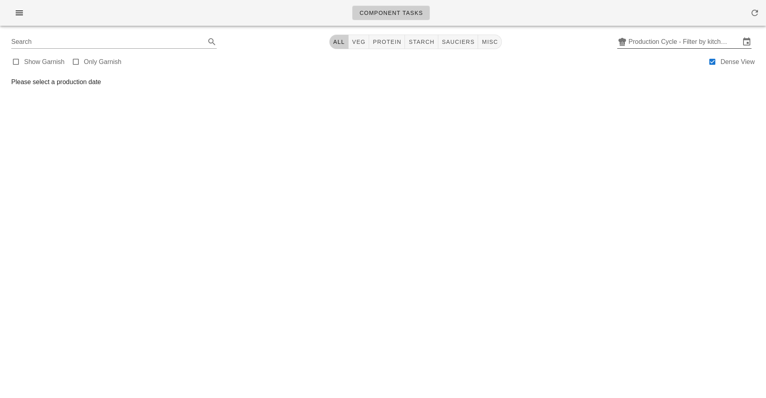
click at [708, 43] on input "Production Cycle - Filter by kitchen production schedules" at bounding box center [685, 41] width 112 height 13
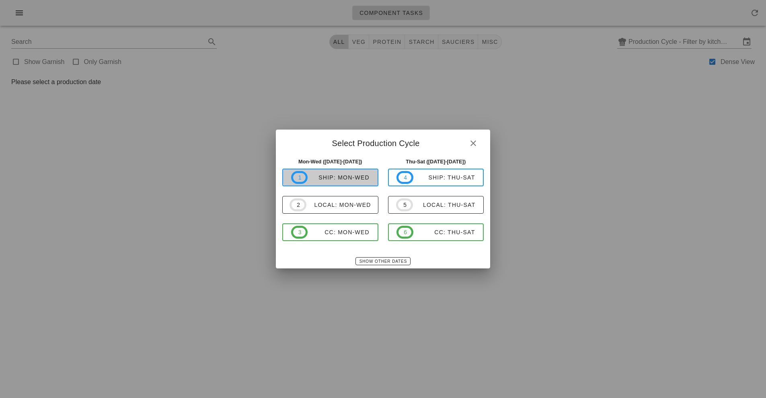
click at [356, 177] on div "ship: Mon-Wed" at bounding box center [339, 177] width 62 height 6
type input "ship: Mon-Wed ([DATE]-[DATE])"
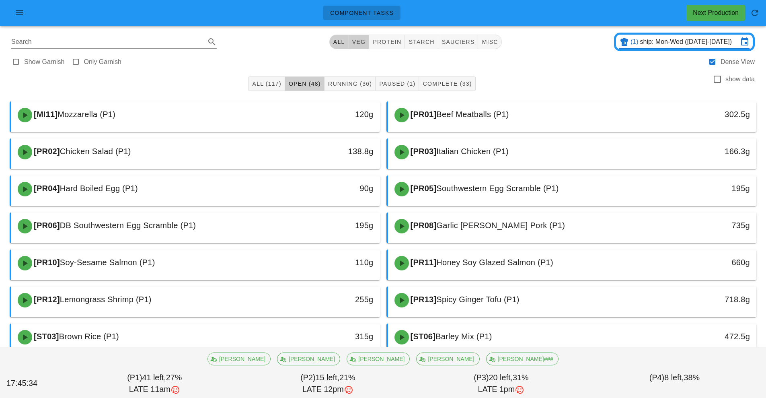
click at [364, 40] on span "veg" at bounding box center [359, 42] width 14 height 6
type input "team:veg"
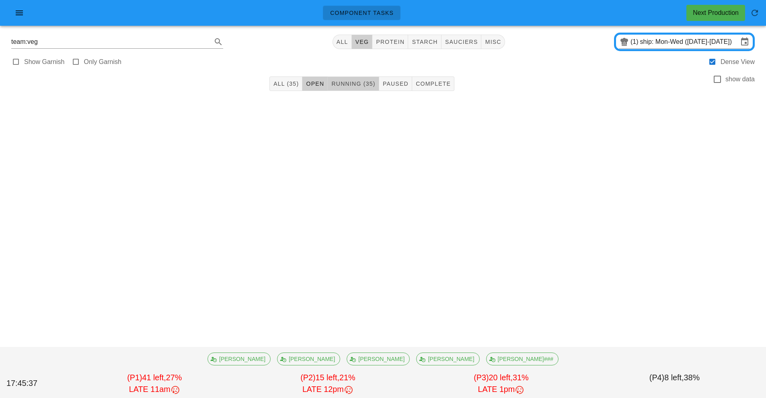
click at [352, 84] on span "Running (35)" at bounding box center [353, 83] width 44 height 6
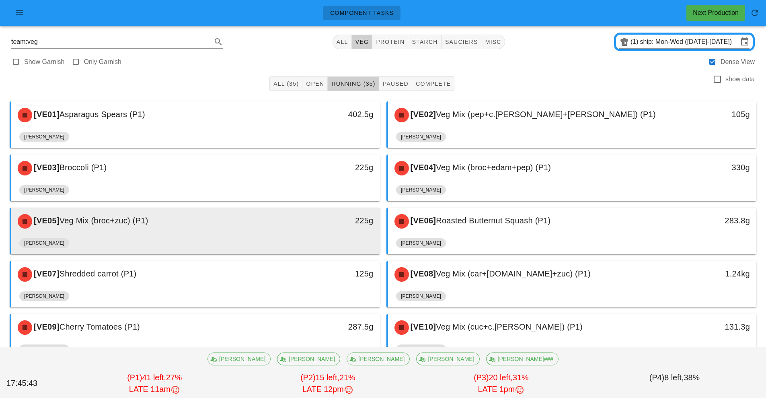
click at [276, 224] on div "[VE05] Veg Mix (broc+zuc) (P1)" at bounding box center [150, 221] width 274 height 24
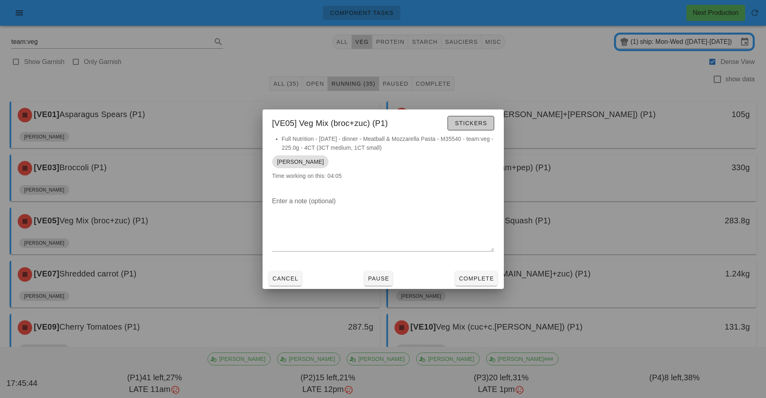
click at [475, 125] on span "Stickers" at bounding box center [470, 123] width 33 height 6
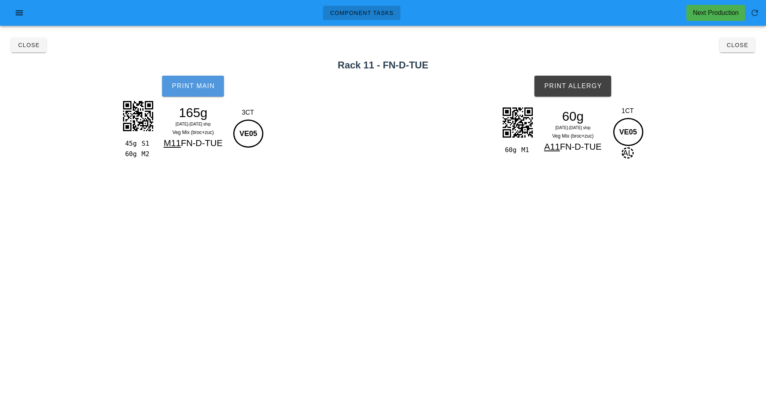
click at [198, 86] on span "Print Main" at bounding box center [192, 85] width 43 height 7
click at [589, 86] on span "Print Allergy" at bounding box center [573, 85] width 58 height 7
click at [740, 46] on span "Close" at bounding box center [737, 45] width 22 height 6
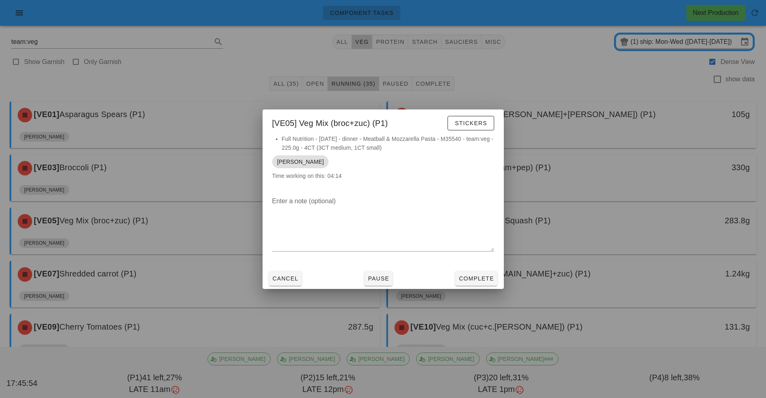
click at [618, 232] on div at bounding box center [383, 199] width 766 height 398
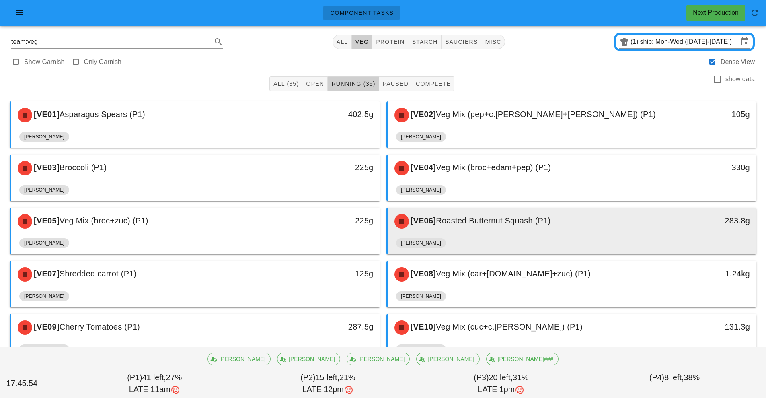
click at [610, 226] on div "[VE06] Roasted Butternut Squash (P1)" at bounding box center [527, 221] width 274 height 24
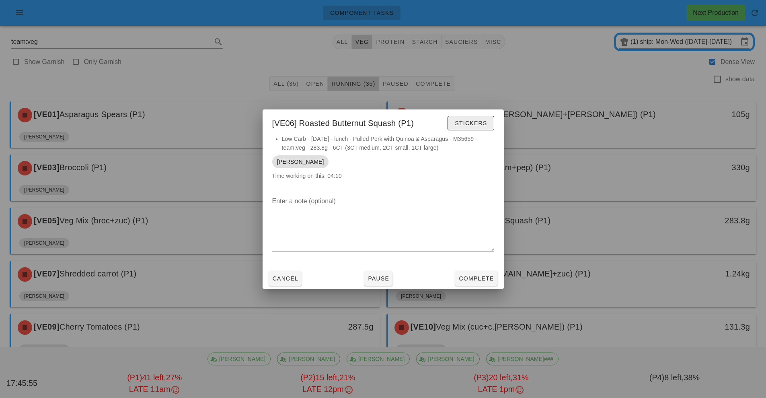
click at [486, 128] on button "Stickers" at bounding box center [471, 123] width 46 height 14
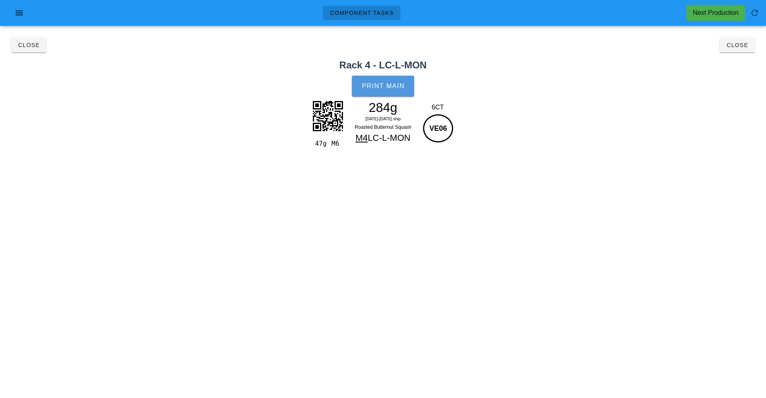
click at [384, 90] on button "Print Main" at bounding box center [383, 86] width 62 height 21
click at [741, 45] on span "Close" at bounding box center [737, 45] width 22 height 6
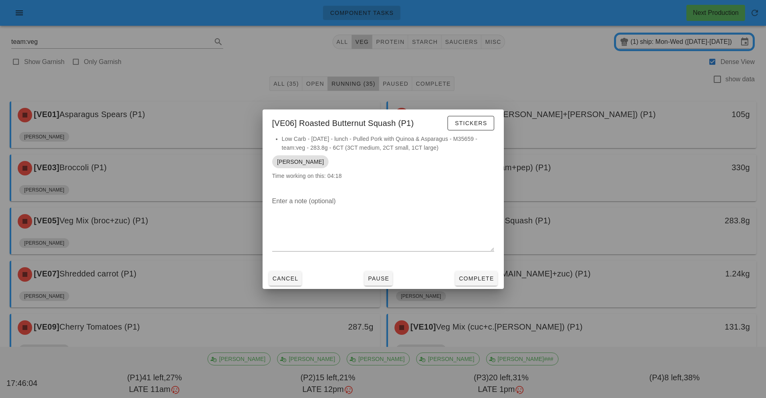
click at [196, 265] on div at bounding box center [383, 199] width 766 height 398
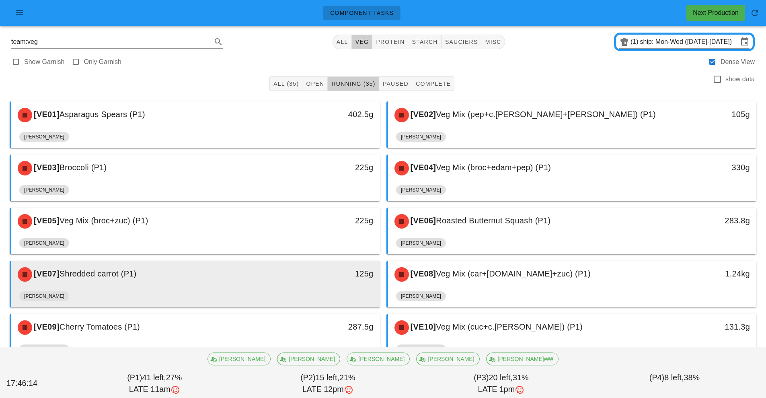
click at [321, 286] on div "125g" at bounding box center [332, 274] width 91 height 24
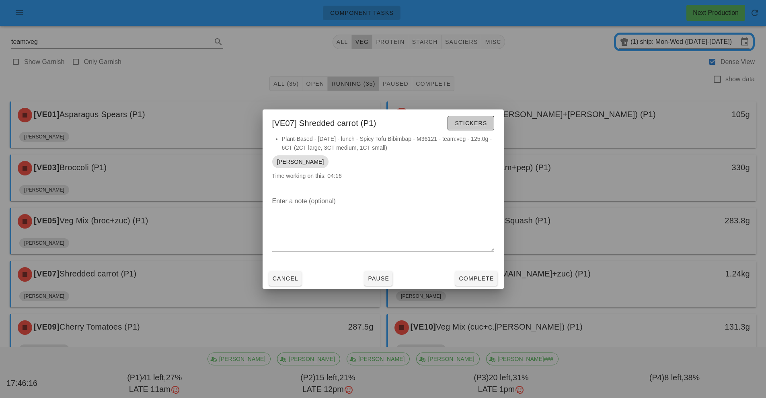
click at [485, 124] on span "Stickers" at bounding box center [470, 123] width 33 height 6
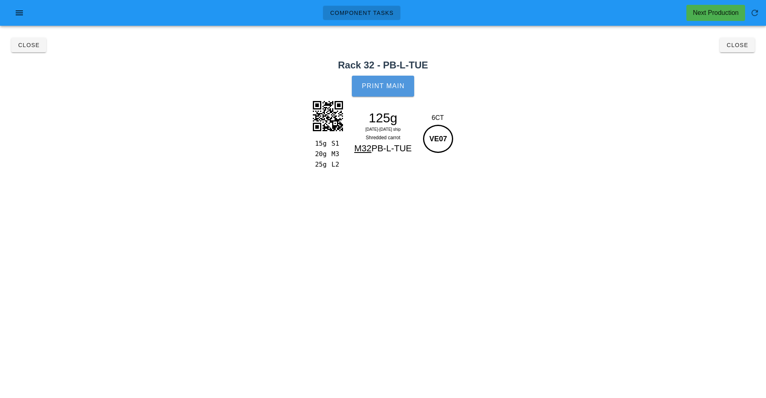
click at [401, 87] on span "Print Main" at bounding box center [383, 85] width 43 height 7
click at [745, 49] on button "Close" at bounding box center [737, 45] width 35 height 14
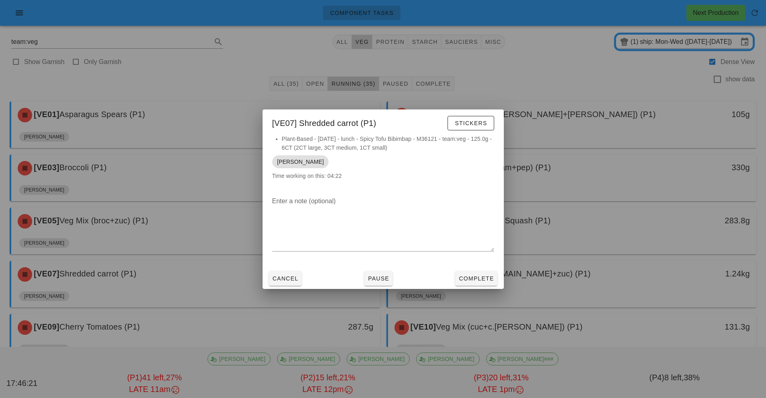
click at [630, 292] on div at bounding box center [383, 199] width 766 height 398
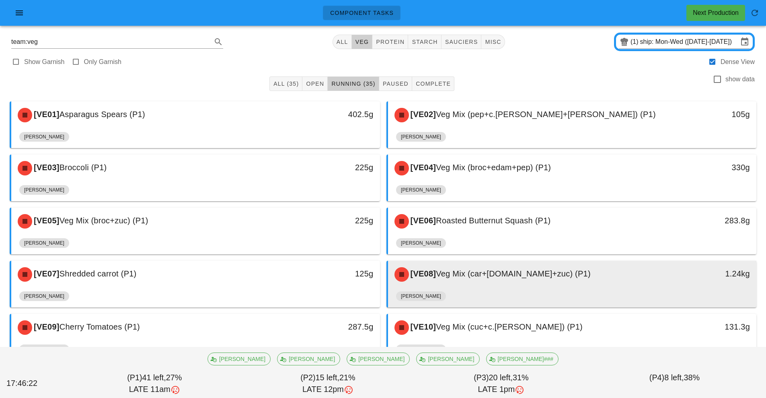
click at [615, 286] on div "[VE08] Veg Mix (car+[DOMAIN_NAME]+zuc) (P1)" at bounding box center [527, 274] width 274 height 24
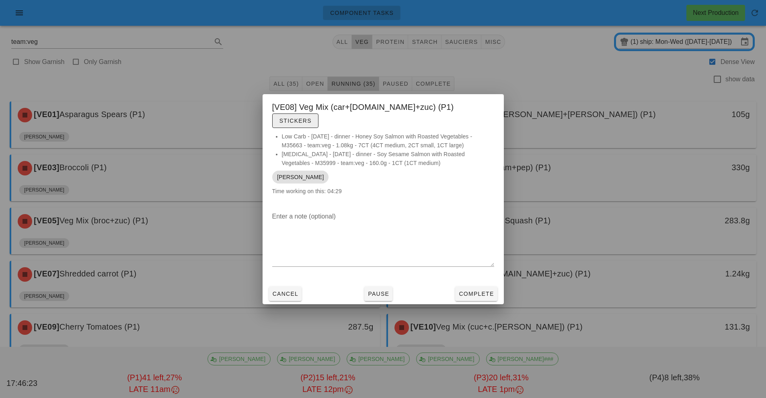
click at [312, 117] on span "Stickers" at bounding box center [295, 120] width 33 height 6
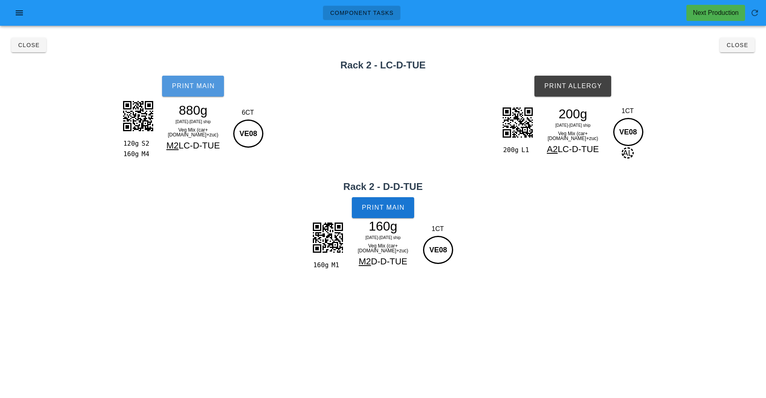
click at [202, 94] on button "Print Main" at bounding box center [193, 86] width 62 height 21
click at [399, 211] on span "Print Main" at bounding box center [383, 207] width 43 height 7
click at [581, 92] on button "Print Allergy" at bounding box center [572, 86] width 77 height 21
click at [745, 47] on span "Close" at bounding box center [737, 45] width 22 height 6
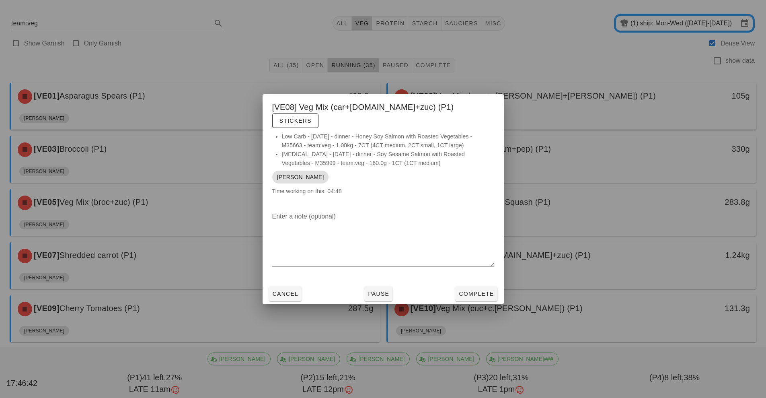
scroll to position [22, 0]
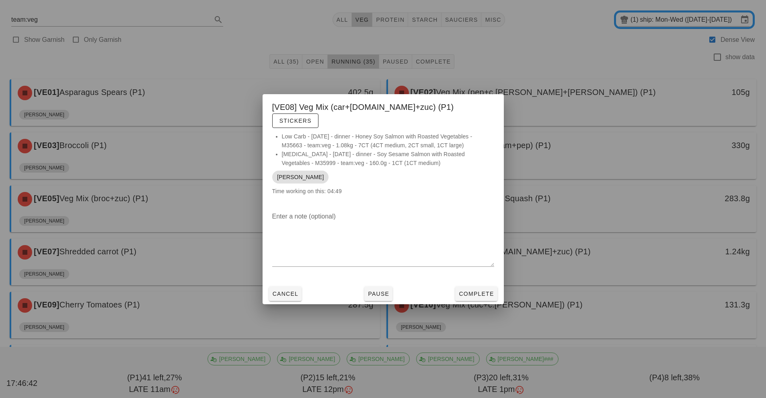
click at [223, 312] on div at bounding box center [383, 199] width 766 height 398
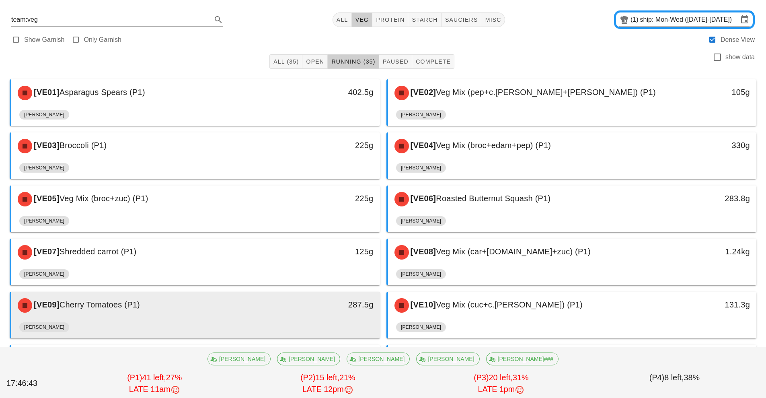
click at [244, 307] on div "[VE09] Cherry Tomatoes (P1)" at bounding box center [150, 305] width 274 height 24
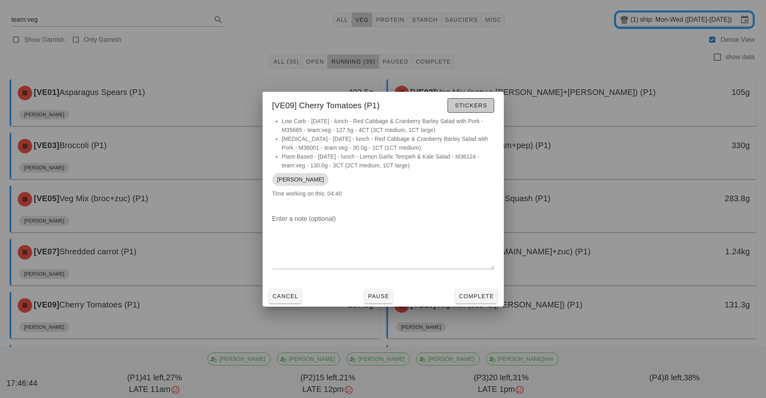
click at [475, 106] on span "Stickers" at bounding box center [470, 105] width 33 height 6
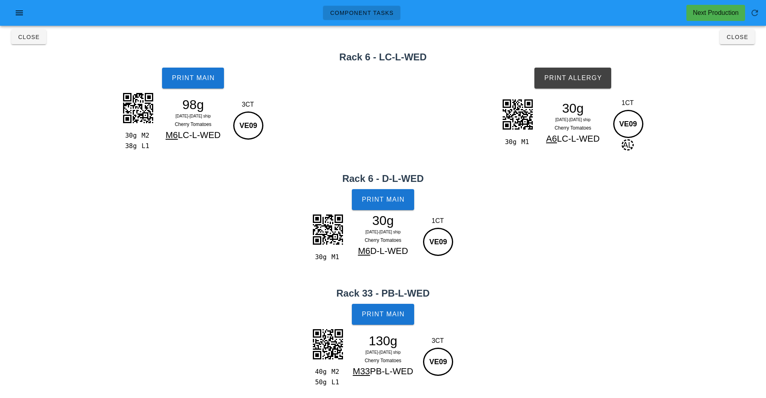
scroll to position [8, 0]
click at [193, 75] on span "Print Main" at bounding box center [192, 77] width 43 height 7
click at [585, 73] on button "Print Allergy" at bounding box center [572, 78] width 77 height 21
click at [386, 196] on span "Print Main" at bounding box center [383, 199] width 43 height 7
click at [404, 313] on span "Print Main" at bounding box center [383, 313] width 43 height 7
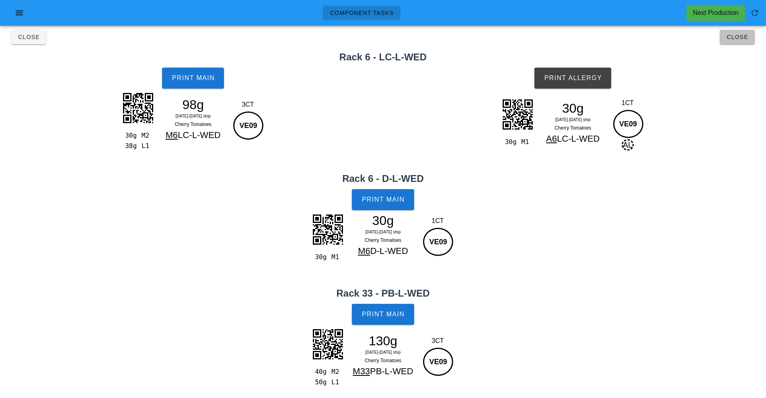
click at [746, 38] on span "Close" at bounding box center [737, 37] width 22 height 6
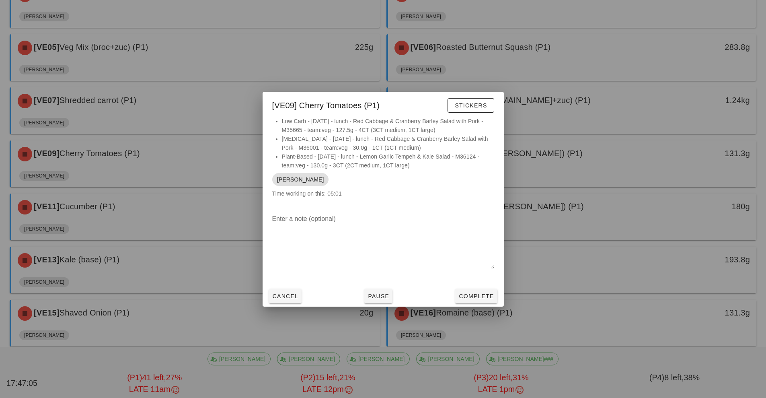
scroll to position [181, 0]
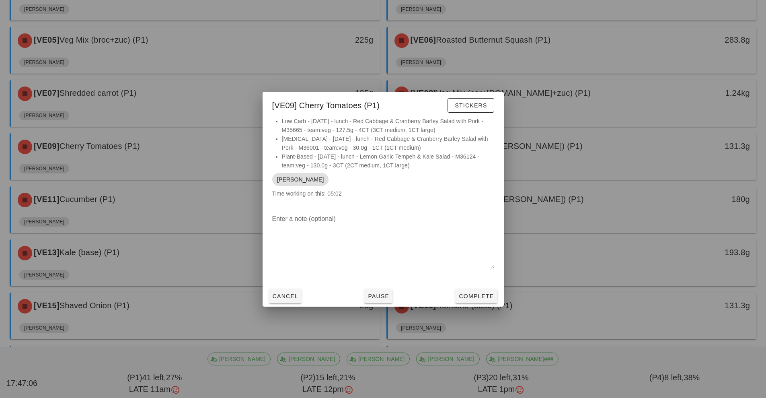
click at [563, 145] on div at bounding box center [383, 199] width 766 height 398
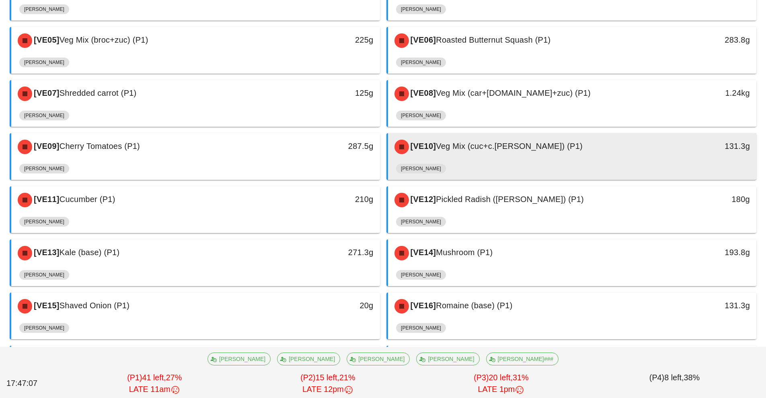
click at [578, 147] on div "[VE10] Veg Mix (cuc+c.[PERSON_NAME]) (P1)" at bounding box center [527, 147] width 274 height 24
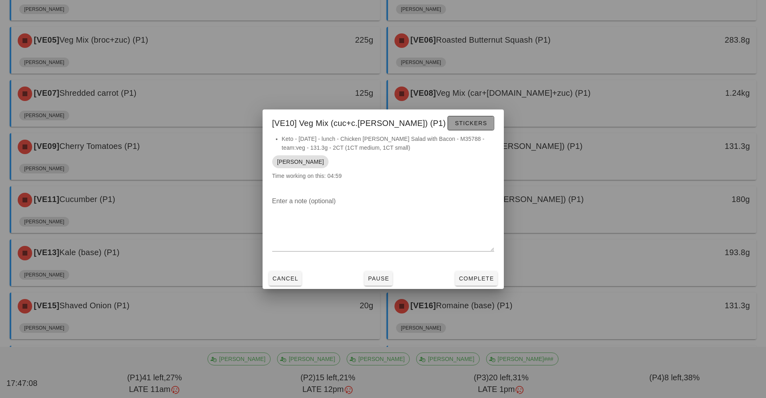
click at [477, 126] on span "Stickers" at bounding box center [470, 123] width 33 height 6
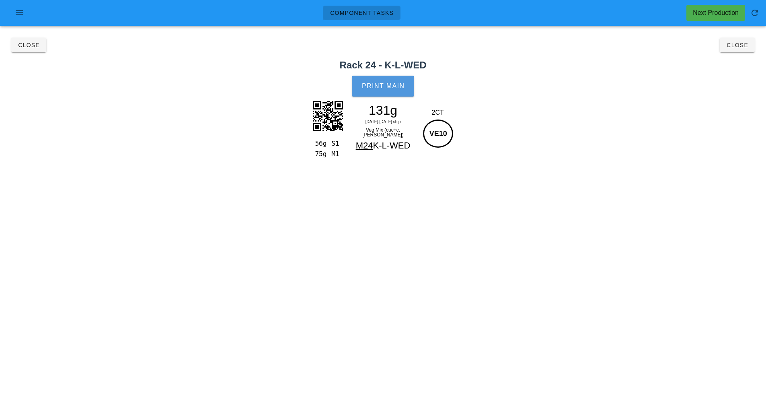
click at [386, 80] on button "Print Main" at bounding box center [383, 86] width 62 height 21
click at [736, 46] on span "Close" at bounding box center [737, 45] width 22 height 6
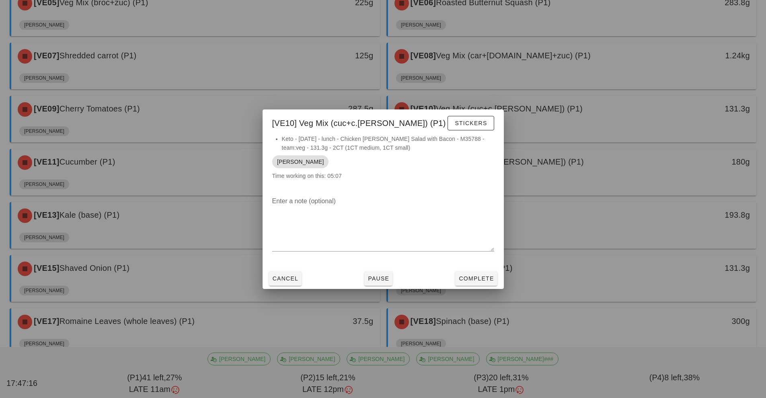
scroll to position [219, 0]
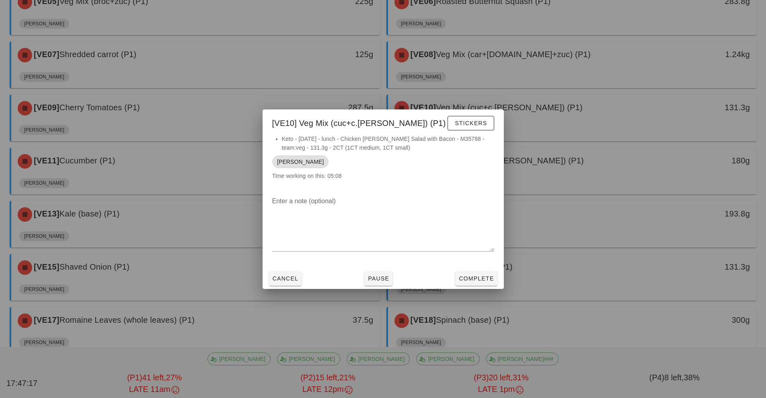
click at [179, 177] on div at bounding box center [383, 199] width 766 height 398
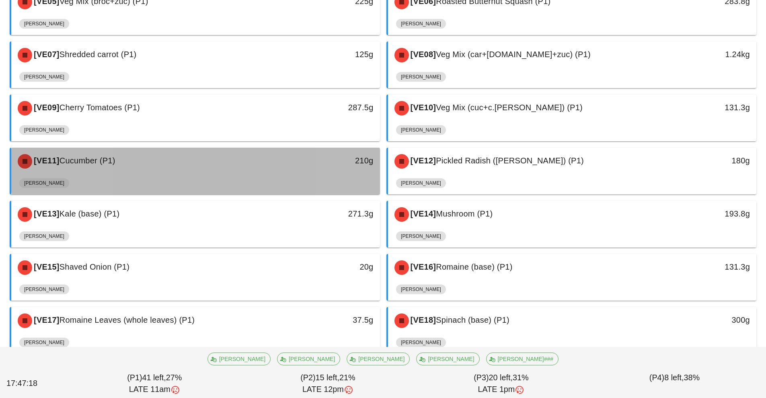
click at [247, 166] on div "[VE11] Cucumber (P1)" at bounding box center [150, 161] width 274 height 24
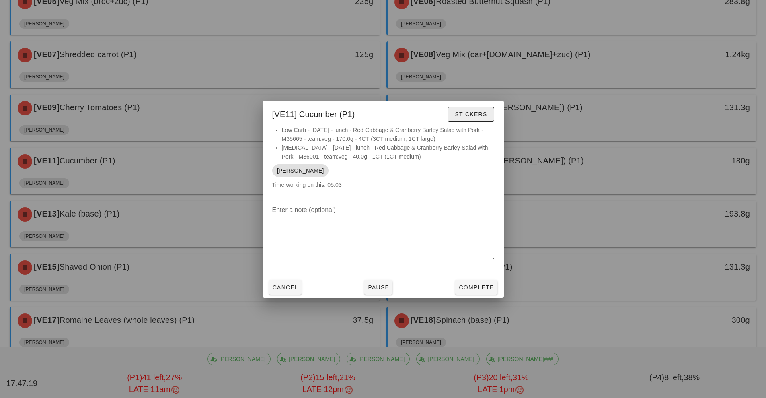
click at [474, 113] on span "Stickers" at bounding box center [470, 114] width 33 height 6
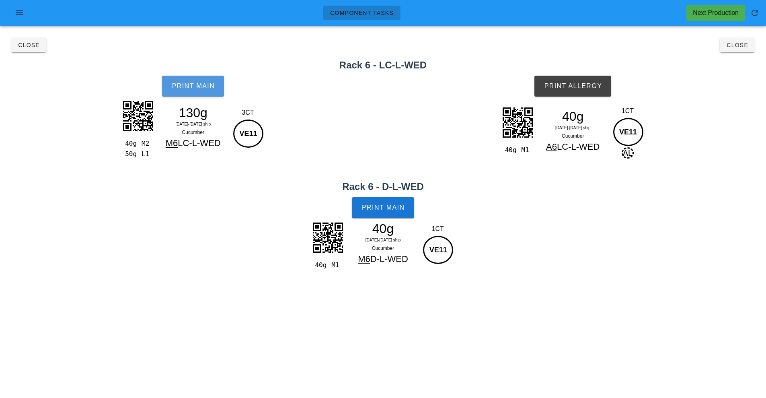
click at [188, 79] on button "Print Main" at bounding box center [193, 86] width 62 height 21
click at [399, 208] on span "Print Main" at bounding box center [383, 207] width 43 height 7
click at [597, 86] on span "Print Allergy" at bounding box center [573, 85] width 58 height 7
click at [732, 45] on span "Close" at bounding box center [737, 45] width 22 height 6
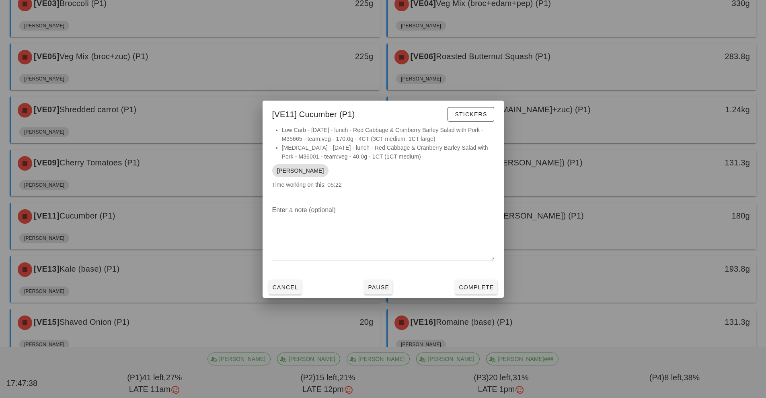
scroll to position [172, 0]
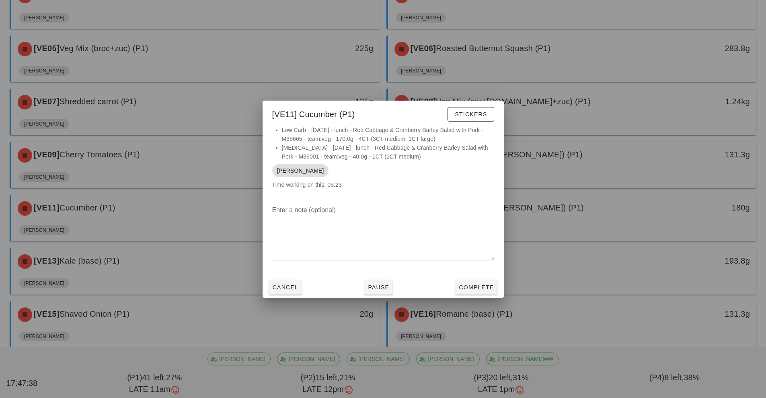
click at [634, 215] on div at bounding box center [383, 199] width 766 height 398
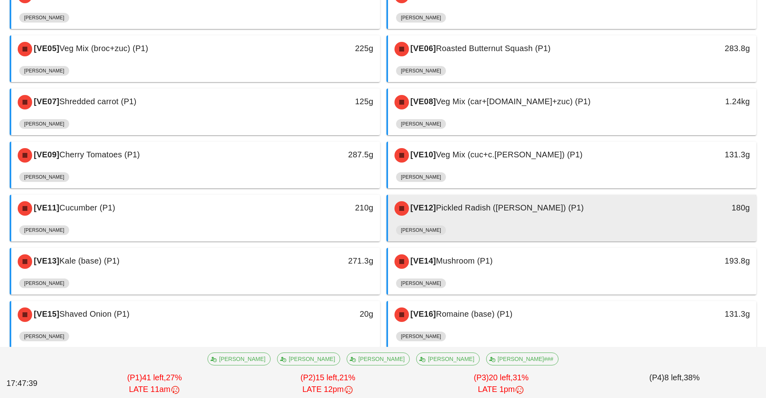
click at [614, 218] on div "[VE12] Pickled Radish ([PERSON_NAME]) (P1)" at bounding box center [527, 208] width 274 height 24
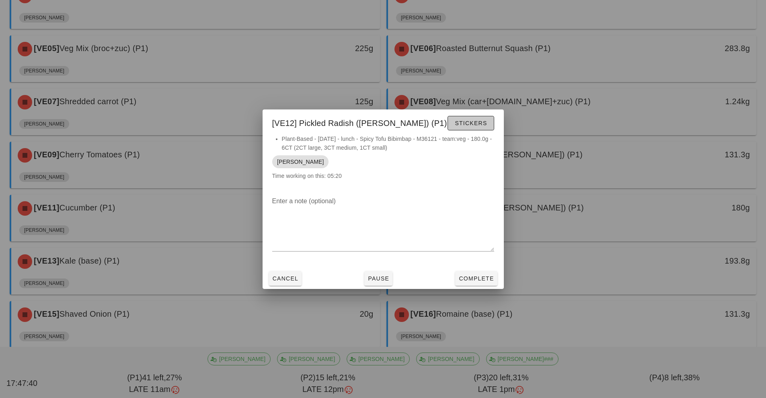
click at [466, 125] on span "Stickers" at bounding box center [470, 123] width 33 height 6
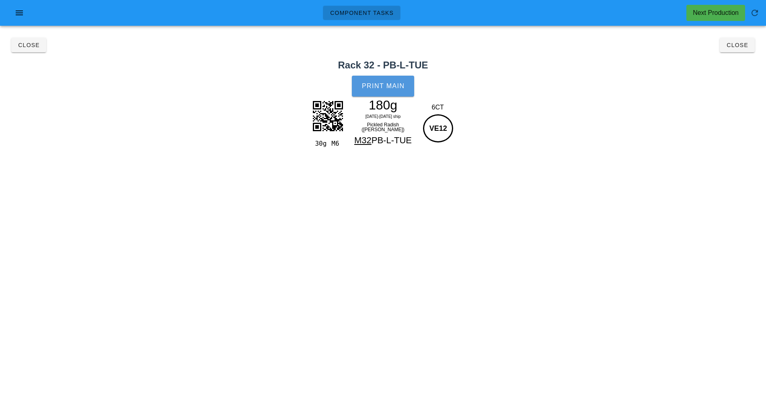
click at [384, 86] on span "Print Main" at bounding box center [383, 85] width 43 height 7
click at [736, 47] on span "Close" at bounding box center [737, 45] width 22 height 6
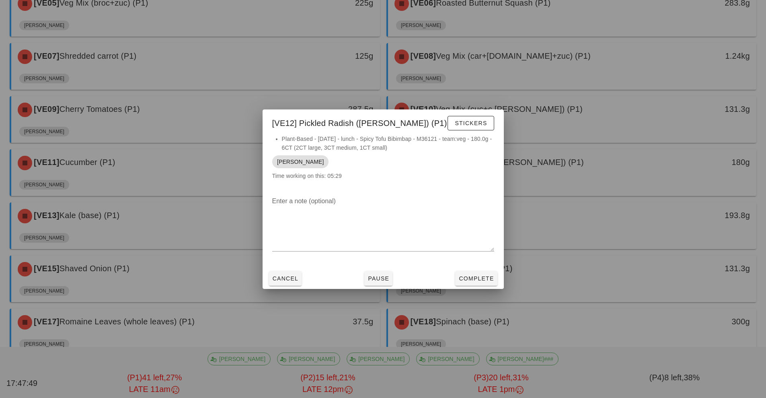
scroll to position [217, 0]
click at [181, 224] on div at bounding box center [383, 199] width 766 height 398
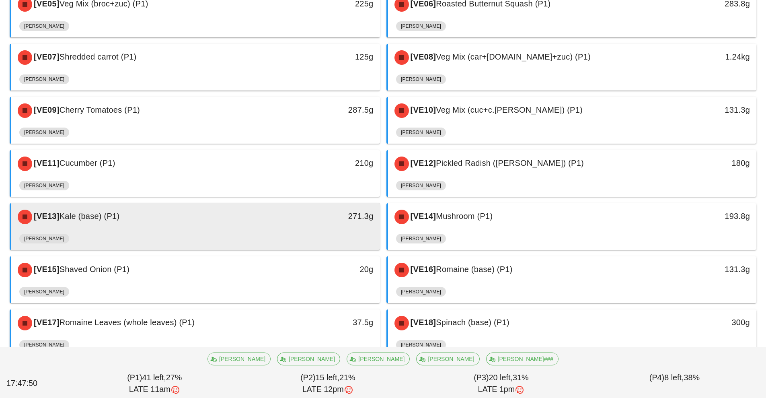
click at [252, 232] on div "[PERSON_NAME]" at bounding box center [195, 239] width 353 height 19
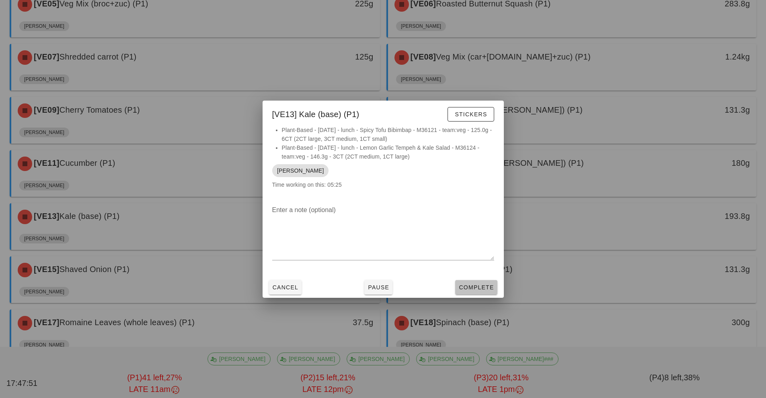
click at [480, 294] on button "Complete" at bounding box center [476, 287] width 42 height 14
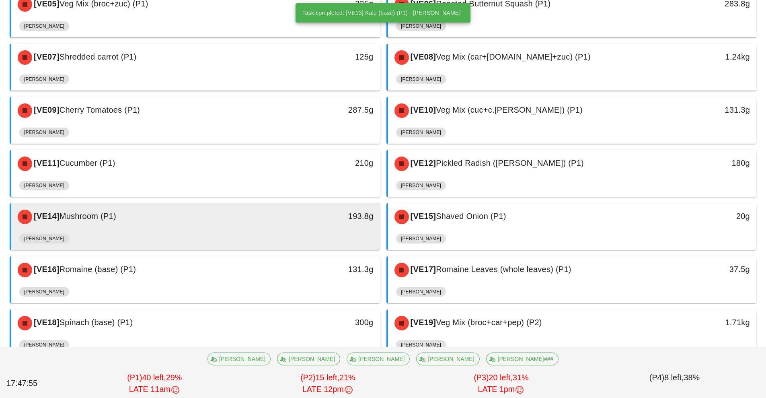
click at [265, 224] on div "[VE14] Mushroom (P1)" at bounding box center [150, 217] width 274 height 24
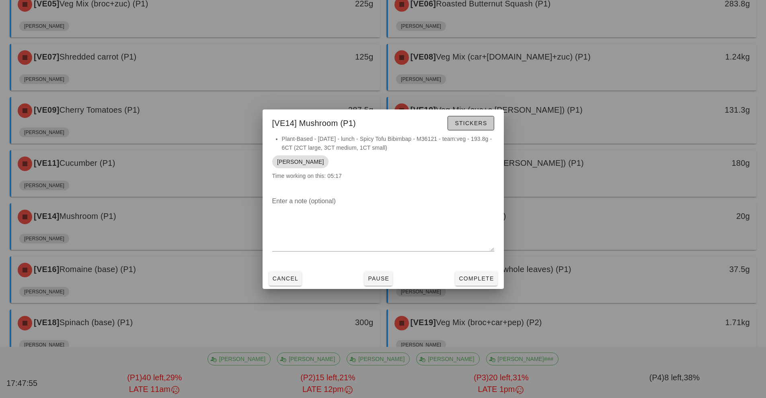
click at [485, 129] on button "Stickers" at bounding box center [471, 123] width 46 height 14
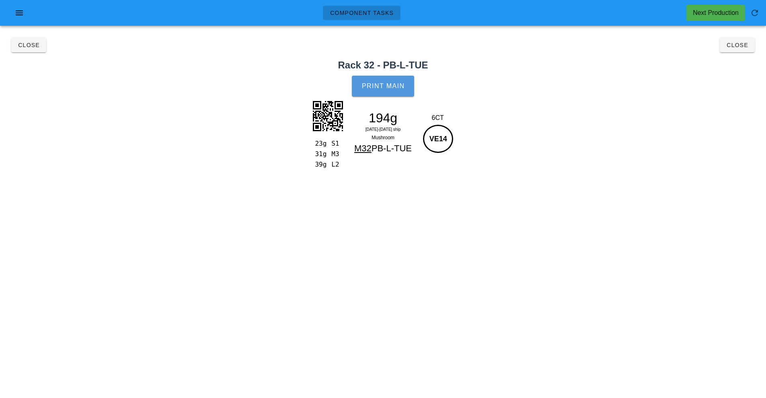
click at [403, 82] on button "Print Main" at bounding box center [383, 86] width 62 height 21
click at [736, 46] on span "Close" at bounding box center [737, 45] width 22 height 6
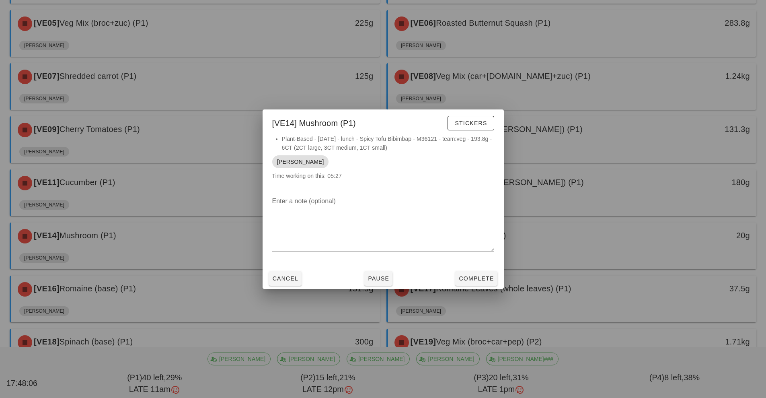
scroll to position [197, 0]
click at [609, 244] on div at bounding box center [383, 199] width 766 height 398
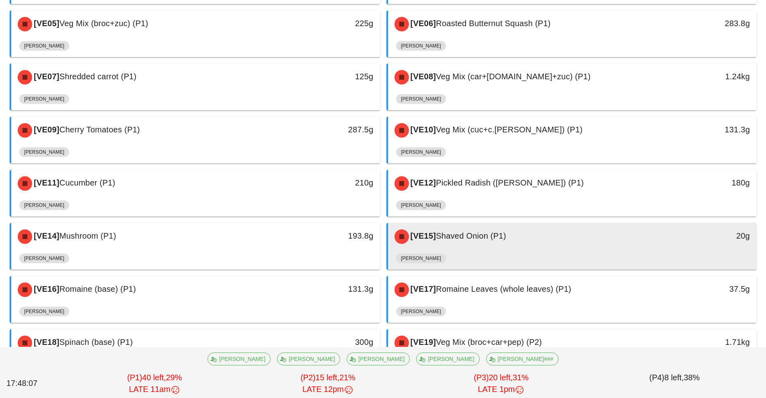
click at [609, 244] on div "[VE15] Shaved Onion (P1)" at bounding box center [527, 236] width 274 height 24
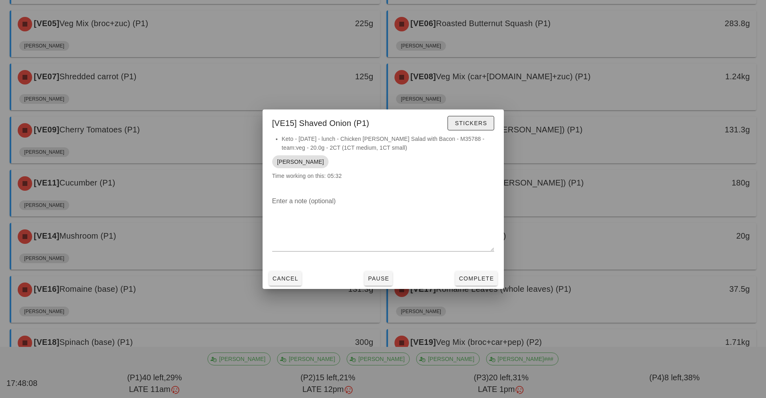
click at [481, 120] on span "Stickers" at bounding box center [470, 123] width 33 height 6
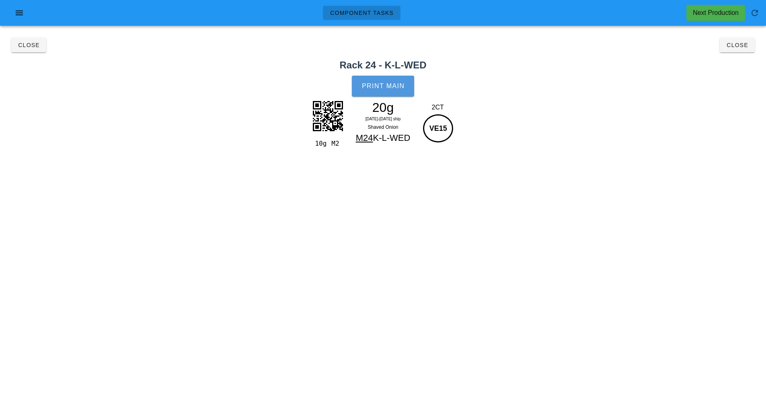
click at [397, 92] on button "Print Main" at bounding box center [383, 86] width 62 height 21
click at [740, 45] on span "Close" at bounding box center [737, 45] width 22 height 6
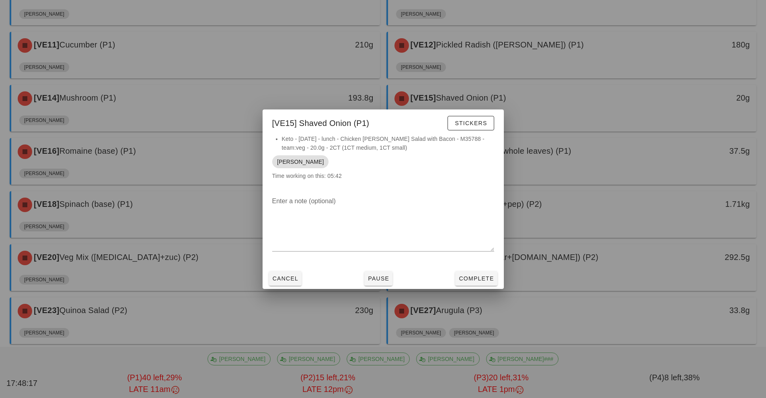
scroll to position [336, 0]
click at [156, 146] on div at bounding box center [383, 199] width 766 height 398
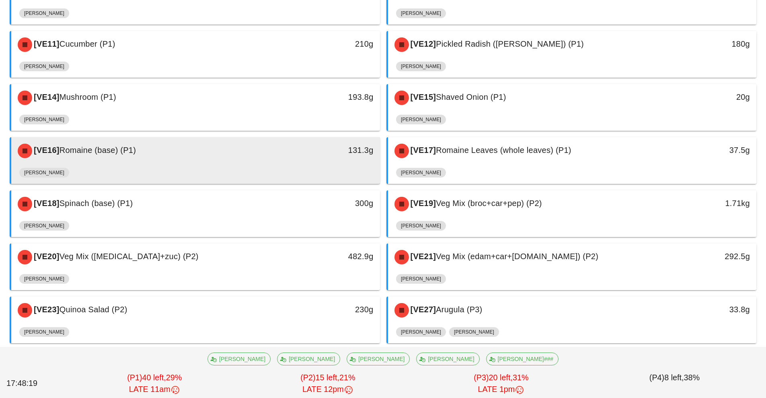
click at [188, 158] on div "[VE16] Romaine (base) (P1)" at bounding box center [150, 151] width 274 height 24
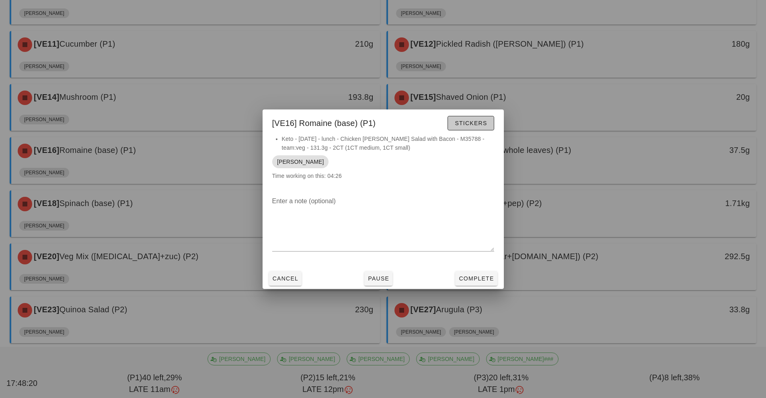
click at [471, 129] on button "Stickers" at bounding box center [471, 123] width 46 height 14
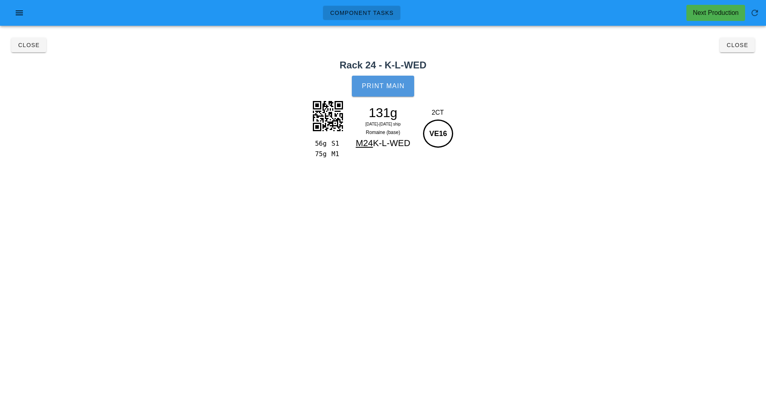
click at [389, 82] on span "Print Main" at bounding box center [383, 85] width 43 height 7
click at [734, 45] on span "Close" at bounding box center [737, 45] width 22 height 6
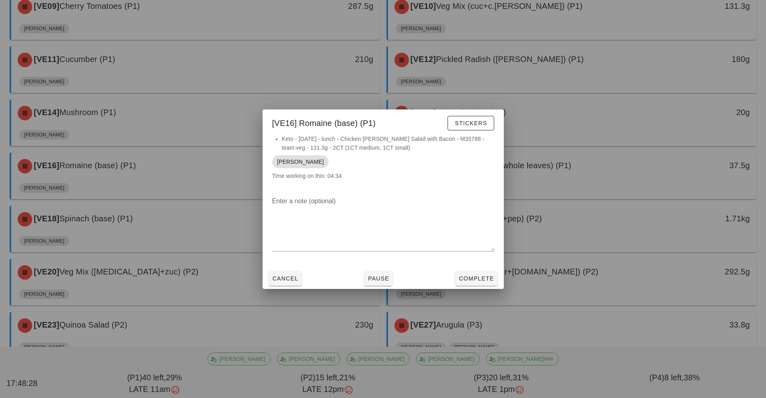
scroll to position [322, 0]
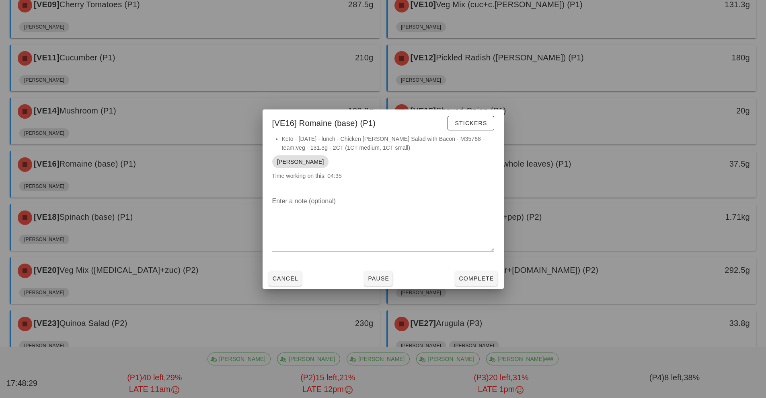
click at [590, 162] on div at bounding box center [383, 199] width 766 height 398
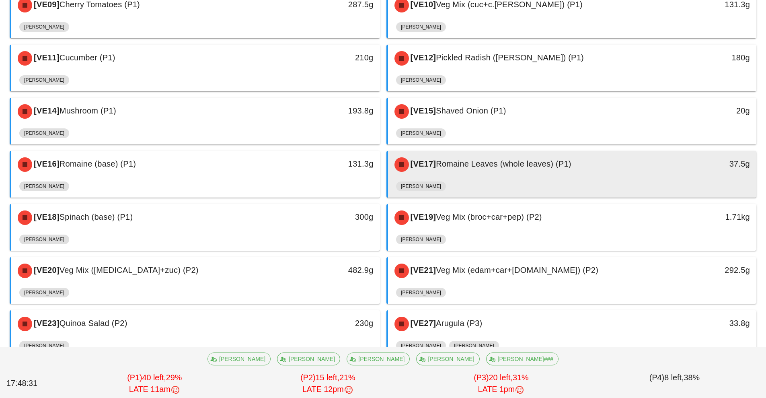
click at [612, 167] on div "[VE17] Romaine Leaves (whole leaves) (P1)" at bounding box center [527, 164] width 274 height 24
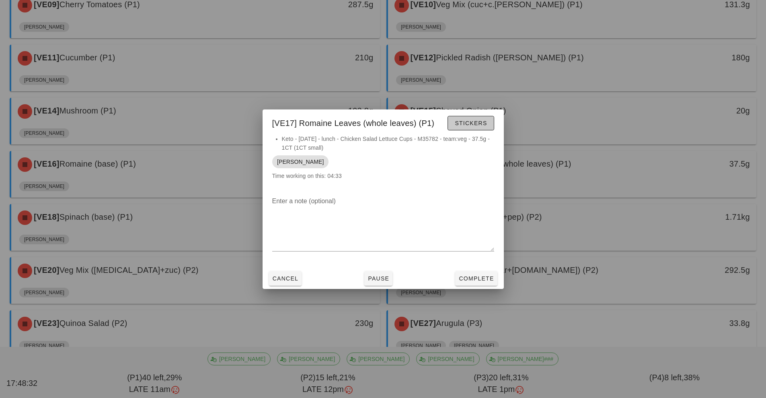
click at [474, 122] on span "Stickers" at bounding box center [470, 123] width 33 height 6
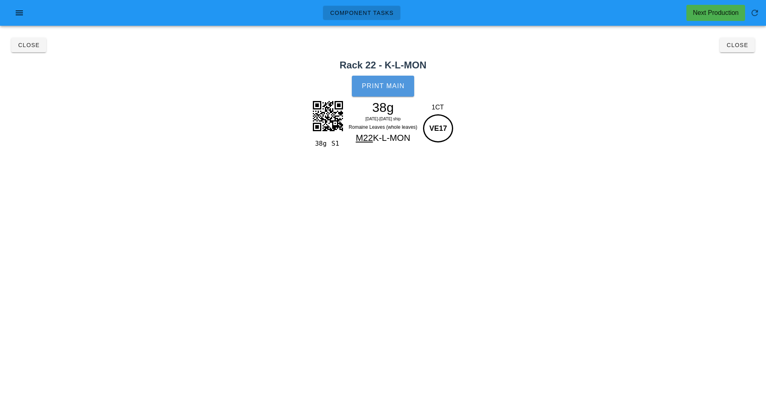
click at [390, 86] on span "Print Main" at bounding box center [383, 85] width 43 height 7
click at [743, 44] on span "Close" at bounding box center [737, 45] width 22 height 6
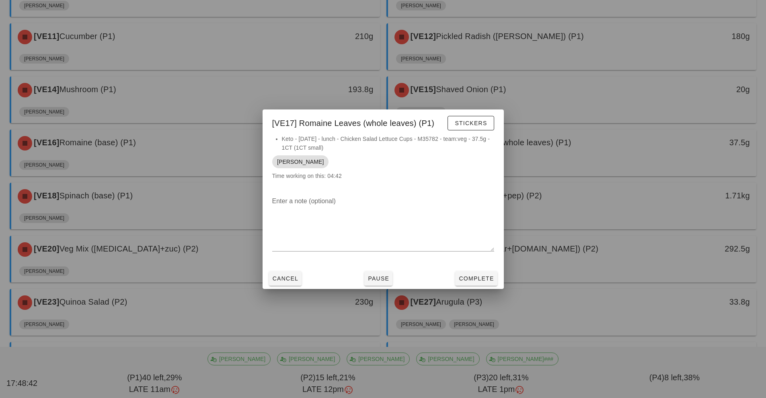
scroll to position [345, 0]
click at [208, 198] on div at bounding box center [383, 199] width 766 height 398
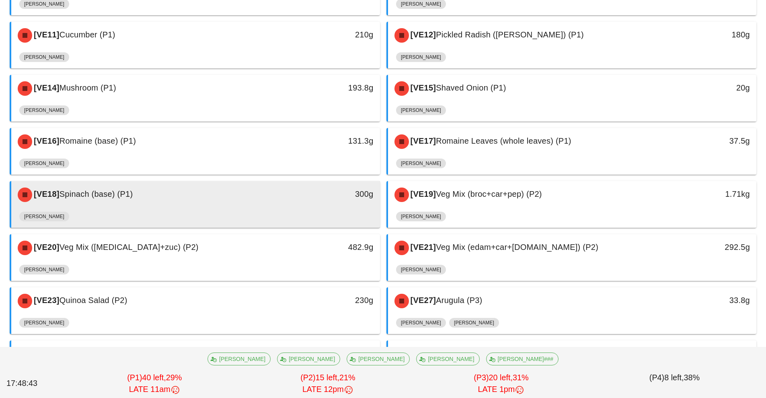
click at [244, 210] on div "[PERSON_NAME]" at bounding box center [195, 217] width 353 height 19
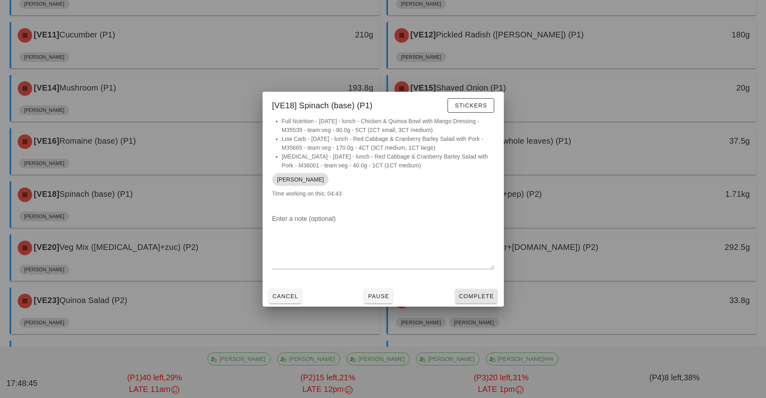
click at [468, 296] on span "Complete" at bounding box center [475, 296] width 35 height 6
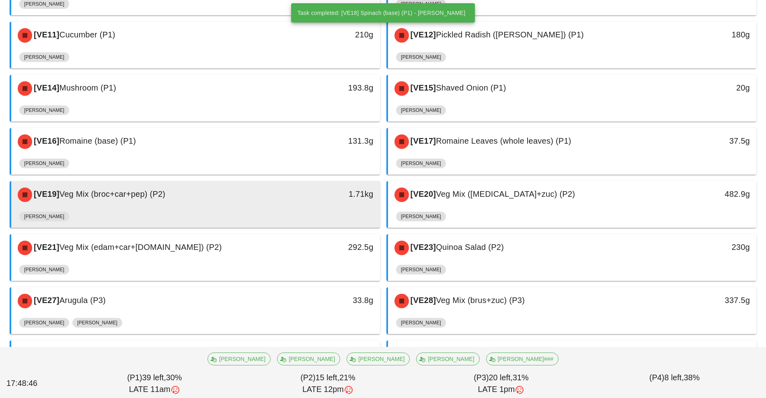
click at [293, 201] on div "1.71kg" at bounding box center [332, 195] width 91 height 24
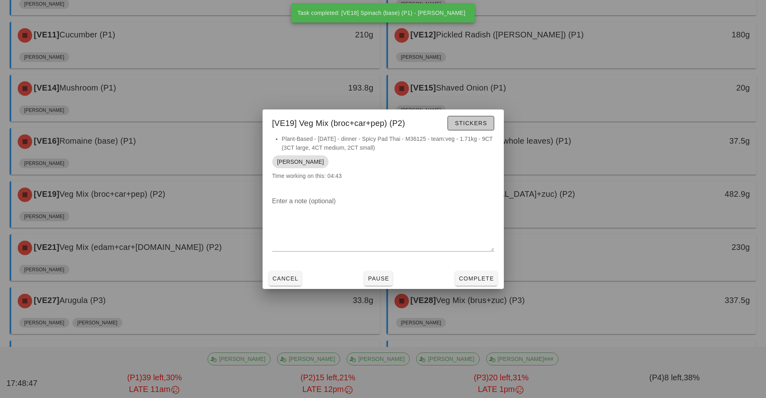
click at [472, 126] on span "Stickers" at bounding box center [470, 123] width 33 height 6
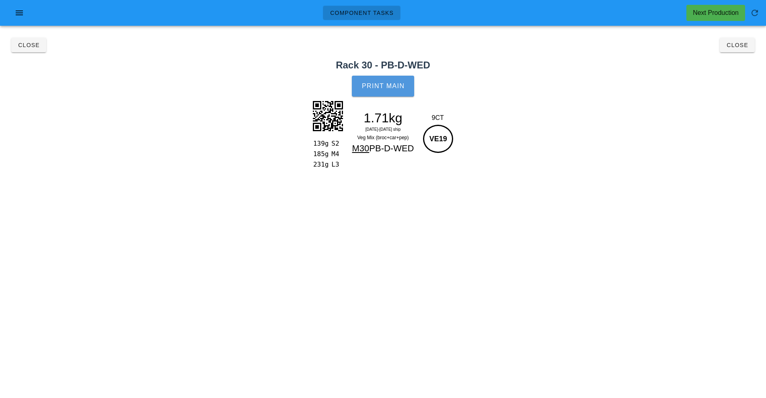
click at [394, 88] on span "Print Main" at bounding box center [383, 85] width 43 height 7
click at [734, 51] on button "Close" at bounding box center [737, 45] width 35 height 14
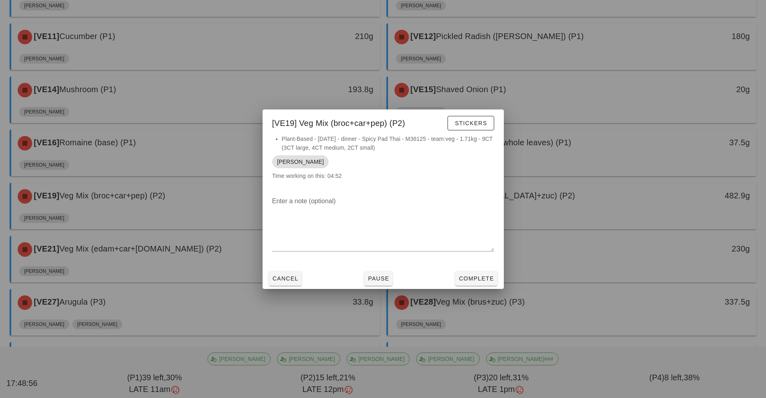
scroll to position [345, 0]
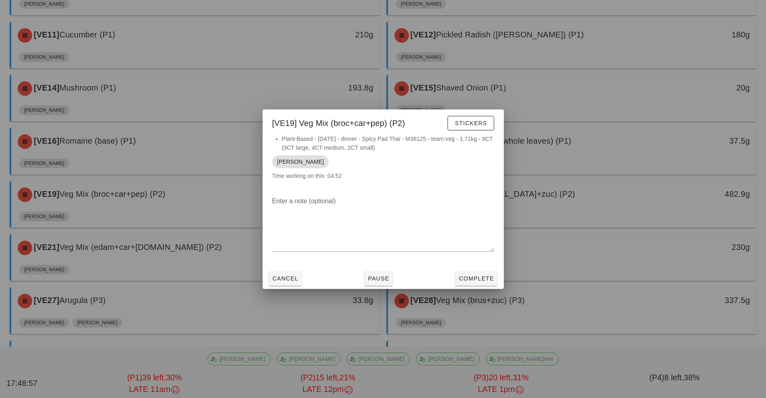
click at [591, 199] on div at bounding box center [383, 199] width 766 height 398
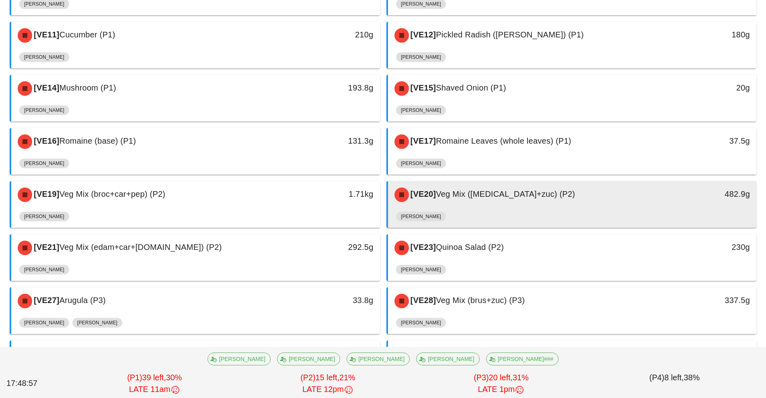
click at [600, 202] on div "[VE20] Veg Mix ([MEDICAL_DATA]+zuc) (P2)" at bounding box center [527, 195] width 274 height 24
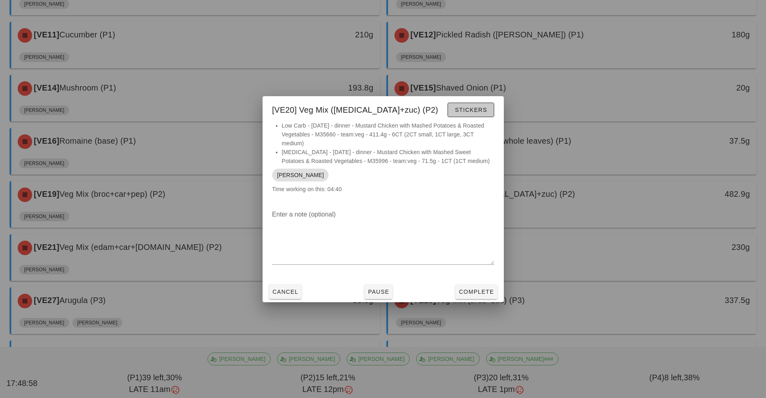
click at [475, 111] on span "Stickers" at bounding box center [470, 110] width 33 height 6
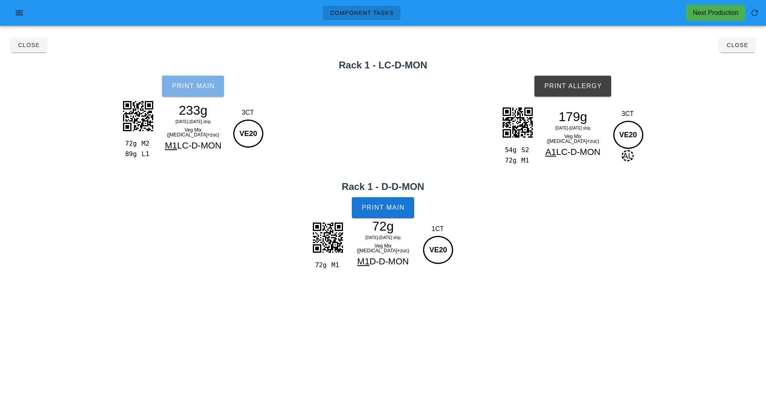
click at [203, 85] on span "Print Main" at bounding box center [192, 85] width 43 height 7
click at [396, 206] on span "Print Main" at bounding box center [383, 207] width 43 height 7
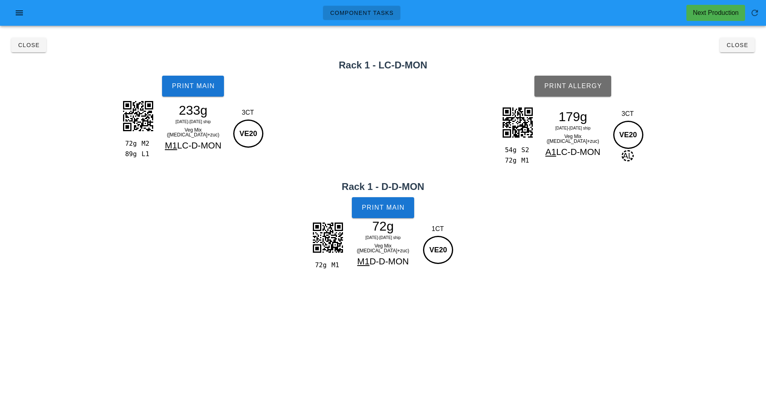
click at [579, 88] on span "Print Allergy" at bounding box center [573, 85] width 58 height 7
click at [727, 51] on button "Close" at bounding box center [737, 45] width 35 height 14
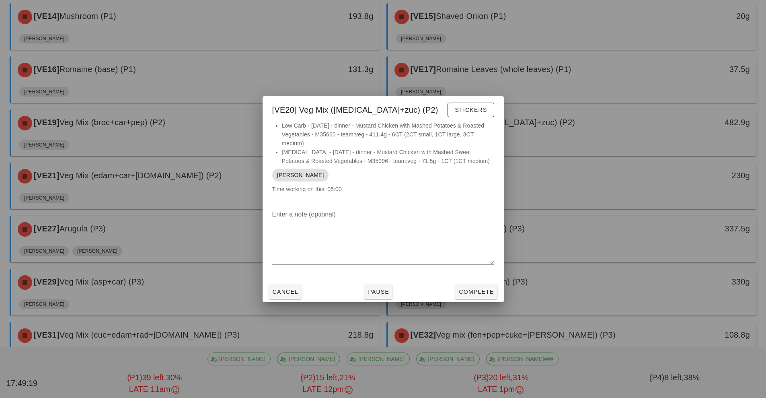
scroll to position [417, 0]
click at [176, 187] on div at bounding box center [383, 199] width 766 height 398
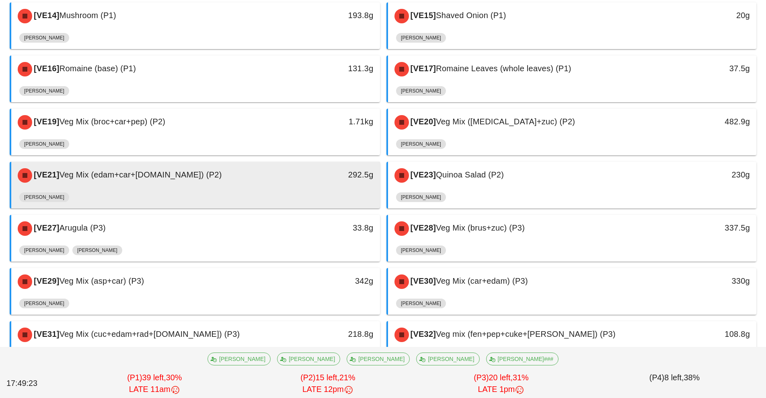
click at [255, 190] on div "[PERSON_NAME]" at bounding box center [195, 198] width 353 height 19
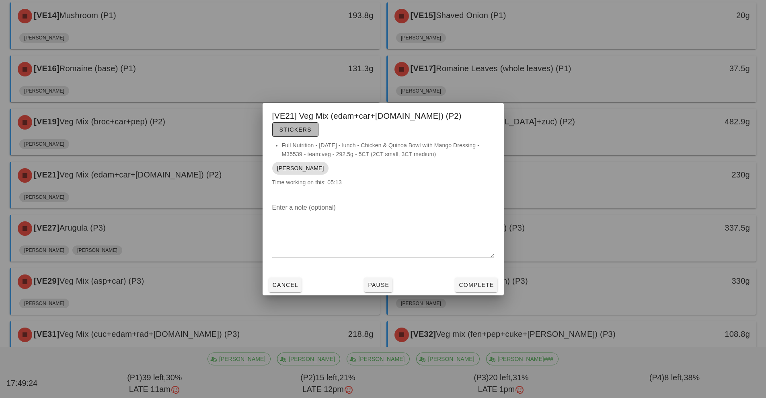
click at [318, 122] on button "Stickers" at bounding box center [295, 129] width 46 height 14
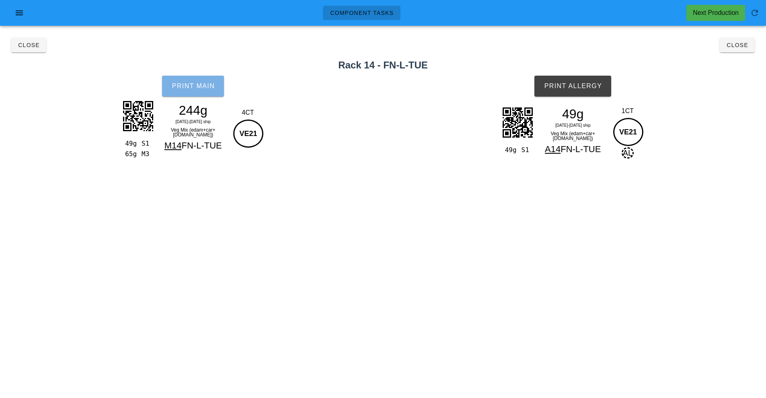
click at [188, 90] on button "Print Main" at bounding box center [193, 86] width 62 height 21
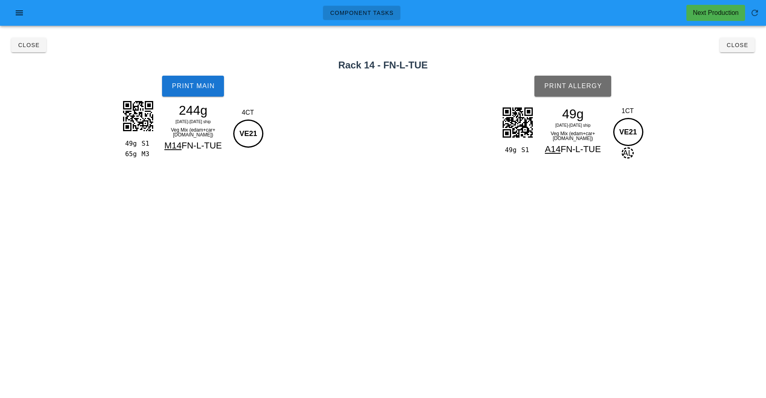
click at [587, 88] on span "Print Allergy" at bounding box center [573, 85] width 58 height 7
click at [742, 45] on span "Close" at bounding box center [737, 45] width 22 height 6
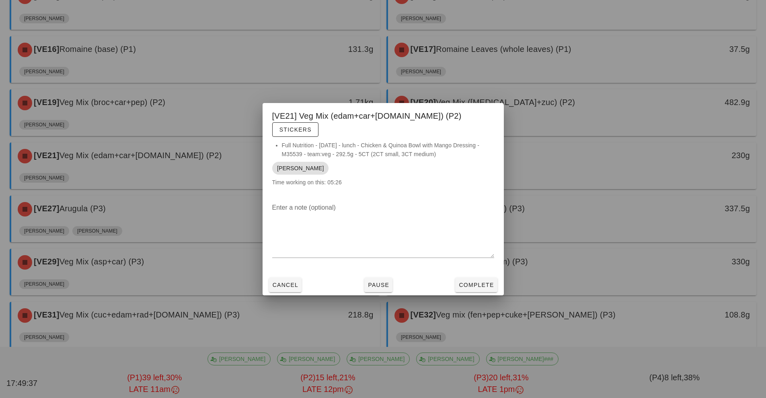
scroll to position [438, 0]
click at [187, 203] on div at bounding box center [383, 199] width 766 height 398
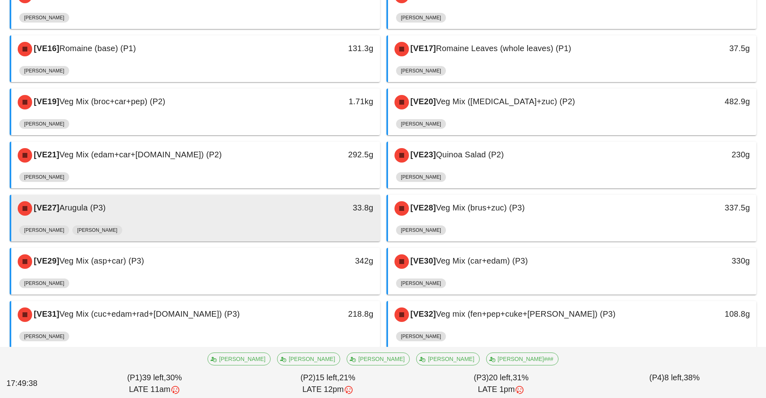
click at [228, 210] on div "[VE27] Arugula (P3)" at bounding box center [150, 208] width 274 height 24
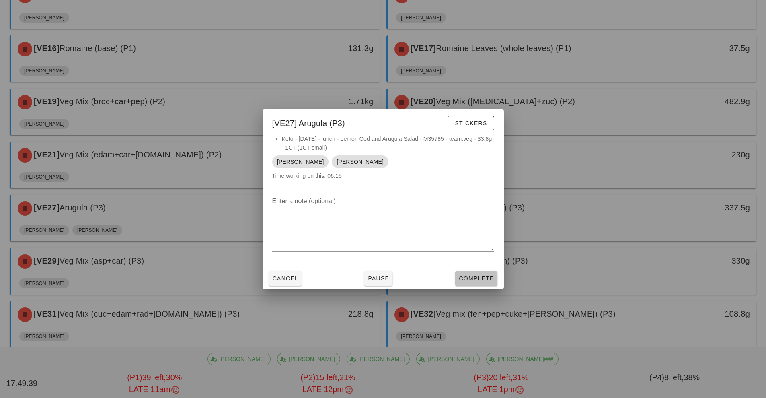
click at [477, 280] on span "Complete" at bounding box center [475, 278] width 35 height 6
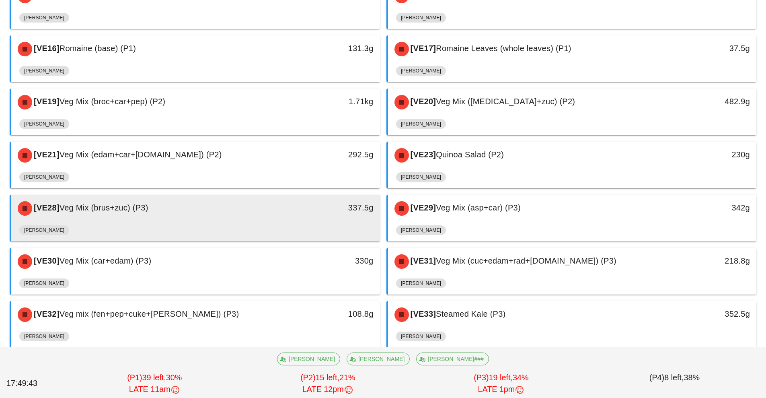
click at [306, 206] on div "337.5g" at bounding box center [333, 207] width 82 height 13
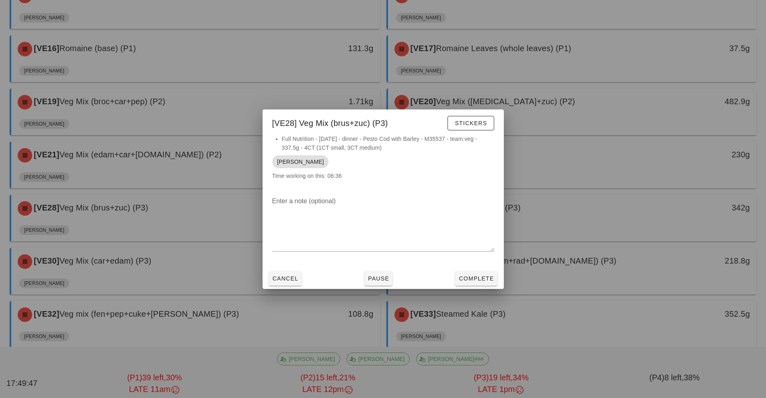
click at [579, 158] on div at bounding box center [383, 199] width 766 height 398
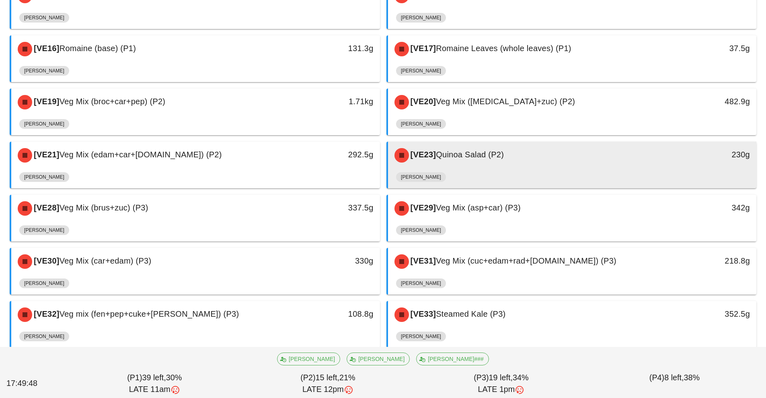
click at [607, 166] on div "[VE23] Quinoa Salad (P2)" at bounding box center [527, 155] width 274 height 24
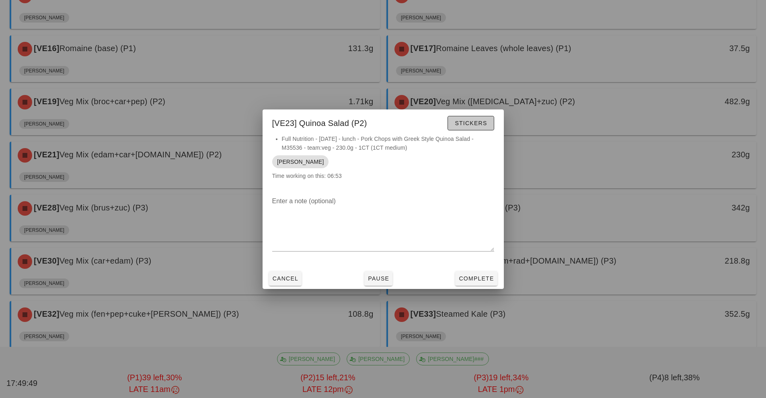
click at [472, 123] on span "Stickers" at bounding box center [470, 123] width 33 height 6
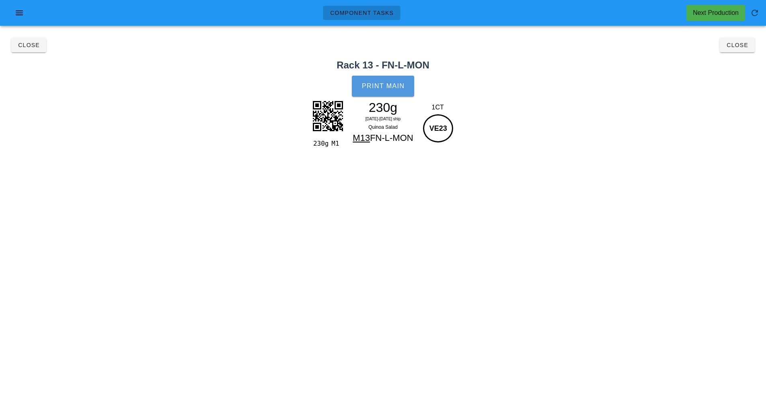
click at [393, 80] on button "Print Main" at bounding box center [383, 86] width 62 height 21
click at [739, 38] on button "Close" at bounding box center [737, 45] width 35 height 14
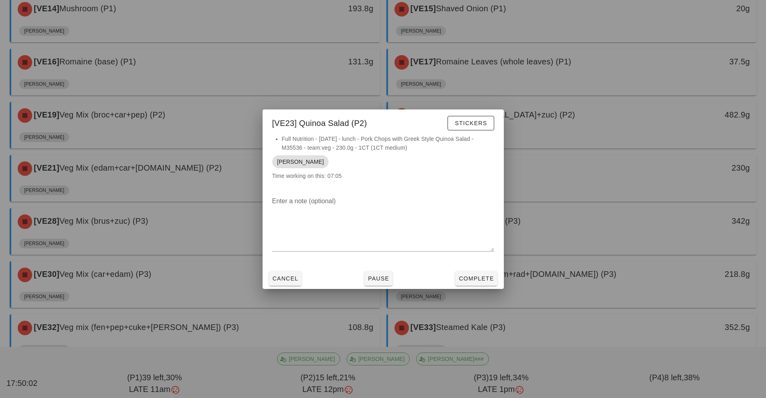
scroll to position [464, 0]
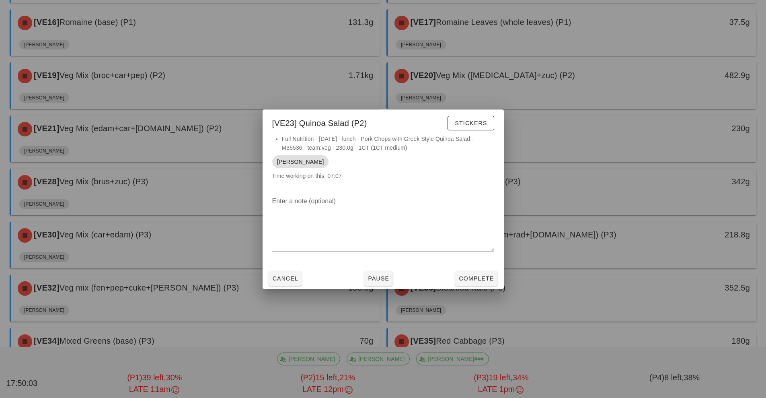
click at [206, 253] on div at bounding box center [383, 199] width 766 height 398
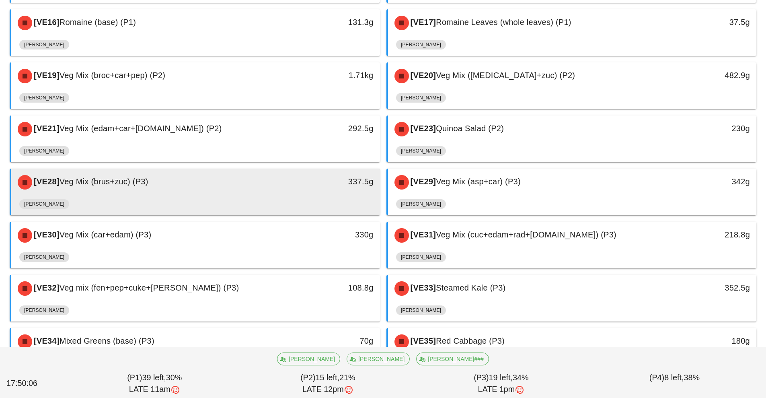
click at [265, 197] on div "[PERSON_NAME]" at bounding box center [195, 205] width 353 height 19
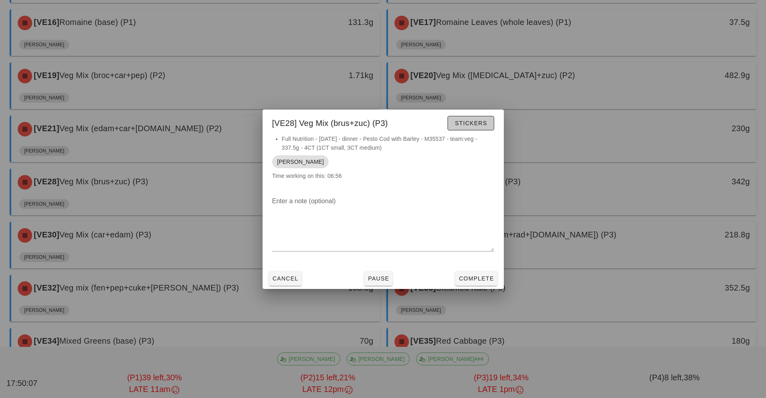
click at [478, 123] on span "Stickers" at bounding box center [470, 123] width 33 height 6
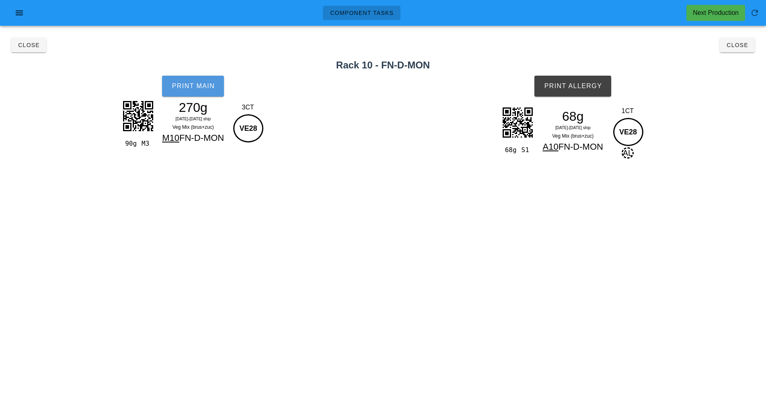
click at [200, 86] on span "Print Main" at bounding box center [192, 85] width 43 height 7
click at [584, 92] on button "Print Allergy" at bounding box center [572, 86] width 77 height 21
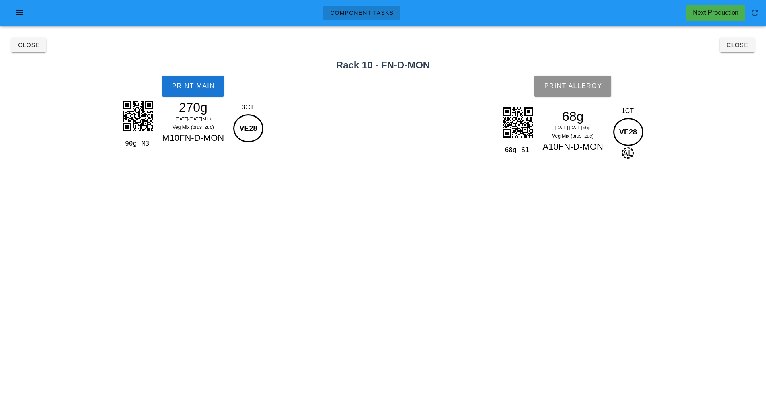
click at [576, 85] on span "Print Allergy" at bounding box center [573, 85] width 58 height 7
click at [727, 45] on span "Close" at bounding box center [737, 45] width 22 height 6
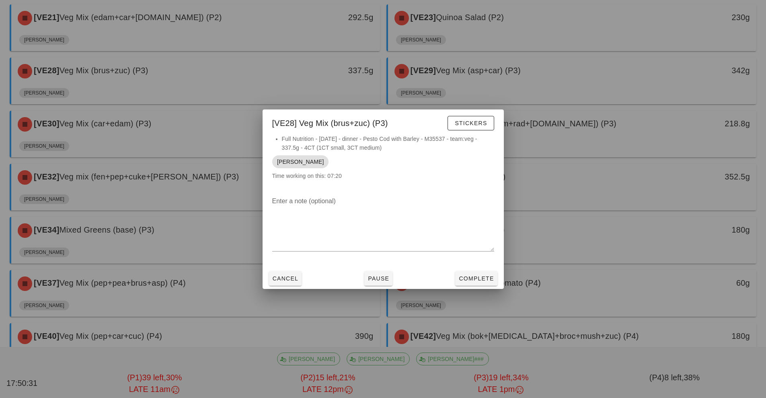
scroll to position [575, 0]
click at [542, 84] on div at bounding box center [383, 199] width 766 height 398
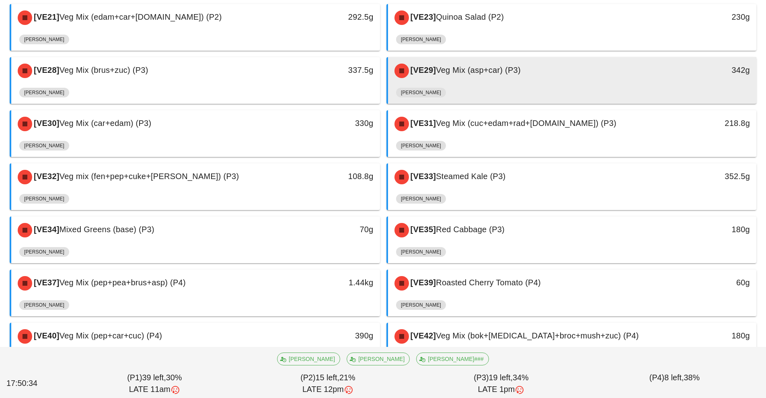
click at [567, 74] on div "[VE29] Veg Mix (asp+car) (P3)" at bounding box center [527, 71] width 274 height 24
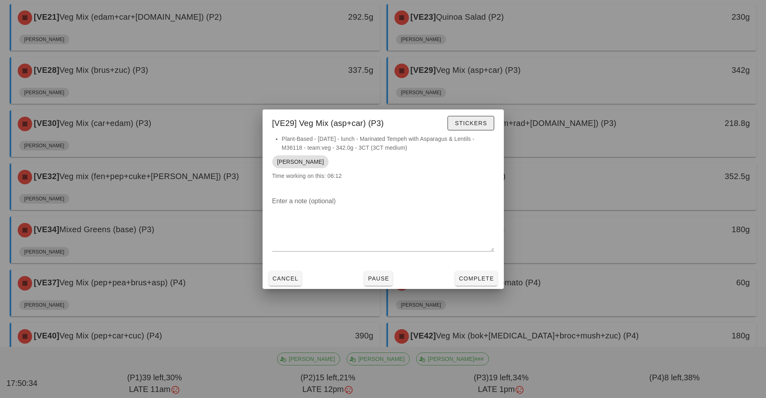
click at [481, 123] on span "Stickers" at bounding box center [470, 123] width 33 height 6
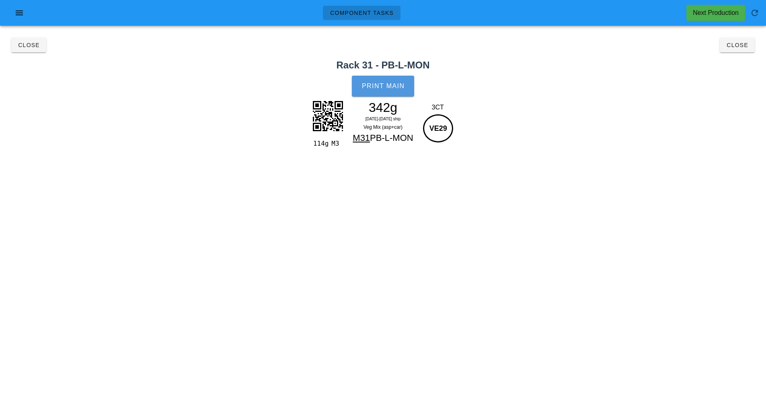
click at [392, 84] on span "Print Main" at bounding box center [383, 85] width 43 height 7
click at [745, 49] on button "Close" at bounding box center [737, 45] width 35 height 14
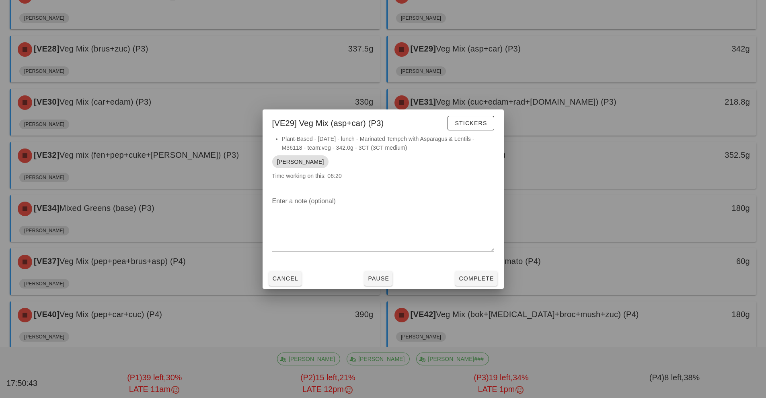
scroll to position [595, 0]
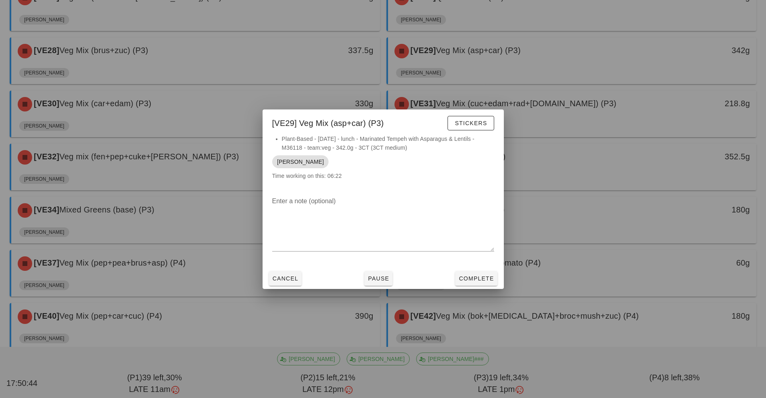
click at [177, 112] on div at bounding box center [383, 199] width 766 height 398
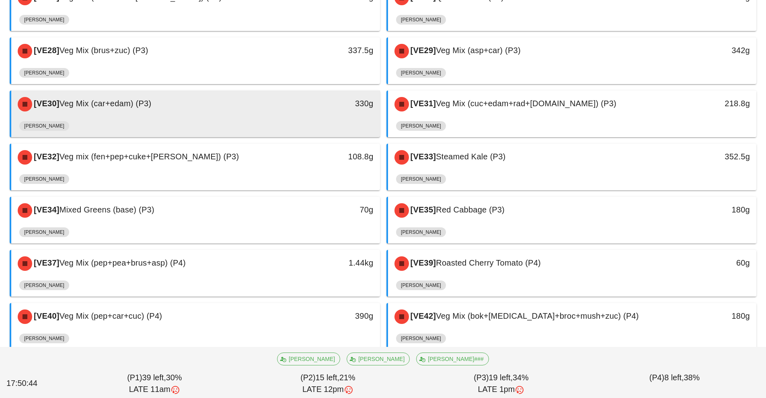
click at [241, 108] on div "[VE30] Veg Mix (car+edam) (P3)" at bounding box center [150, 104] width 274 height 24
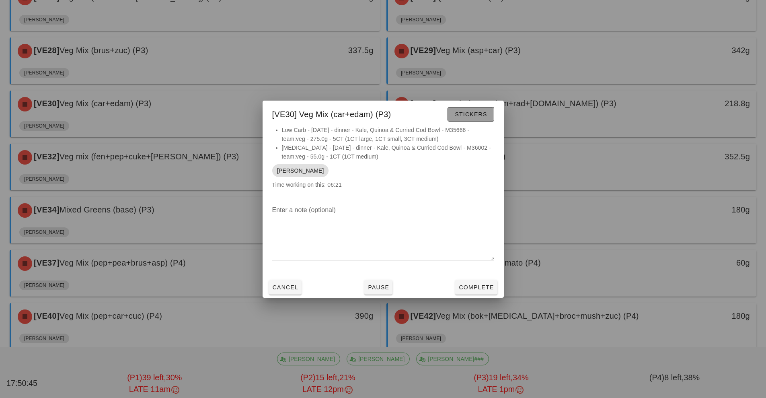
click at [471, 120] on button "Stickers" at bounding box center [471, 114] width 46 height 14
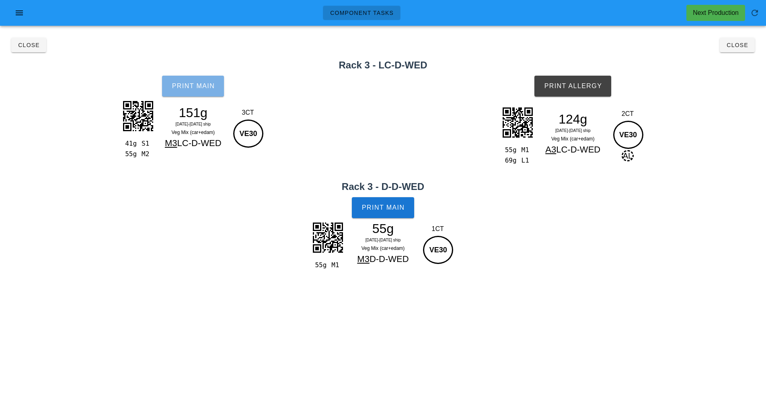
click at [191, 88] on span "Print Main" at bounding box center [192, 85] width 43 height 7
click at [392, 211] on span "Print Main" at bounding box center [383, 207] width 43 height 7
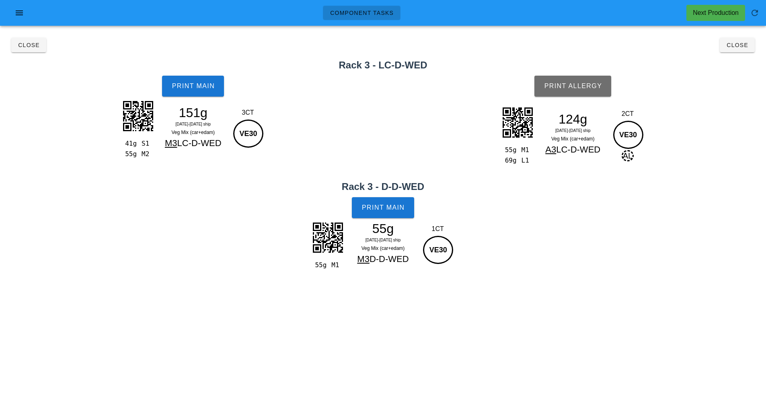
click at [582, 88] on span "Print Allergy" at bounding box center [573, 85] width 58 height 7
click at [742, 45] on span "Close" at bounding box center [737, 45] width 22 height 6
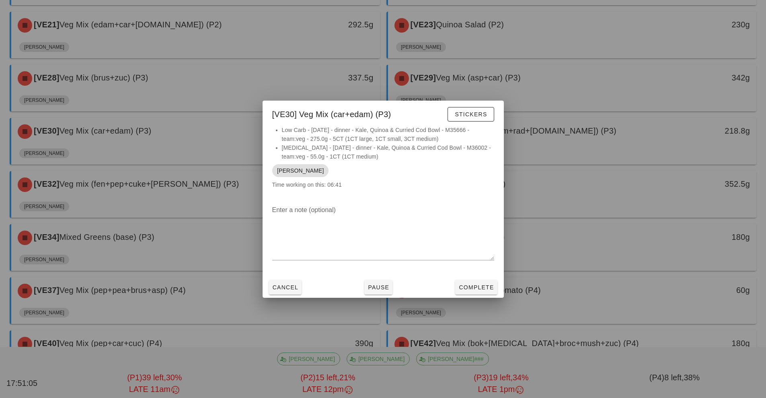
scroll to position [568, 0]
click at [604, 131] on div at bounding box center [383, 199] width 766 height 398
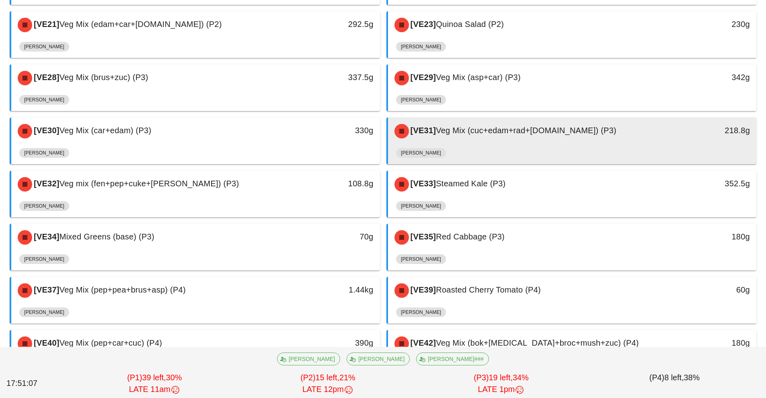
click at [591, 137] on div "[VE31] Veg Mix (cuc+edam+rad+[DOMAIN_NAME]) (P3)" at bounding box center [527, 131] width 274 height 24
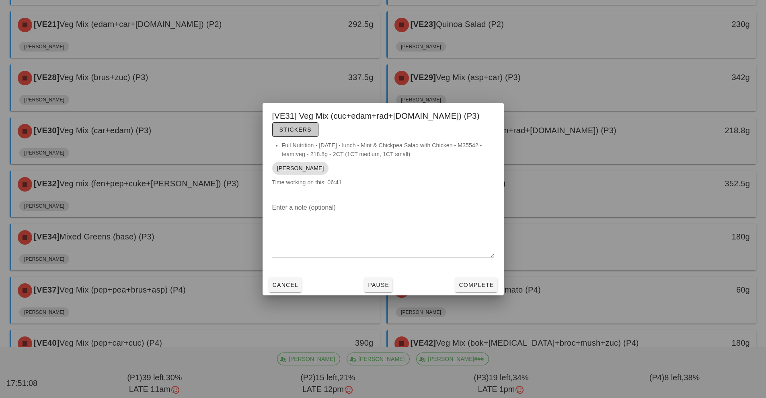
click at [312, 126] on span "Stickers" at bounding box center [295, 129] width 33 height 6
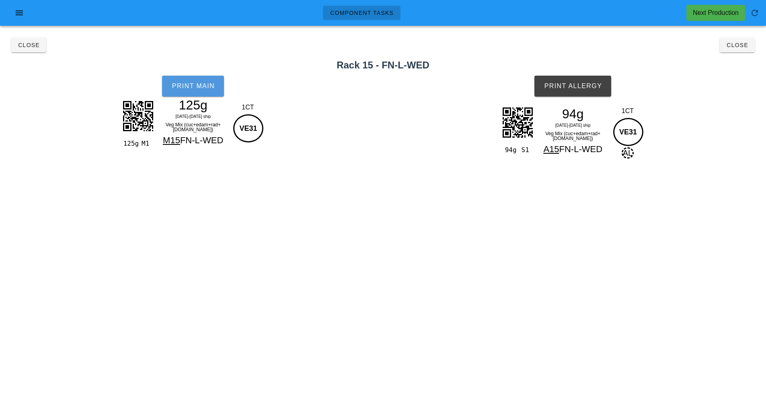
click at [183, 80] on button "Print Main" at bounding box center [193, 86] width 62 height 21
click at [589, 85] on span "Print Allergy" at bounding box center [573, 85] width 58 height 7
click at [736, 45] on span "Close" at bounding box center [737, 45] width 22 height 6
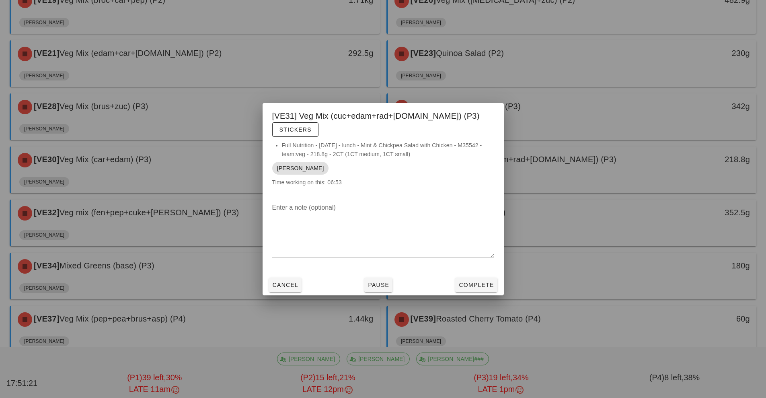
scroll to position [604, 0]
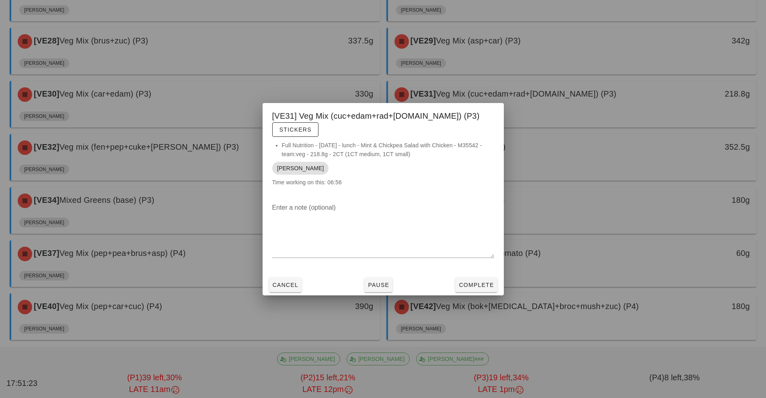
click at [187, 150] on div at bounding box center [383, 199] width 766 height 398
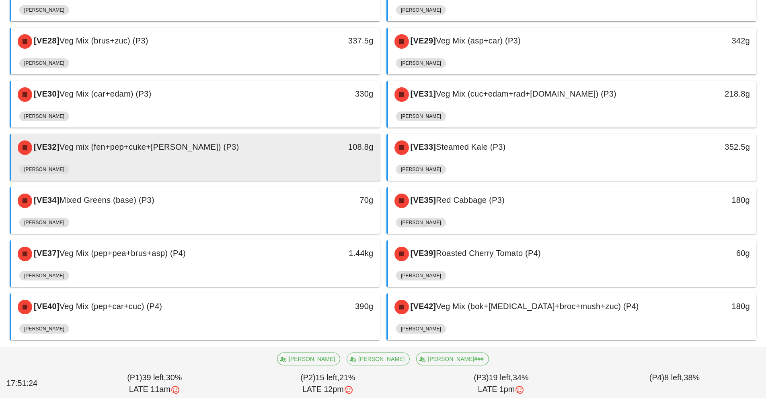
click at [216, 148] on div "[VE32] Veg mix (fen+pep+cuke+[PERSON_NAME]) (P3)" at bounding box center [150, 148] width 274 height 24
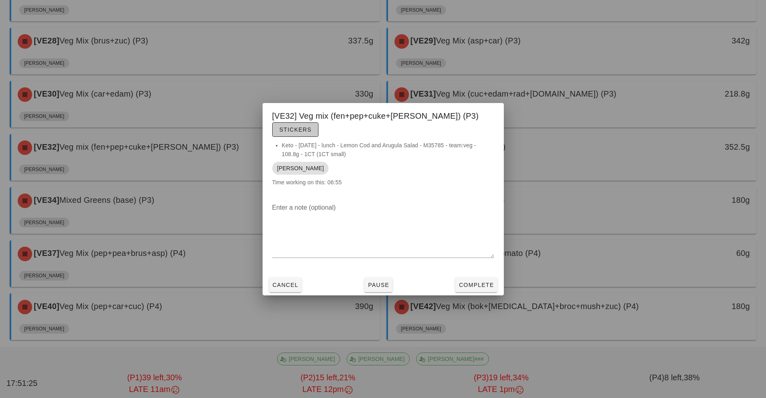
click at [318, 128] on button "Stickers" at bounding box center [295, 129] width 46 height 14
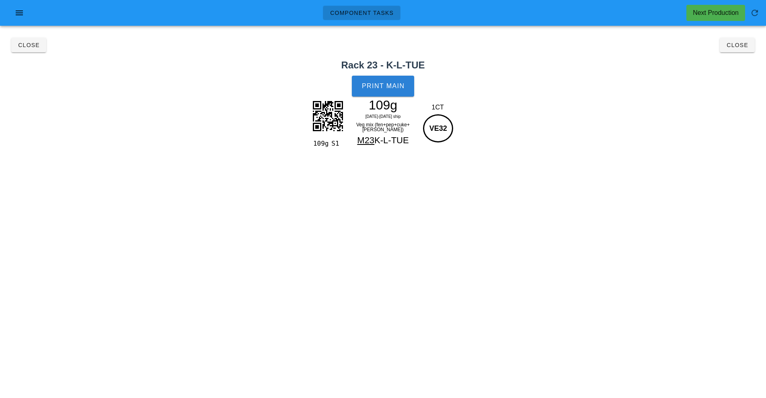
click at [387, 85] on span "Print Main" at bounding box center [383, 85] width 43 height 7
click at [732, 45] on span "Close" at bounding box center [737, 45] width 22 height 6
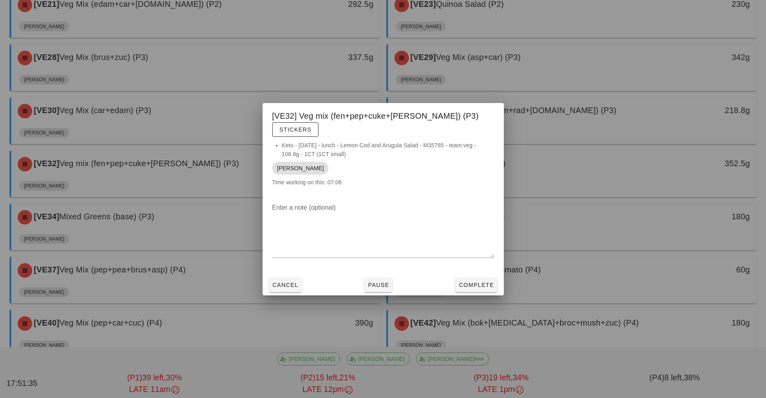
scroll to position [590, 0]
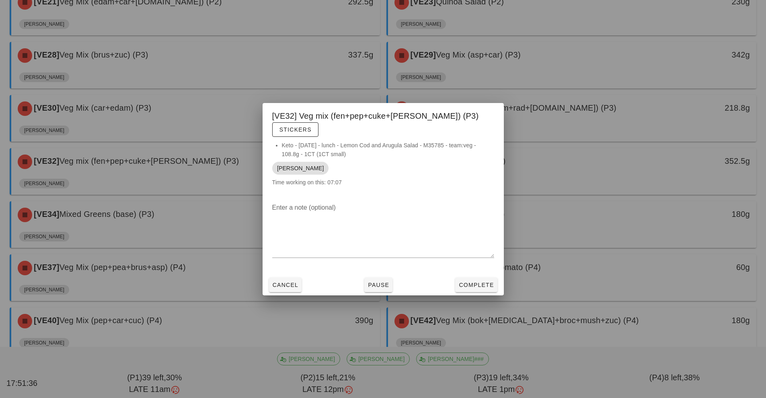
click at [604, 168] on div at bounding box center [383, 199] width 766 height 398
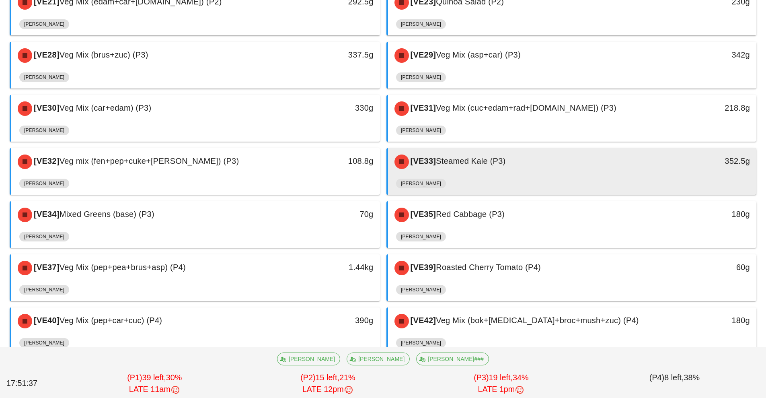
click at [615, 175] on div "[VE33] Steamed Kale (P3) 352.5g" at bounding box center [572, 161] width 369 height 27
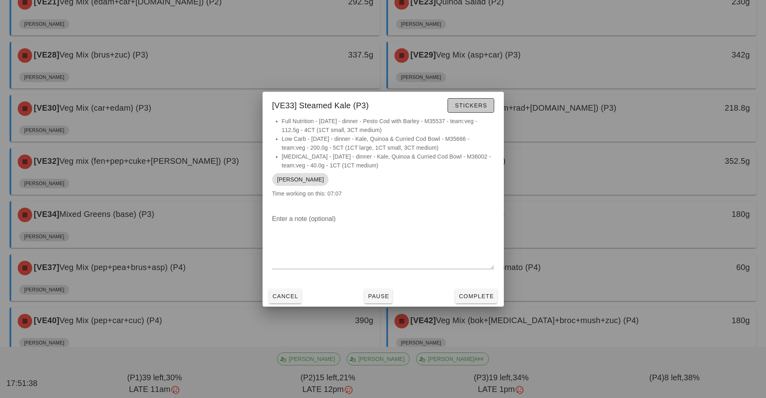
click at [467, 106] on span "Stickers" at bounding box center [470, 105] width 33 height 6
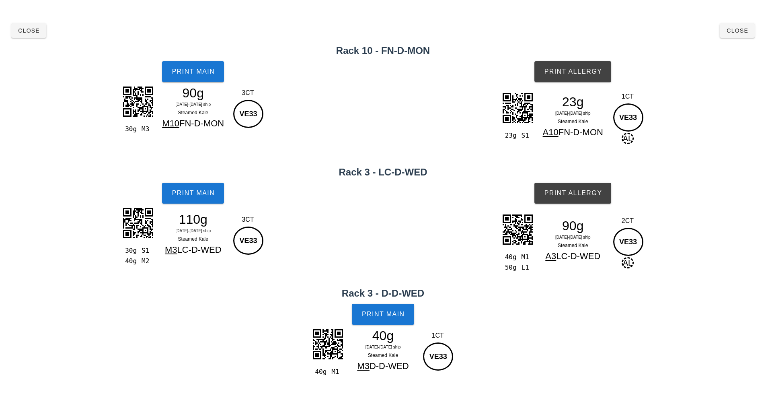
scroll to position [14, 0]
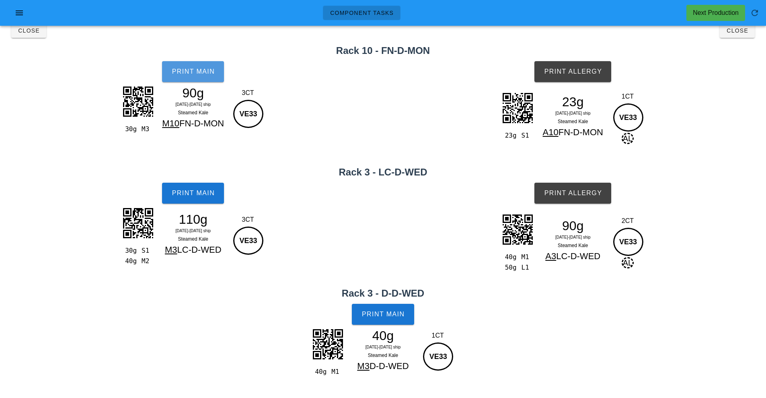
click at [197, 62] on button "Print Main" at bounding box center [193, 71] width 62 height 21
click at [200, 193] on span "Print Main" at bounding box center [192, 192] width 43 height 7
click at [394, 317] on span "Print Main" at bounding box center [383, 313] width 43 height 7
click at [588, 193] on span "Print Allergy" at bounding box center [573, 192] width 58 height 7
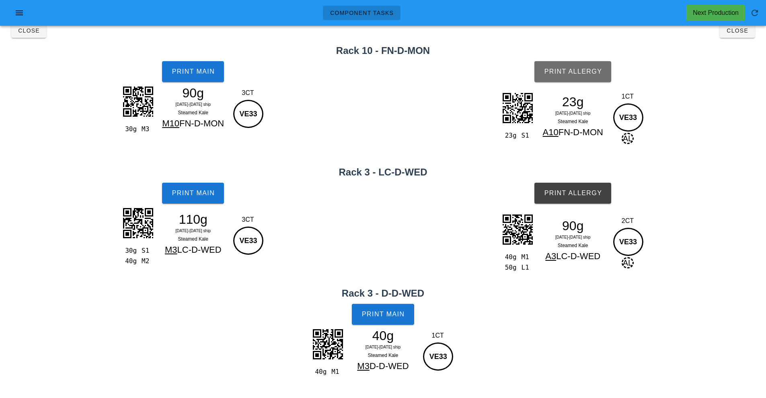
click at [573, 72] on span "Print Allergy" at bounding box center [573, 71] width 58 height 7
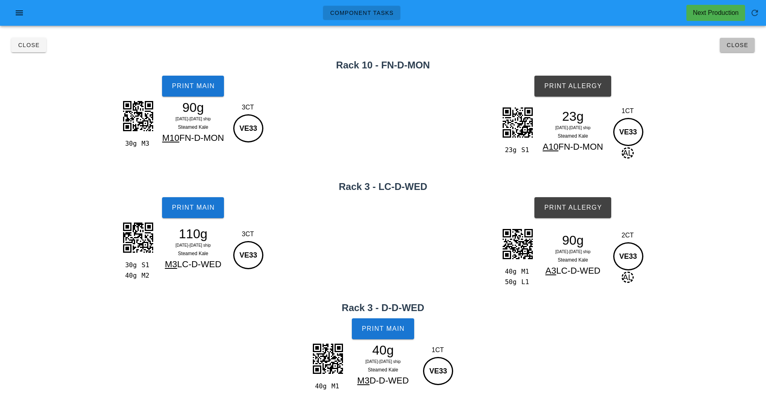
click at [732, 42] on span "Close" at bounding box center [737, 45] width 22 height 6
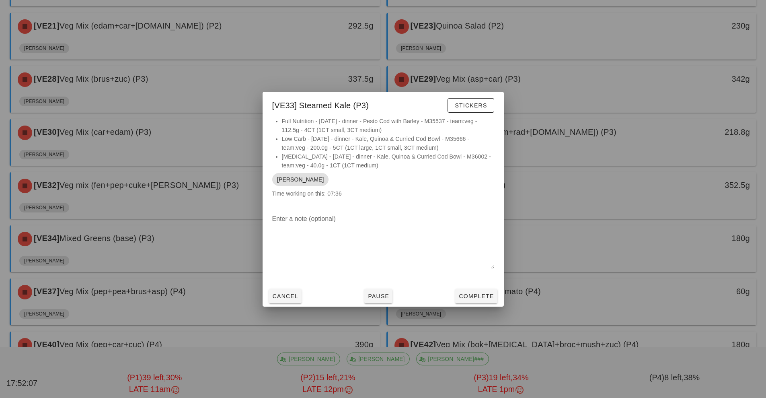
scroll to position [572, 0]
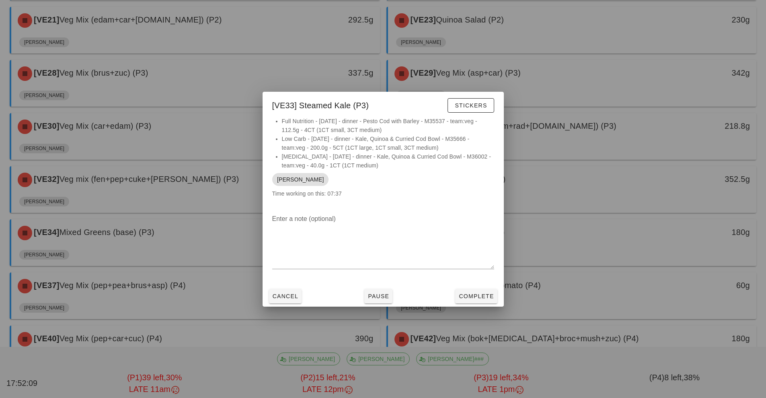
click at [168, 242] on div at bounding box center [383, 199] width 766 height 398
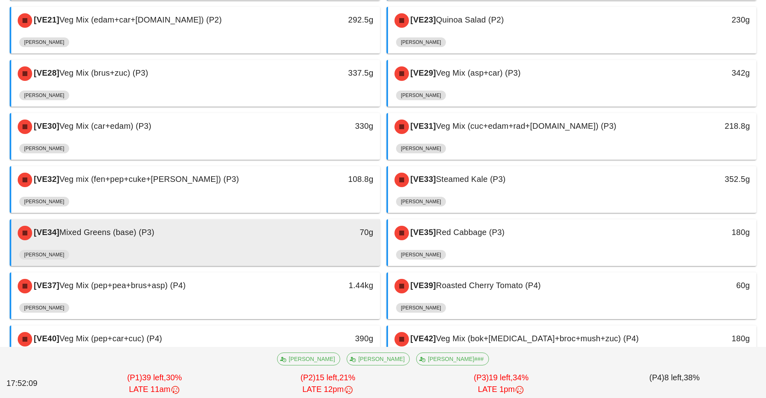
click at [228, 249] on div "[PERSON_NAME]" at bounding box center [195, 256] width 353 height 19
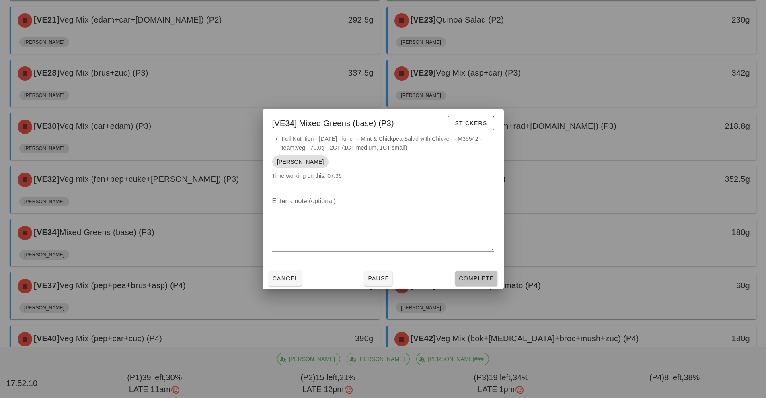
click at [488, 284] on button "Complete" at bounding box center [476, 278] width 42 height 14
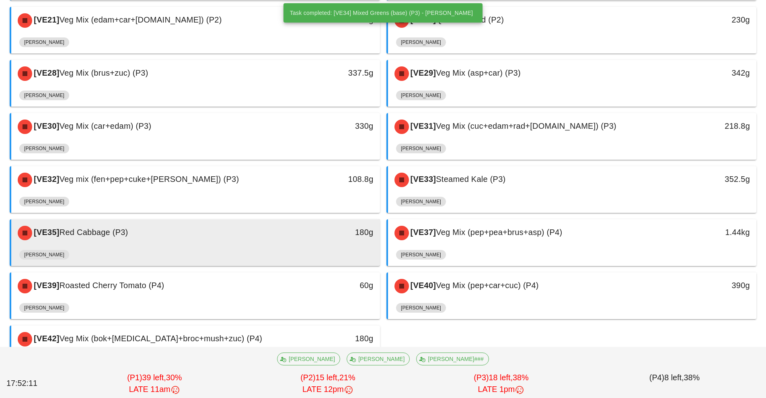
click at [294, 245] on div "[VE35] Red Cabbage (P3) 180g" at bounding box center [195, 232] width 369 height 27
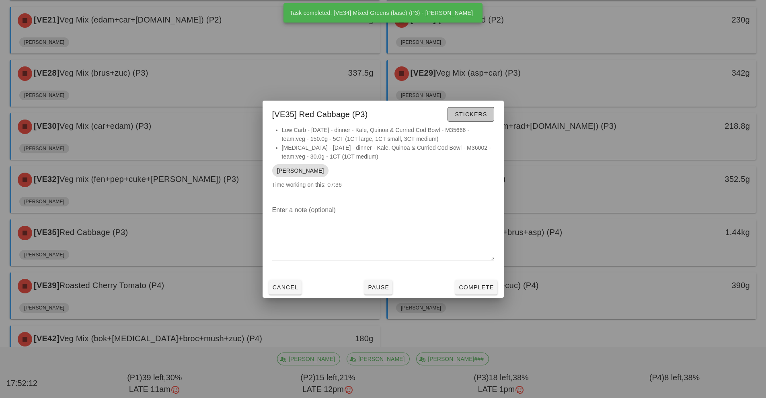
click at [477, 114] on span "Stickers" at bounding box center [470, 114] width 33 height 6
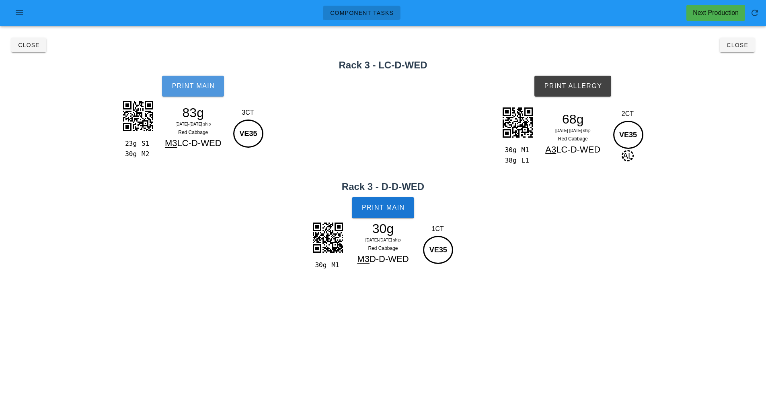
click at [193, 95] on button "Print Main" at bounding box center [193, 86] width 62 height 21
click at [387, 206] on span "Print Main" at bounding box center [383, 207] width 43 height 7
click at [585, 87] on span "Print Allergy" at bounding box center [573, 85] width 58 height 7
click at [740, 46] on span "Close" at bounding box center [737, 45] width 22 height 6
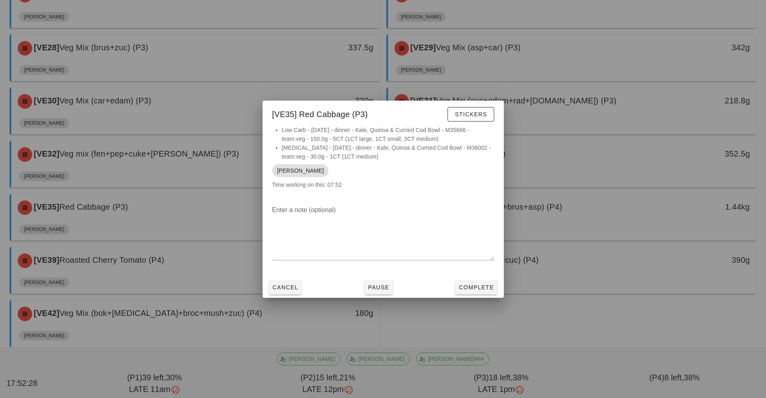
scroll to position [598, 0]
click at [608, 205] on div at bounding box center [383, 199] width 766 height 398
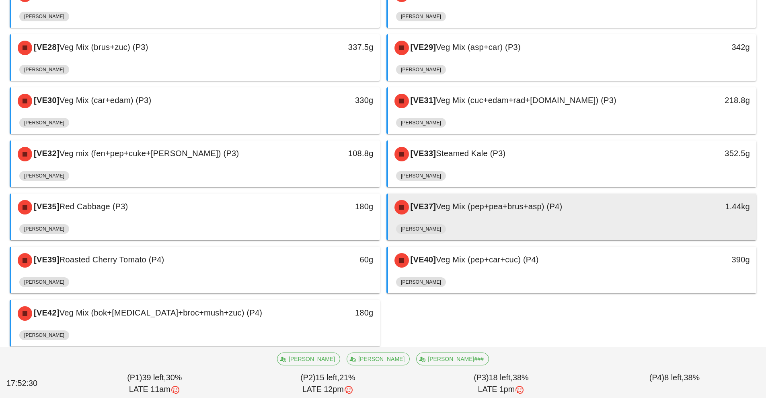
click at [625, 222] on div "[PERSON_NAME]" at bounding box center [572, 230] width 353 height 19
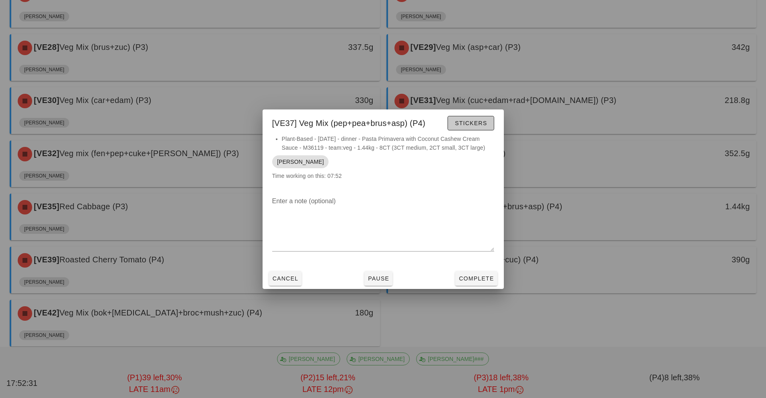
click at [475, 125] on span "Stickers" at bounding box center [470, 123] width 33 height 6
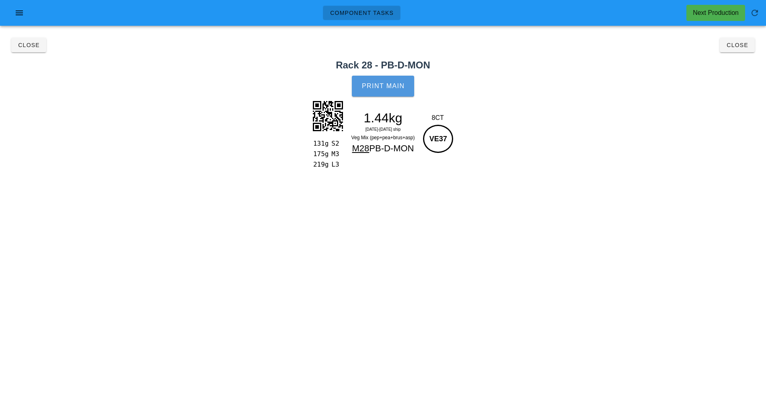
click at [382, 82] on button "Print Main" at bounding box center [383, 86] width 62 height 21
click at [732, 45] on span "Close" at bounding box center [737, 45] width 22 height 6
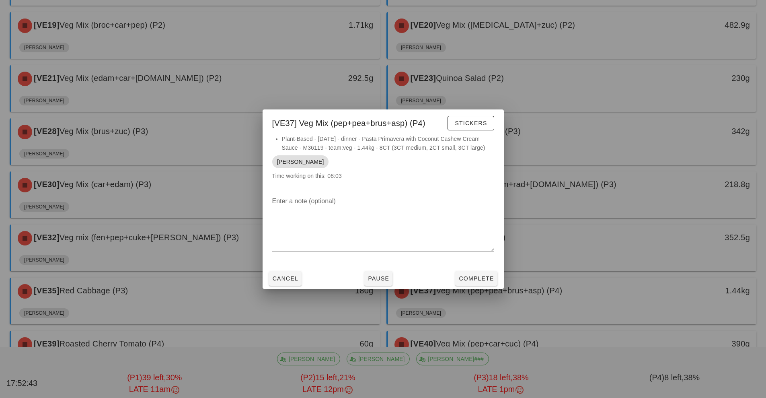
scroll to position [604, 0]
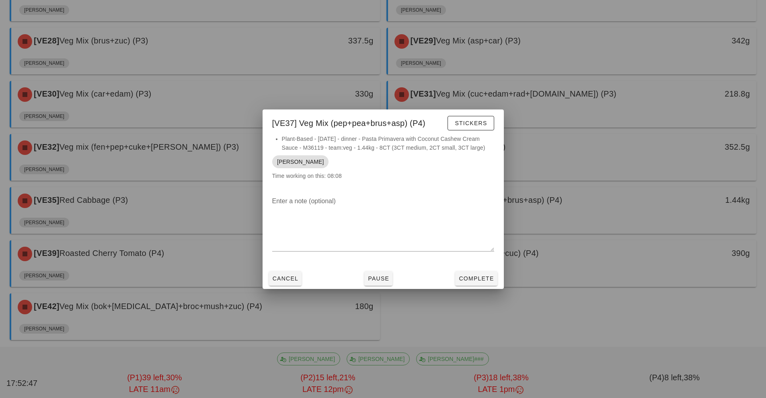
click at [186, 257] on div at bounding box center [383, 199] width 766 height 398
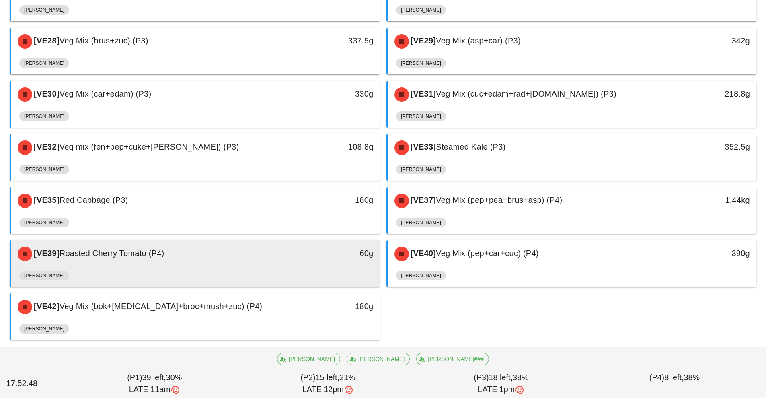
click at [242, 266] on div "[VE39] Roasted Cherry Tomato (P4) 60g" at bounding box center [195, 253] width 369 height 27
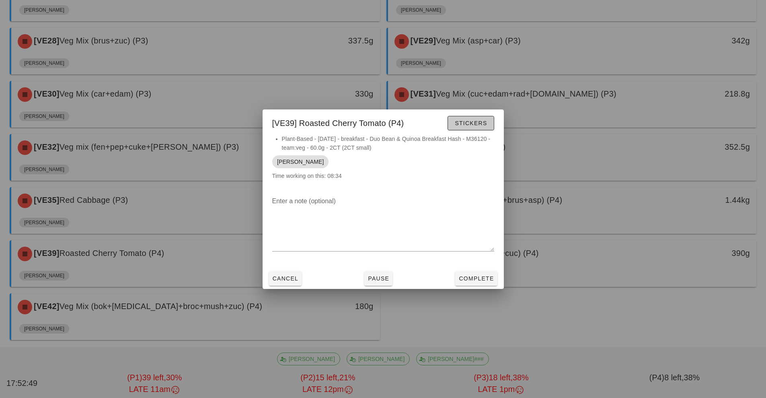
click at [484, 124] on span "Stickers" at bounding box center [470, 123] width 33 height 6
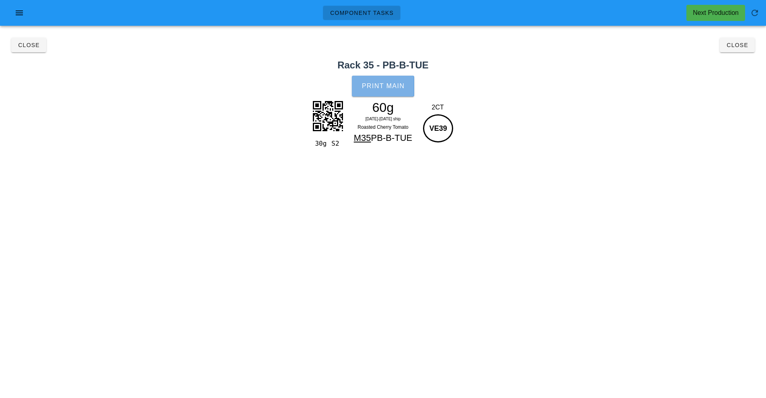
click at [392, 86] on span "Print Main" at bounding box center [383, 85] width 43 height 7
click at [732, 40] on button "Close" at bounding box center [737, 45] width 35 height 14
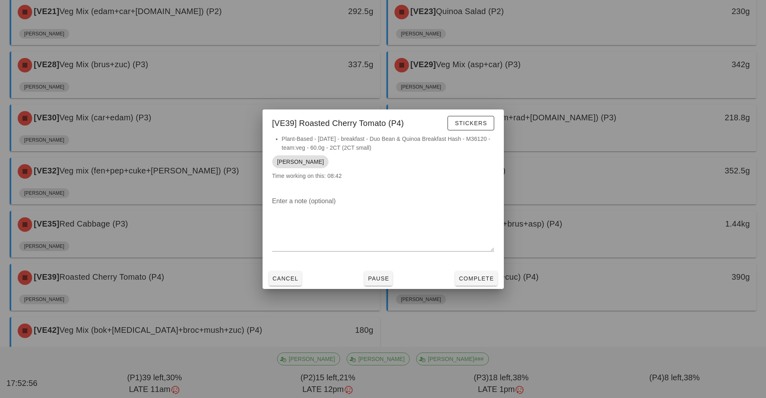
scroll to position [604, 0]
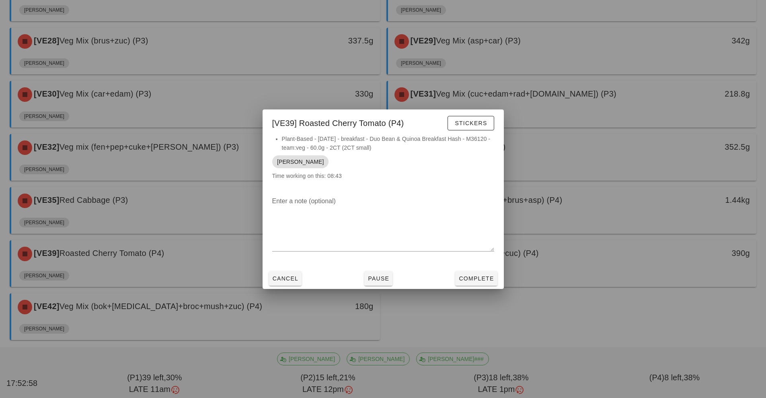
click at [619, 261] on div at bounding box center [383, 199] width 766 height 398
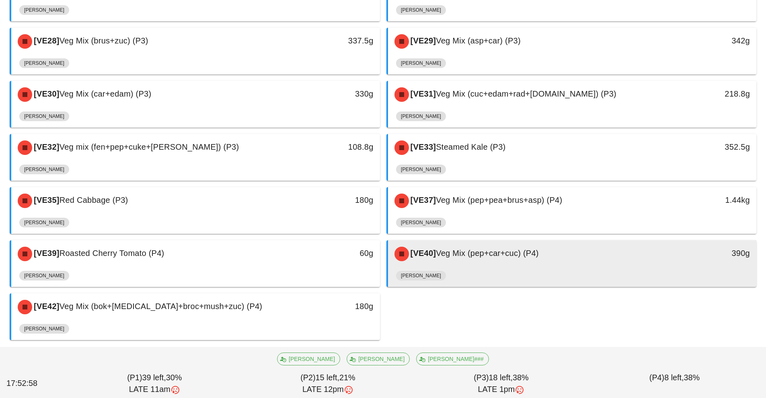
click at [603, 267] on div "[VE40] Veg Mix (pep+car+cuc) (P4) 390g" at bounding box center [572, 253] width 369 height 27
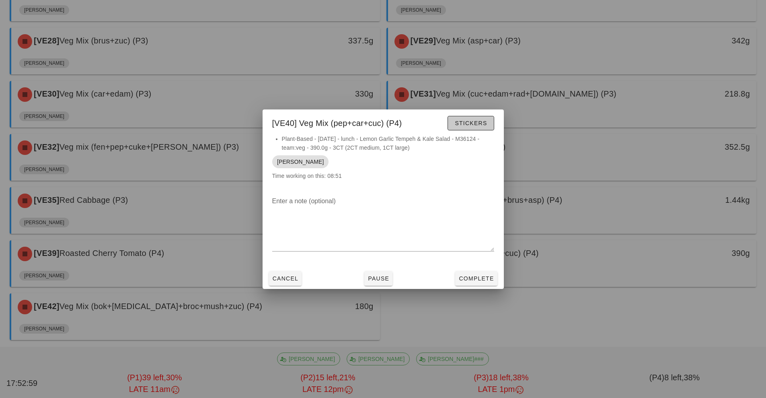
click at [480, 123] on span "Stickers" at bounding box center [470, 123] width 33 height 6
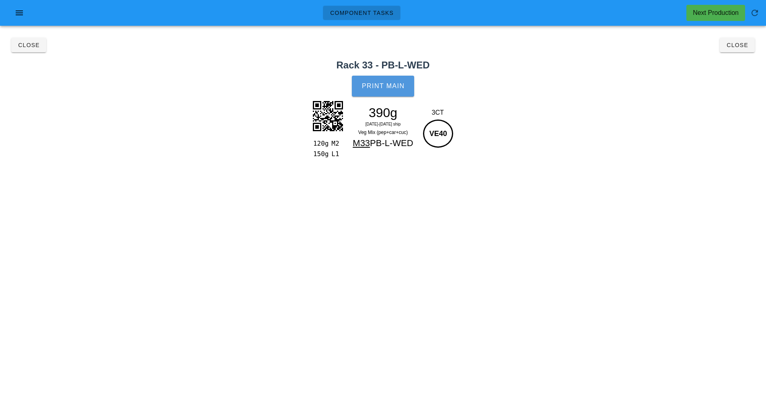
click at [404, 88] on span "Print Main" at bounding box center [383, 85] width 43 height 7
click at [748, 43] on span "Close" at bounding box center [737, 45] width 22 height 6
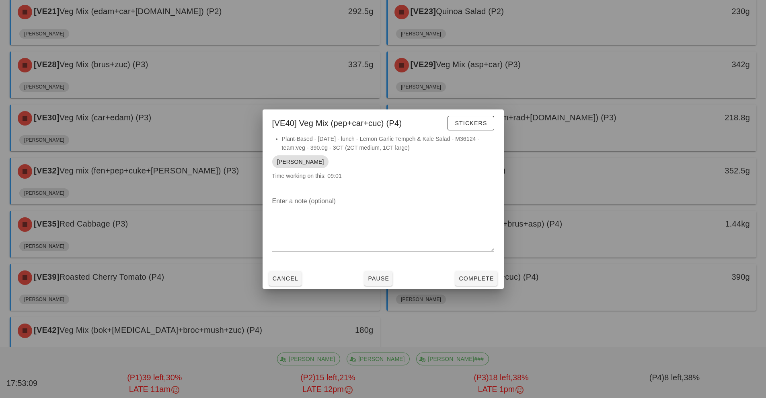
scroll to position [604, 0]
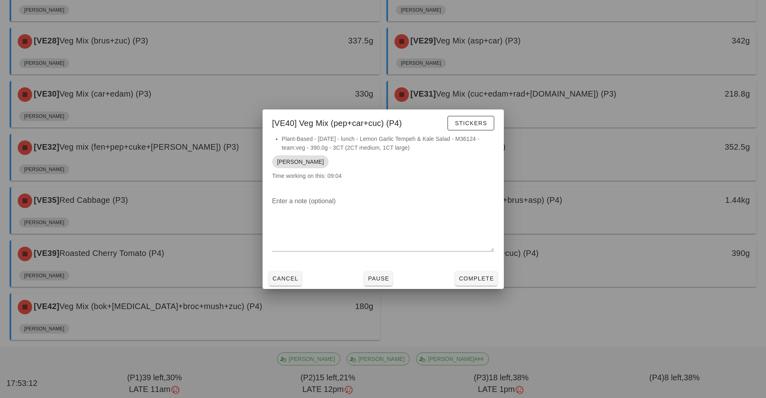
click at [256, 308] on div at bounding box center [383, 199] width 766 height 398
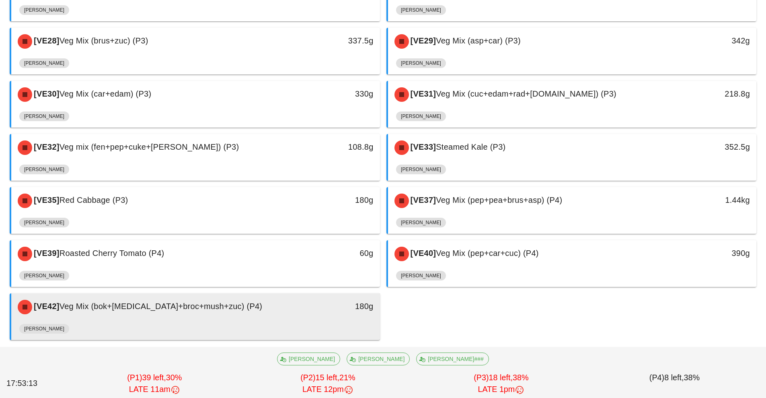
click at [243, 305] on div "[VE42] Veg Mix (bok+[MEDICAL_DATA]+broc+mush+zuc) (P4)" at bounding box center [150, 307] width 274 height 24
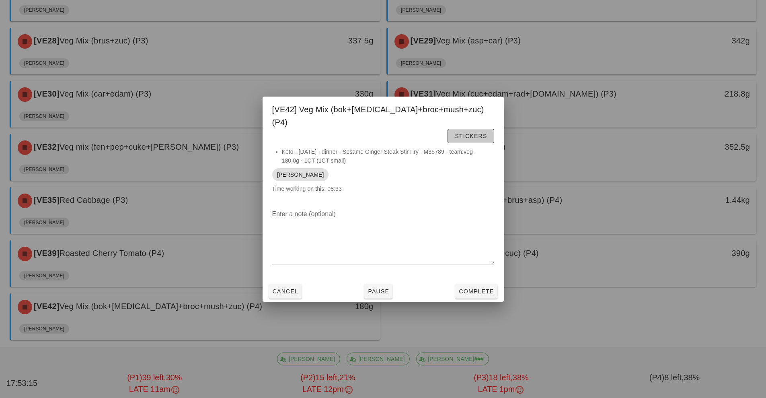
click at [454, 133] on span "Stickers" at bounding box center [470, 136] width 33 height 6
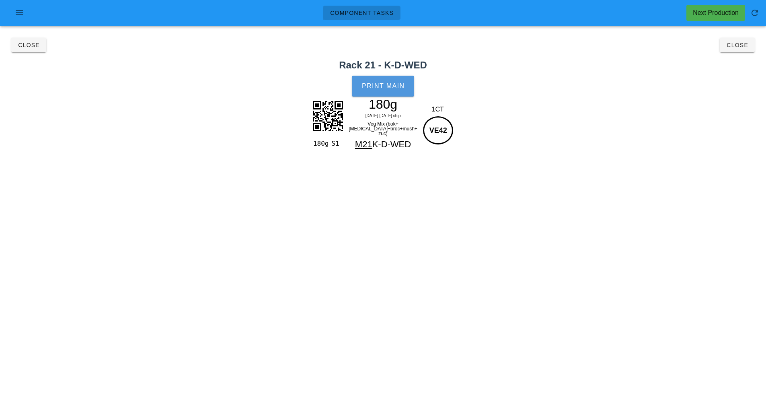
click at [392, 92] on button "Print Main" at bounding box center [383, 86] width 62 height 21
click at [735, 48] on span "Close" at bounding box center [737, 45] width 22 height 6
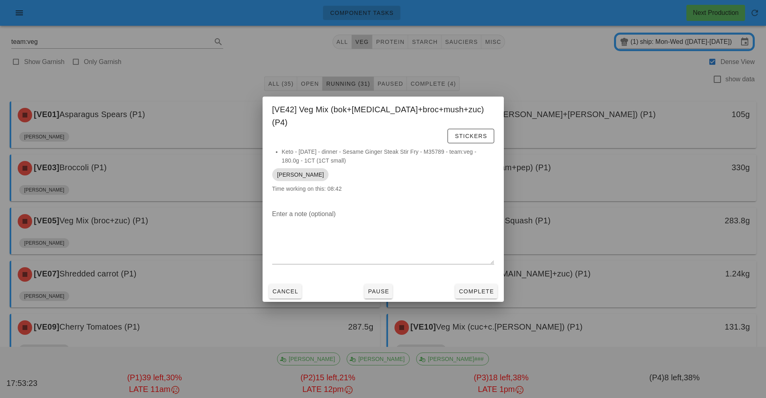
click at [579, 80] on div at bounding box center [383, 199] width 766 height 398
